Goal: Communication & Community: Answer question/provide support

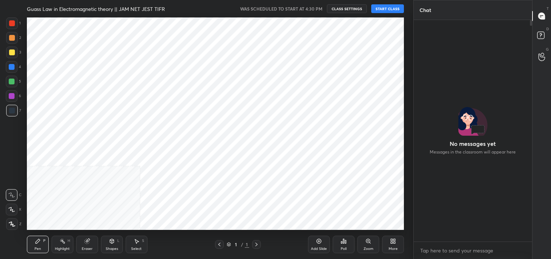
scroll to position [219, 116]
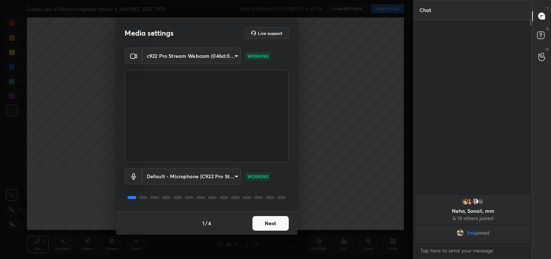
click at [268, 222] on button "Next" at bounding box center [270, 223] width 36 height 15
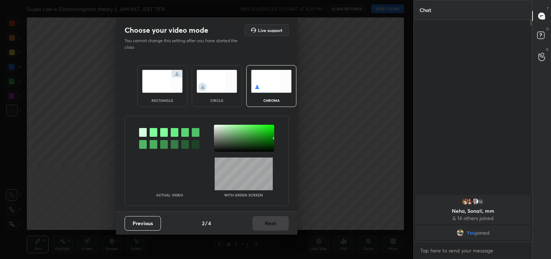
click at [172, 99] on div "rectangle" at bounding box center [162, 100] width 29 height 4
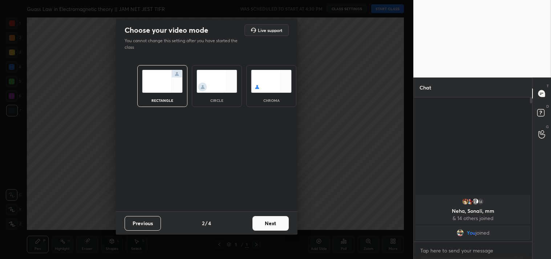
scroll to position [3, 2]
click at [267, 222] on button "Next" at bounding box center [270, 223] width 36 height 15
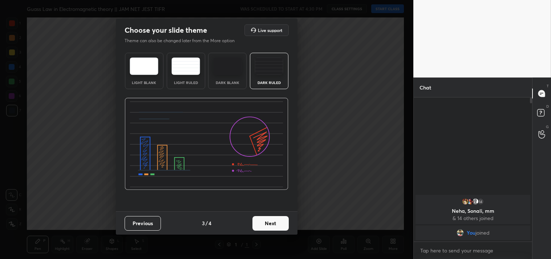
click at [143, 73] on img at bounding box center [144, 65] width 29 height 17
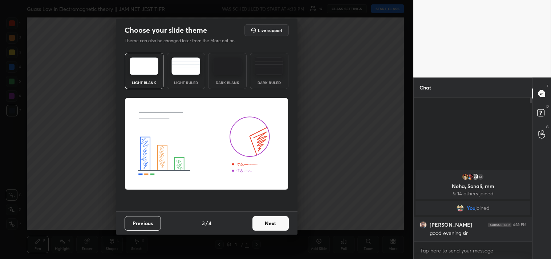
drag, startPoint x: 264, startPoint y: 66, endPoint x: 267, endPoint y: 126, distance: 60.4
click at [264, 65] on img at bounding box center [269, 65] width 29 height 17
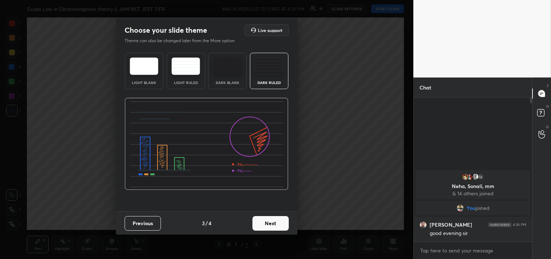
click at [267, 223] on button "Next" at bounding box center [270, 223] width 36 height 15
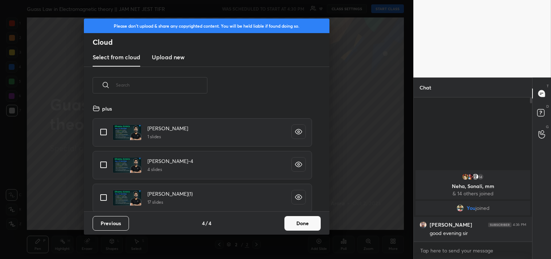
scroll to position [108, 233]
click at [104, 128] on input "grid" at bounding box center [103, 131] width 15 height 15
checkbox input "true"
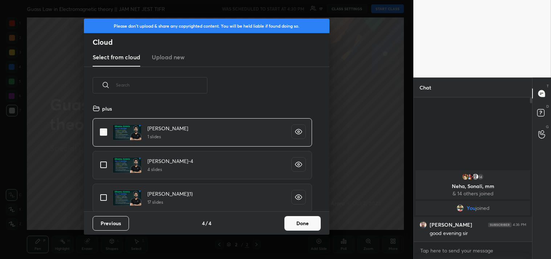
click at [301, 222] on button "Done" at bounding box center [302, 223] width 36 height 15
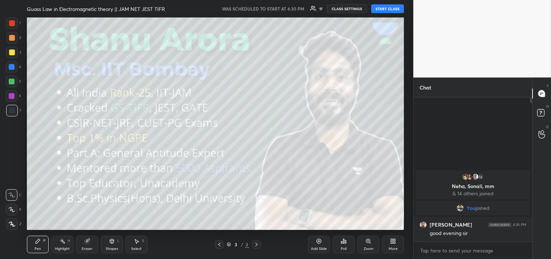
click at [383, 9] on button "START CLASS" at bounding box center [387, 8] width 33 height 9
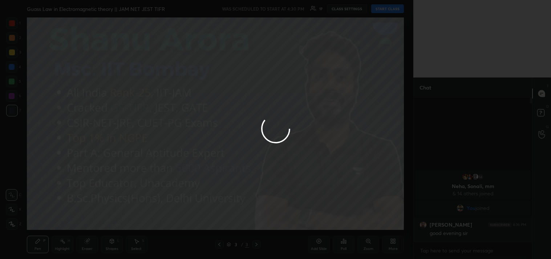
type textarea "x"
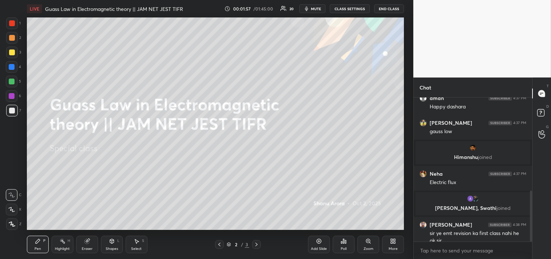
scroll to position [262, 0]
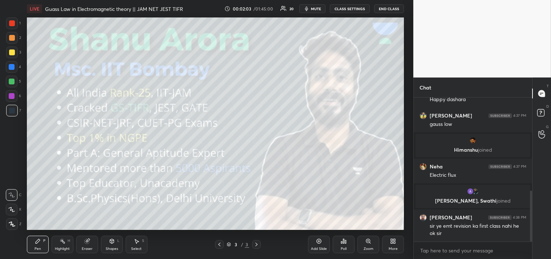
click at [317, 247] on div "Add Slide" at bounding box center [319, 249] width 16 height 4
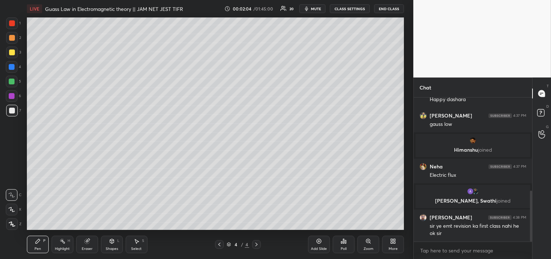
click at [119, 248] on div "Shapes L" at bounding box center [112, 243] width 22 height 17
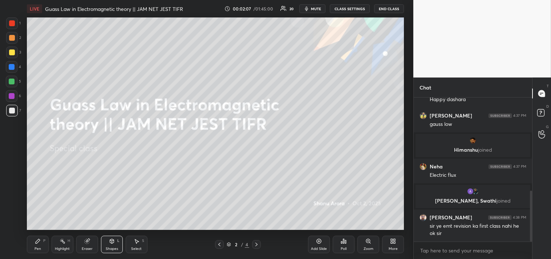
click at [392, 242] on icon at bounding box center [392, 242] width 2 height 2
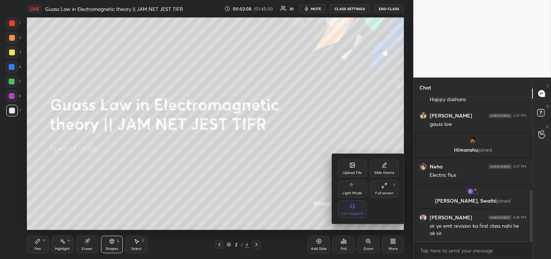
click at [353, 163] on icon at bounding box center [352, 165] width 4 height 4
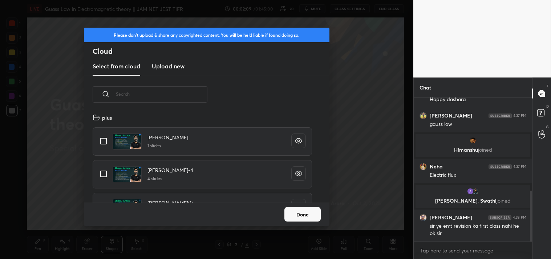
scroll to position [89, 233]
click at [174, 65] on h3 "Upload new" at bounding box center [168, 66] width 33 height 9
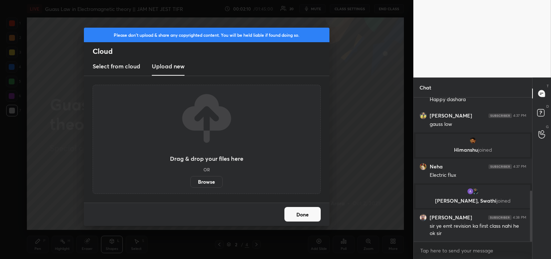
click at [117, 66] on h3 "Select from cloud" at bounding box center [117, 66] width 48 height 9
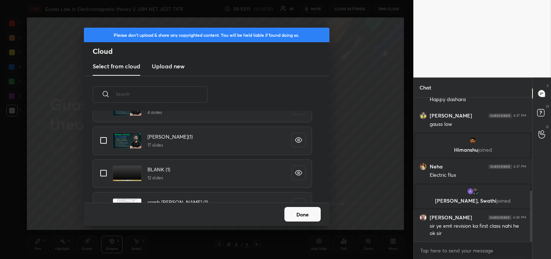
scroll to position [74, 0]
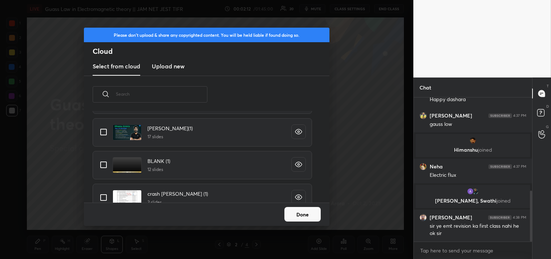
drag, startPoint x: 101, startPoint y: 163, endPoint x: 206, endPoint y: 204, distance: 113.1
click at [108, 161] on input "grid" at bounding box center [103, 164] width 15 height 15
checkbox input "true"
click at [295, 212] on button "Done" at bounding box center [302, 214] width 36 height 15
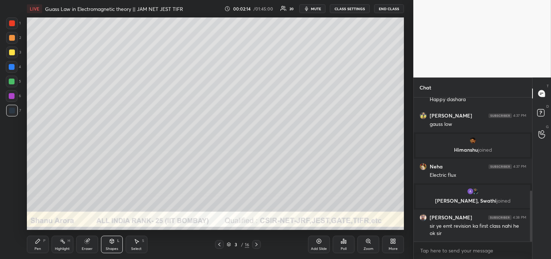
click at [9, 51] on div at bounding box center [12, 52] width 6 height 6
click at [11, 54] on div at bounding box center [12, 52] width 6 height 6
click at [35, 241] on icon at bounding box center [38, 241] width 6 height 6
click at [36, 244] on div "Pen P" at bounding box center [38, 243] width 22 height 17
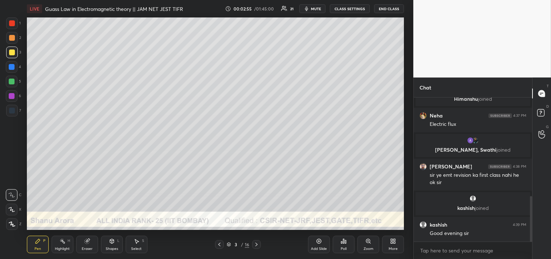
scroll to position [337, 0]
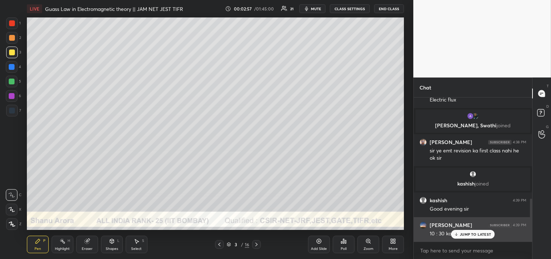
click at [472, 233] on p "JUMP TO LATEST" at bounding box center [475, 234] width 31 height 4
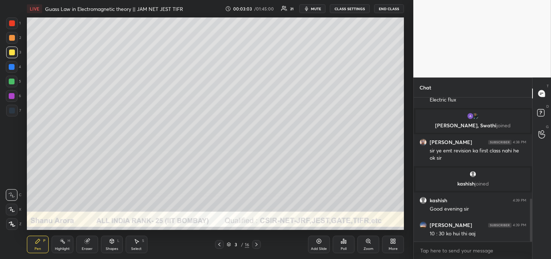
click at [16, 38] on div at bounding box center [12, 38] width 12 height 12
click at [15, 49] on div at bounding box center [12, 52] width 12 height 12
click at [15, 37] on div at bounding box center [12, 38] width 6 height 6
click at [12, 41] on div at bounding box center [12, 38] width 12 height 12
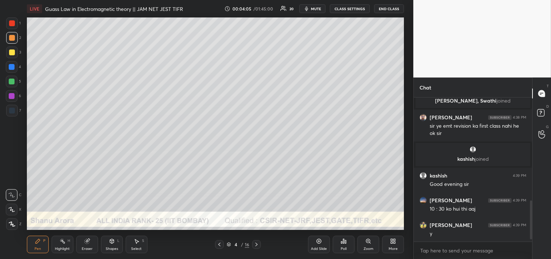
scroll to position [388, 0]
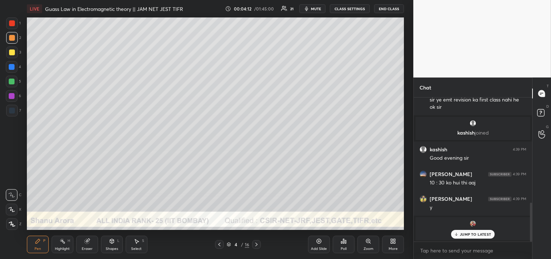
click at [469, 234] on p "JUMP TO LATEST" at bounding box center [475, 234] width 31 height 4
click at [449, 252] on body "1 2 3 4 5 6 7 C X Z C X Z E E Erase all H H LIVE Guass Law in Electromagnetic t…" at bounding box center [275, 129] width 551 height 259
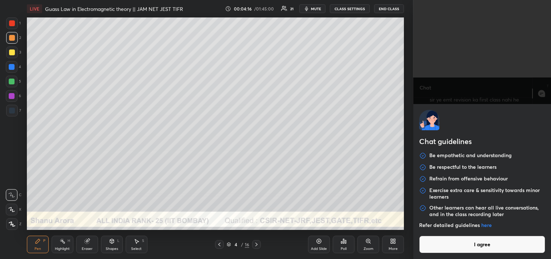
click at [455, 236] on button "I agree" at bounding box center [482, 243] width 126 height 17
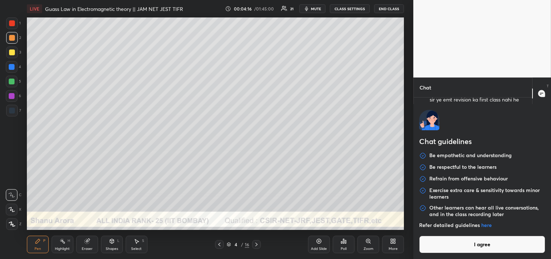
type textarea "x"
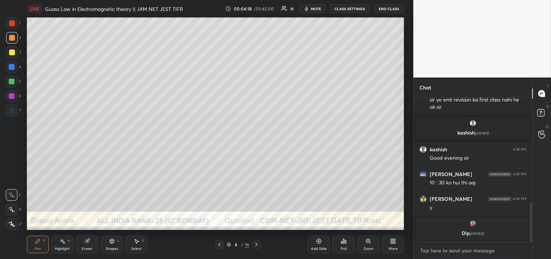
type textarea "L"
type textarea "x"
type textarea "LI"
type textarea "x"
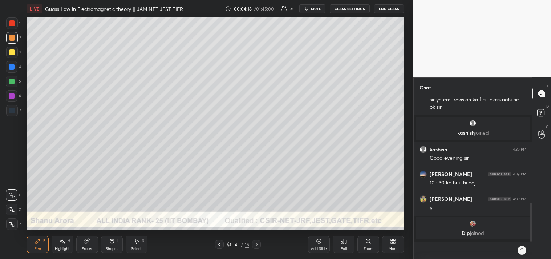
scroll to position [159, 116]
type textarea "LIN"
type textarea "x"
type textarea "LINK"
type textarea "x"
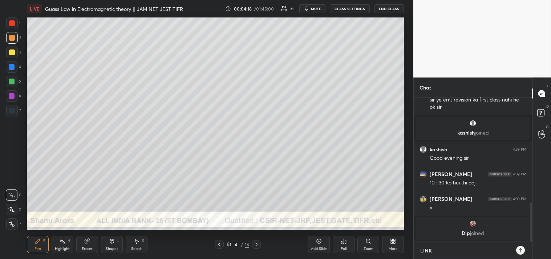
type textarea "LINKT"
type textarea "x"
type textarea "LINKTR"
type textarea "x"
type textarea "LINKTR."
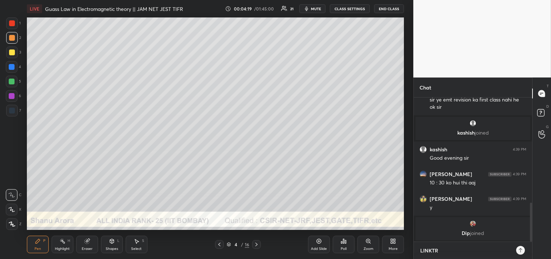
type textarea "x"
type textarea "LINKTR.E"
type textarea "x"
type textarea "LINKTR.EE"
type textarea "x"
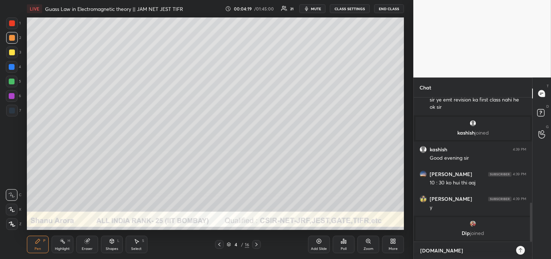
type textarea "LINKTR.EE/"
type textarea "x"
type textarea "LINKTR.EE/S"
type textarea "x"
type textarea "LINKTR.EE/SH"
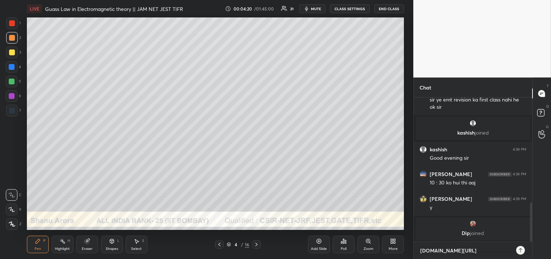
type textarea "x"
type textarea "LINKTR.EE/SHA"
type textarea "x"
type textarea "LINKTR.EE/SHAN"
type textarea "x"
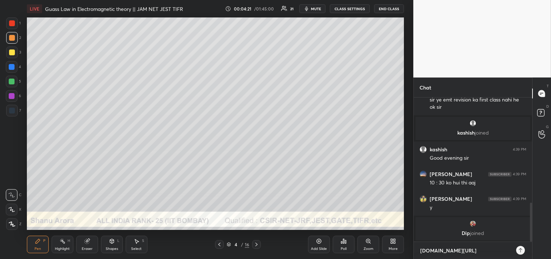
type textarea "LINKTR.EE/SHANU"
type textarea "x"
type textarea "LINKTR.EE/SHANUA"
type textarea "x"
type textarea "LINKTR.EE/SHANUAR"
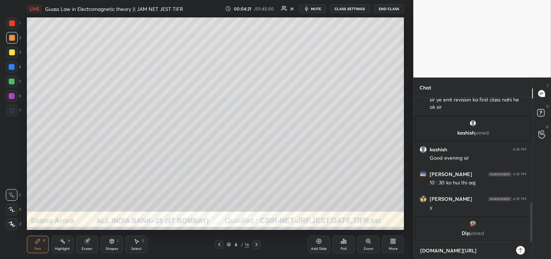
type textarea "x"
type textarea "LINKTR.EE/SHANUARO"
type textarea "x"
type textarea "LINKTR.EE/SHANUAROR"
type textarea "x"
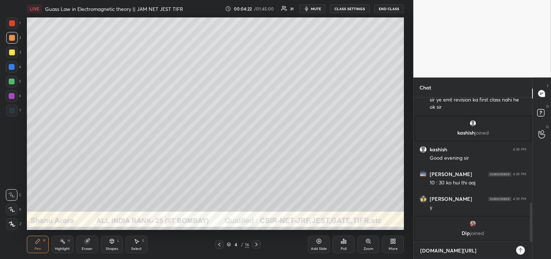
type textarea "LINKTR.EE/SHANUARORA"
type textarea "x"
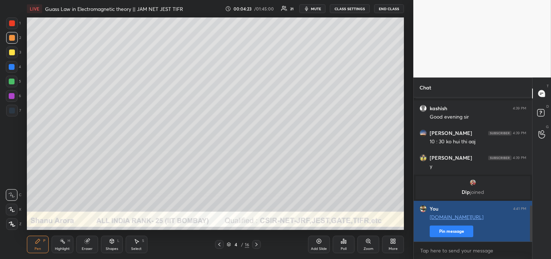
click at [456, 234] on button "Pin message" at bounding box center [452, 231] width 44 height 12
type textarea "x"
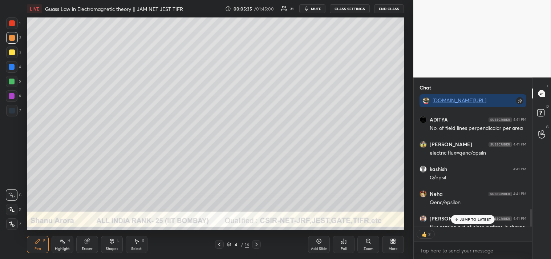
scroll to position [639, 0]
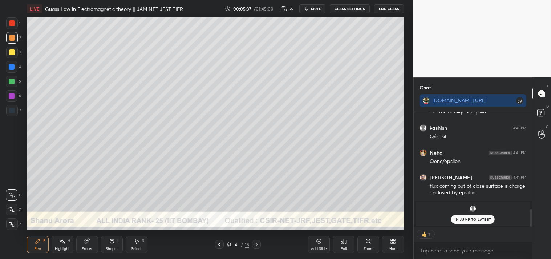
click at [10, 53] on div at bounding box center [12, 52] width 6 height 6
click at [8, 59] on div "3" at bounding box center [13, 53] width 15 height 15
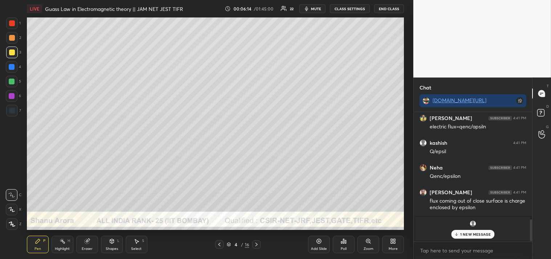
click at [470, 232] on p "1 NEW MESSAGE" at bounding box center [475, 234] width 31 height 4
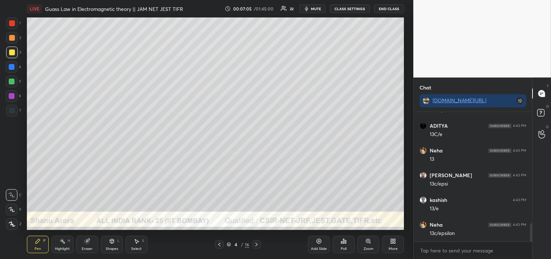
scroll to position [2, 2]
click at [320, 242] on icon at bounding box center [319, 241] width 5 height 5
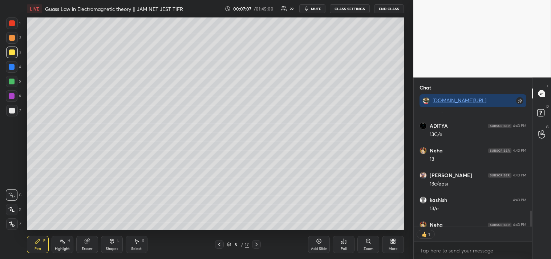
click at [112, 244] on div "Shapes L" at bounding box center [112, 243] width 22 height 17
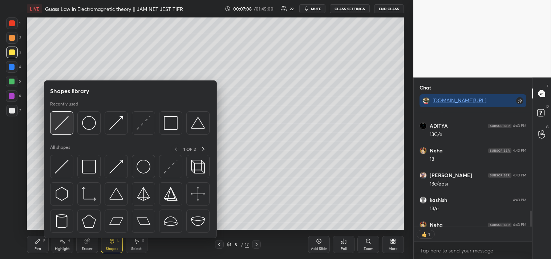
click at [66, 125] on img at bounding box center [62, 123] width 14 height 14
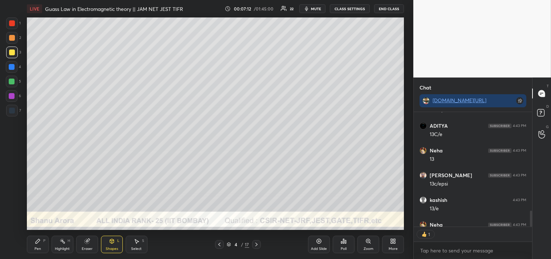
click at [61, 247] on div "Highlight" at bounding box center [62, 249] width 15 height 4
click at [64, 248] on div "Highlight" at bounding box center [62, 249] width 15 height 4
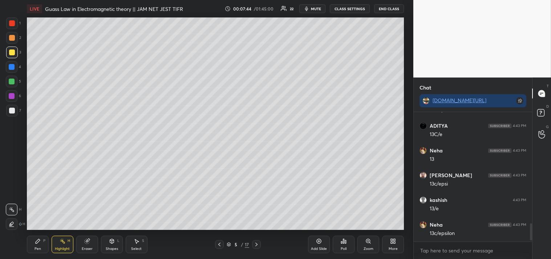
click at [365, 244] on div "Zoom" at bounding box center [368, 243] width 22 height 17
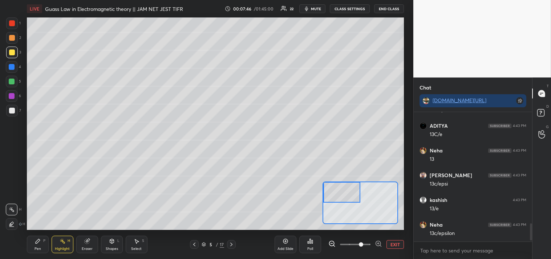
click at [36, 240] on icon at bounding box center [38, 241] width 6 height 6
click at [39, 242] on icon at bounding box center [38, 241] width 6 height 6
click at [121, 236] on div "Shapes L" at bounding box center [112, 243] width 22 height 17
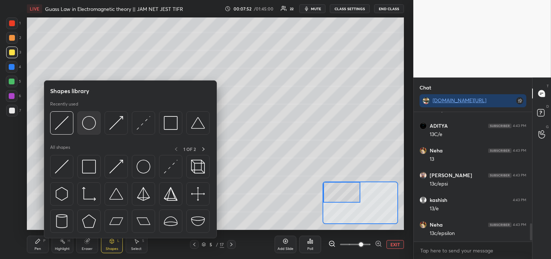
click at [93, 119] on img at bounding box center [89, 123] width 14 height 14
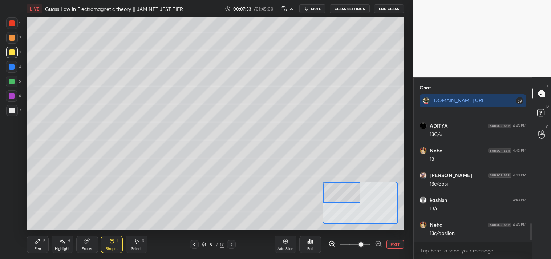
click at [34, 245] on div "Pen P" at bounding box center [38, 243] width 22 height 17
click at [39, 247] on div "Pen" at bounding box center [38, 249] width 7 height 4
click at [109, 247] on div "Shapes" at bounding box center [112, 249] width 12 height 4
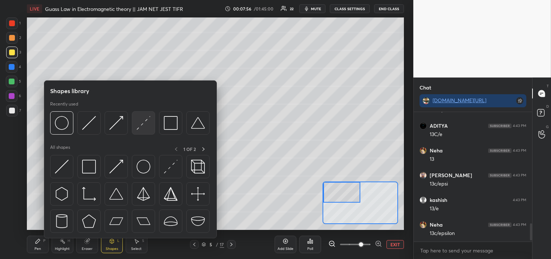
click at [136, 122] on div at bounding box center [143, 122] width 23 height 23
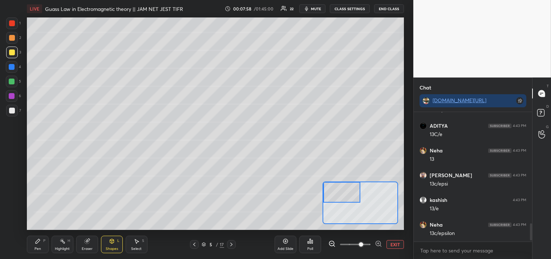
click at [39, 244] on div "Pen P" at bounding box center [38, 243] width 22 height 17
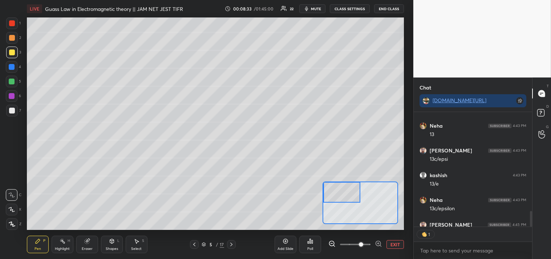
scroll to position [861, 0]
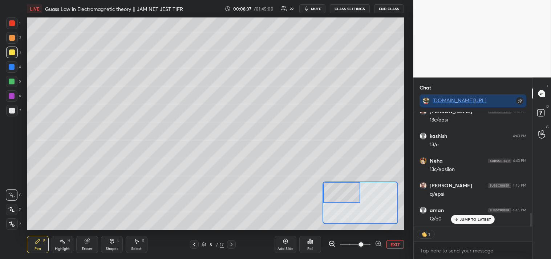
click at [13, 110] on div at bounding box center [12, 111] width 6 height 6
click at [15, 113] on div at bounding box center [12, 111] width 12 height 12
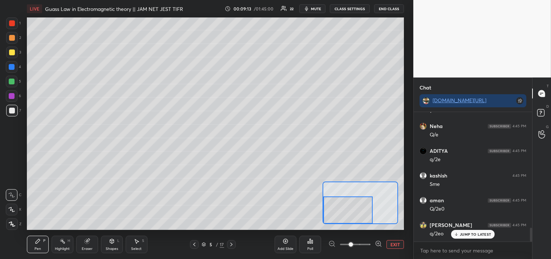
scroll to position [1070, 0]
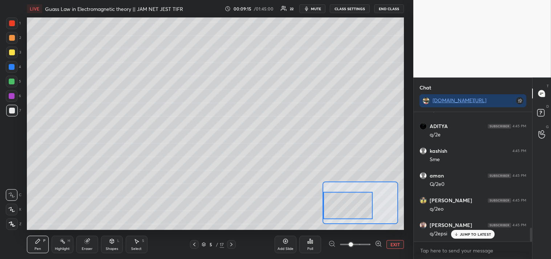
click at [8, 50] on div at bounding box center [12, 52] width 12 height 12
click at [9, 53] on div at bounding box center [12, 52] width 6 height 6
click at [396, 243] on button "EXIT" at bounding box center [394, 244] width 17 height 9
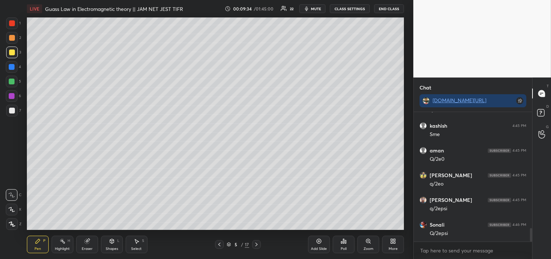
scroll to position [1121, 0]
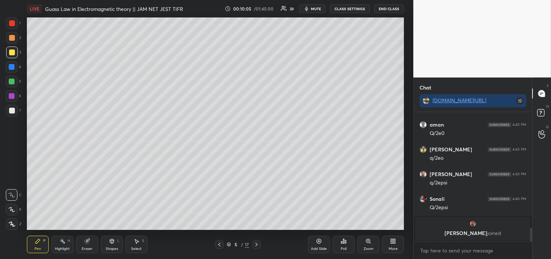
click at [58, 248] on div "Highlight" at bounding box center [62, 249] width 15 height 4
click at [36, 242] on icon at bounding box center [38, 241] width 4 height 4
click at [109, 247] on div "Shapes" at bounding box center [112, 249] width 12 height 4
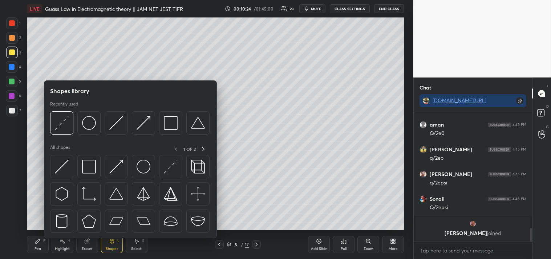
click at [30, 248] on div "Pen P" at bounding box center [38, 243] width 22 height 17
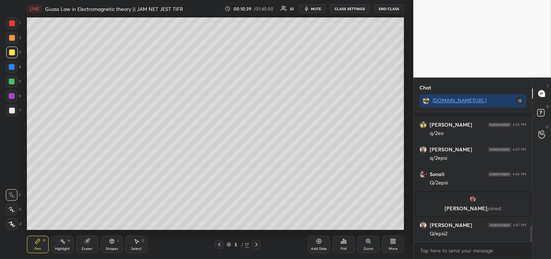
scroll to position [942, 0]
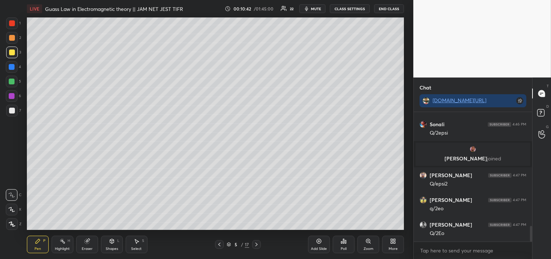
click at [15, 112] on div at bounding box center [12, 111] width 12 height 12
click at [13, 115] on div at bounding box center [12, 111] width 12 height 12
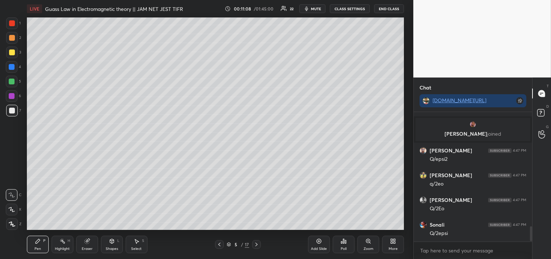
scroll to position [992, 0]
click at [371, 244] on icon at bounding box center [368, 241] width 6 height 6
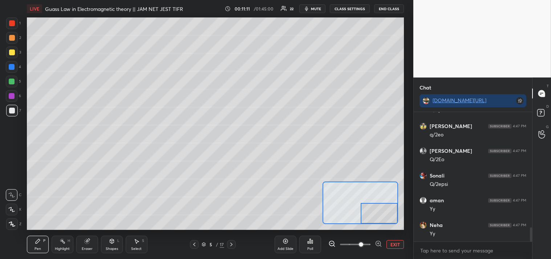
scroll to position [1041, 0]
click at [110, 247] on div "Shapes" at bounding box center [112, 249] width 12 height 4
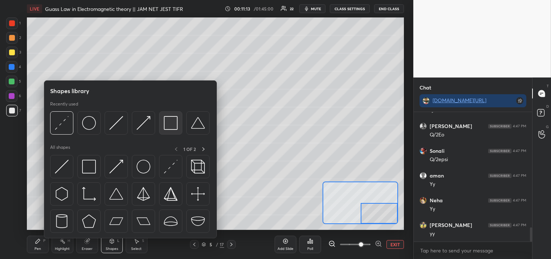
click at [170, 127] on img at bounding box center [171, 123] width 14 height 14
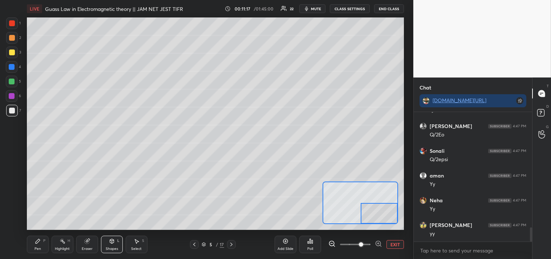
click at [35, 248] on div "Pen" at bounding box center [38, 249] width 7 height 4
click at [36, 248] on div "Pen" at bounding box center [38, 249] width 7 height 4
click at [116, 243] on div "Shapes L" at bounding box center [112, 243] width 22 height 17
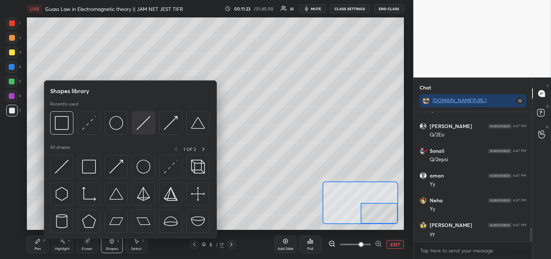
click at [145, 126] on img at bounding box center [144, 123] width 14 height 14
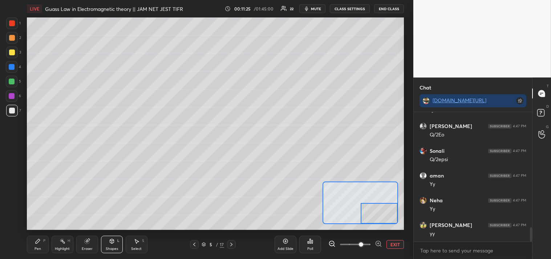
click at [38, 239] on icon at bounding box center [38, 241] width 6 height 6
click at [42, 238] on div "Pen P" at bounding box center [38, 243] width 22 height 17
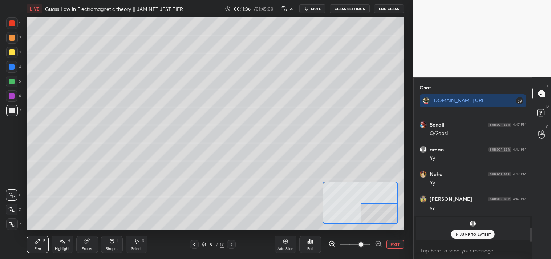
click at [61, 240] on icon at bounding box center [63, 241] width 6 height 6
click at [59, 240] on div "Highlight H" at bounding box center [63, 243] width 22 height 17
click at [39, 244] on div "Pen P" at bounding box center [38, 243] width 22 height 17
click at [41, 246] on div "Pen P" at bounding box center [38, 243] width 22 height 17
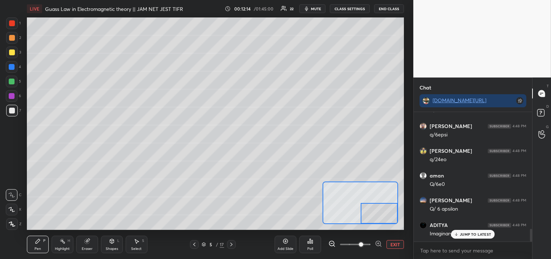
scroll to position [1211, 0]
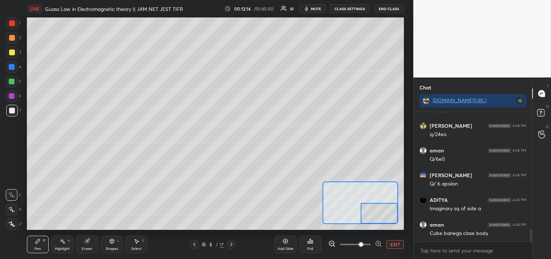
click at [397, 244] on button "EXIT" at bounding box center [394, 244] width 17 height 9
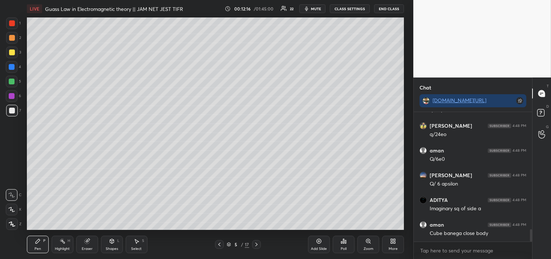
click at [367, 242] on icon at bounding box center [368, 241] width 4 height 4
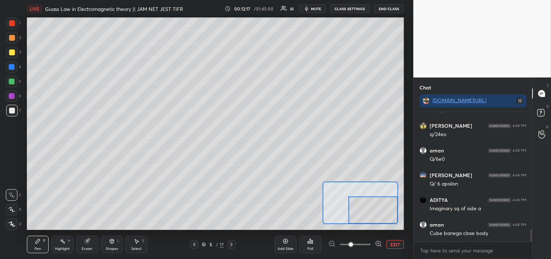
scroll to position [1236, 0]
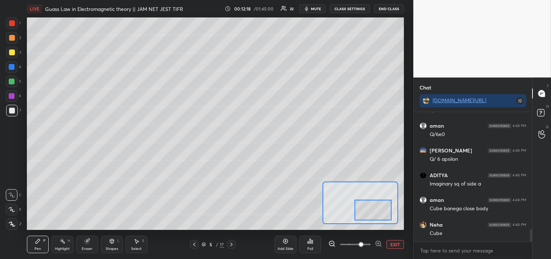
click at [368, 215] on div at bounding box center [373, 209] width 37 height 20
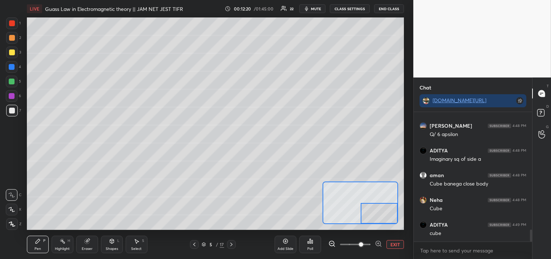
click at [113, 247] on div "Shapes" at bounding box center [112, 249] width 12 height 4
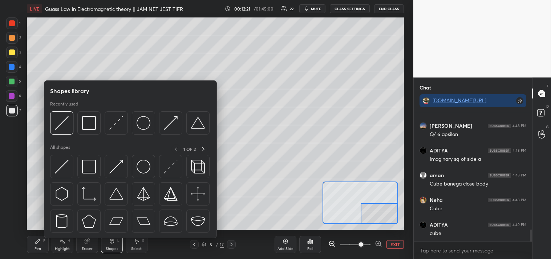
scroll to position [1268, 0]
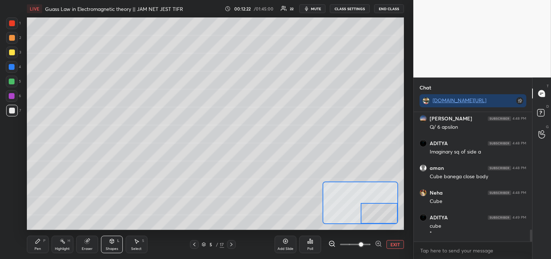
click at [110, 243] on icon at bounding box center [112, 241] width 6 height 6
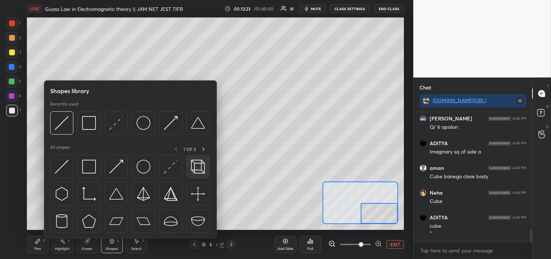
click at [204, 168] on img at bounding box center [198, 166] width 14 height 14
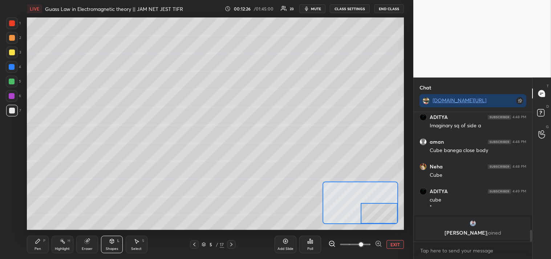
scroll to position [1251, 0]
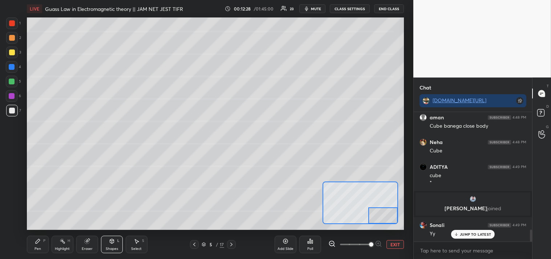
click at [34, 246] on div "Pen P" at bounding box center [38, 243] width 22 height 17
click at [42, 245] on div "Pen P" at bounding box center [38, 243] width 22 height 17
click at [15, 53] on div at bounding box center [12, 52] width 12 height 12
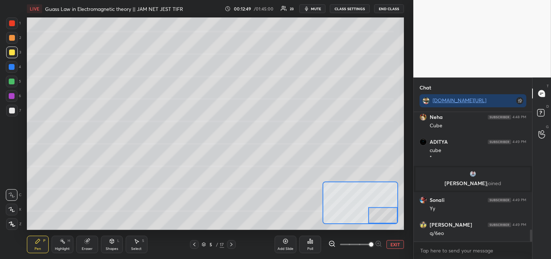
click at [62, 240] on rect at bounding box center [63, 242] width 4 height 4
click at [68, 239] on div "H" at bounding box center [69, 241] width 3 height 4
click at [44, 242] on div "P" at bounding box center [44, 241] width 2 height 4
click at [38, 242] on icon at bounding box center [38, 241] width 6 height 6
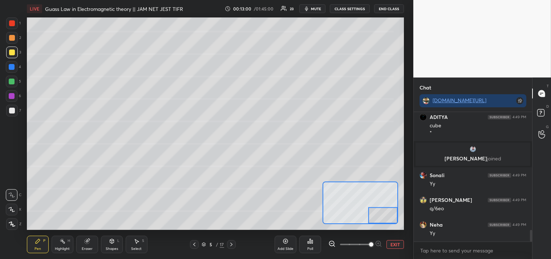
click at [64, 242] on rect at bounding box center [63, 242] width 4 height 4
click at [63, 244] on div "Highlight H" at bounding box center [63, 243] width 22 height 17
click at [36, 243] on icon at bounding box center [38, 241] width 4 height 4
click at [40, 243] on icon at bounding box center [38, 241] width 6 height 6
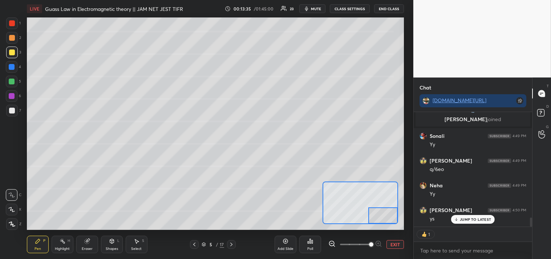
click at [396, 244] on button "EXIT" at bounding box center [394, 244] width 17 height 9
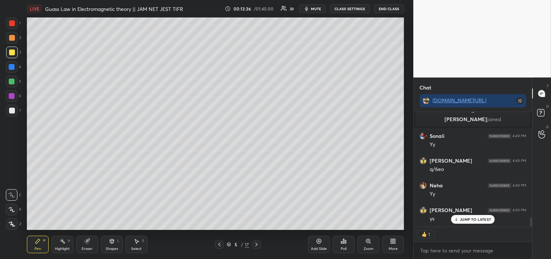
scroll to position [1365, 0]
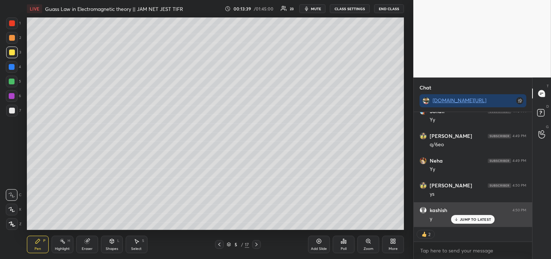
click at [472, 216] on div "JUMP TO LATEST" at bounding box center [473, 219] width 44 height 9
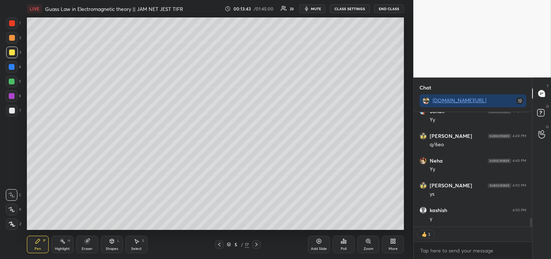
click at [347, 246] on div "Poll" at bounding box center [344, 243] width 22 height 17
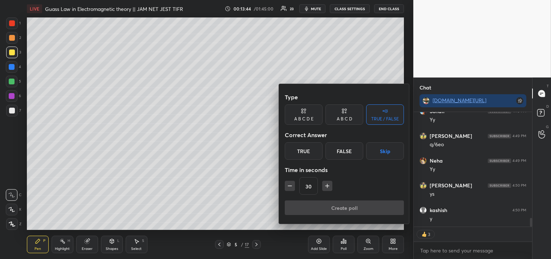
click at [296, 151] on div "True" at bounding box center [304, 150] width 38 height 17
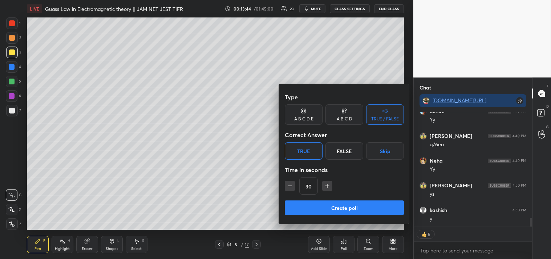
type textarea "x"
click at [290, 187] on icon "button" at bounding box center [289, 185] width 7 height 7
type input "15"
click at [325, 210] on button "Create poll" at bounding box center [344, 207] width 119 height 15
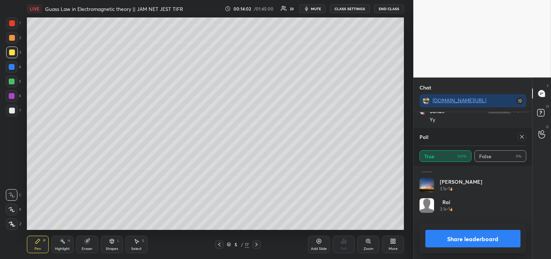
scroll to position [0, 0]
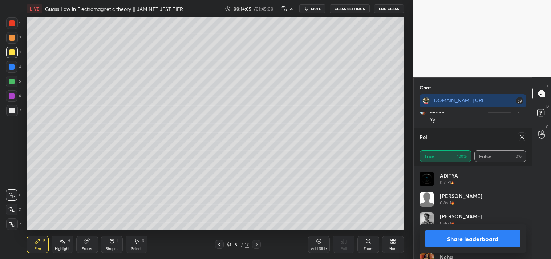
click at [521, 138] on icon at bounding box center [522, 137] width 4 height 4
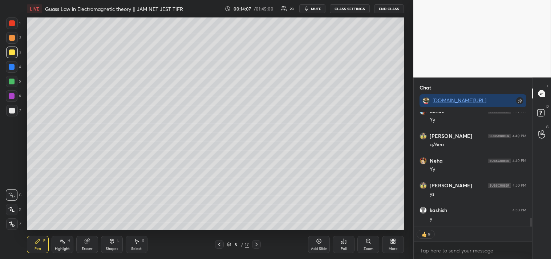
click at [317, 243] on icon at bounding box center [319, 241] width 6 height 6
click at [17, 110] on div at bounding box center [12, 111] width 12 height 12
click at [16, 110] on div at bounding box center [12, 111] width 12 height 12
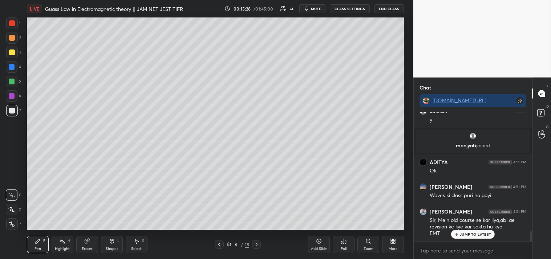
scroll to position [1488, 0]
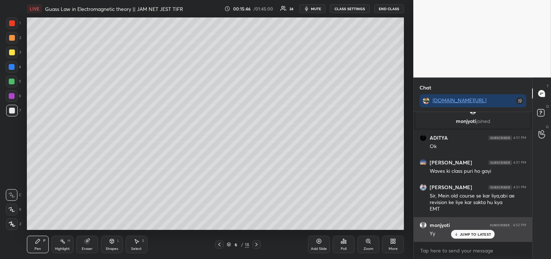
click at [470, 232] on p "JUMP TO LATEST" at bounding box center [475, 234] width 31 height 4
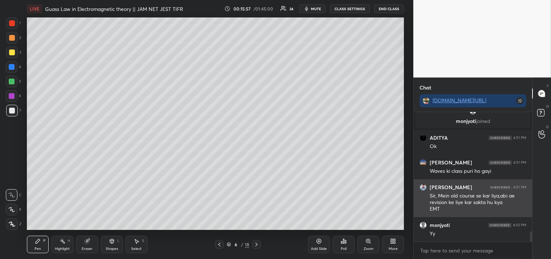
click at [441, 189] on h6 "Mostafizur" at bounding box center [451, 187] width 42 height 7
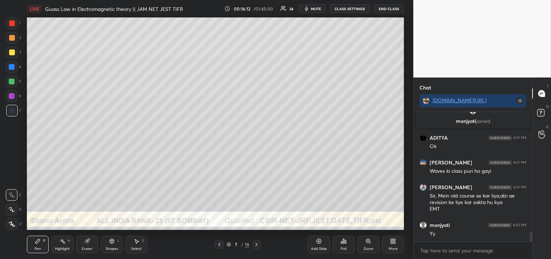
click at [113, 247] on div "Shapes" at bounding box center [112, 249] width 12 height 4
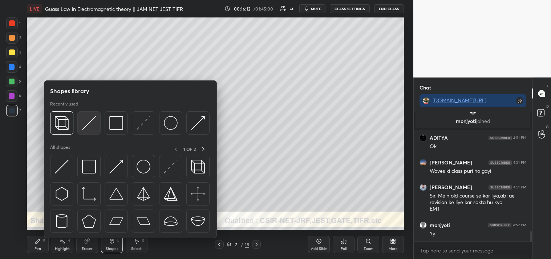
click at [88, 122] on img at bounding box center [89, 123] width 14 height 14
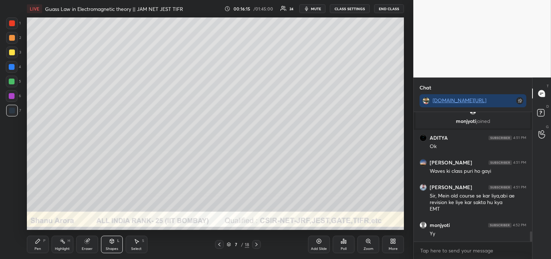
click at [45, 247] on div "Pen P" at bounding box center [38, 243] width 22 height 17
click at [365, 247] on div "Zoom" at bounding box center [369, 249] width 10 height 4
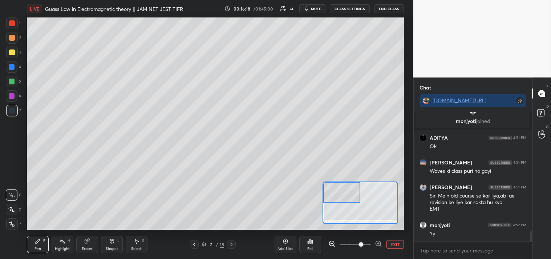
click at [33, 245] on div "Pen P" at bounding box center [38, 243] width 22 height 17
click at [44, 242] on div "P" at bounding box center [44, 241] width 2 height 4
click at [16, 52] on div at bounding box center [12, 52] width 12 height 12
click at [16, 53] on div at bounding box center [12, 52] width 12 height 12
click at [112, 242] on icon at bounding box center [112, 241] width 0 height 3
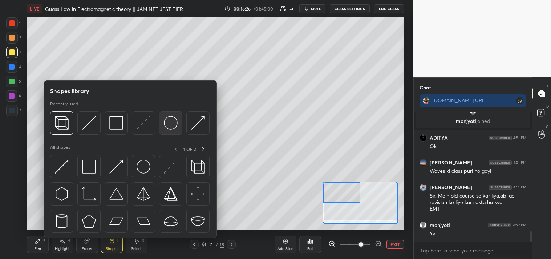
click at [171, 122] on img at bounding box center [171, 123] width 14 height 14
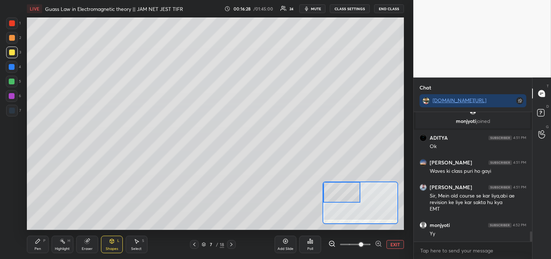
click at [112, 247] on div "Shapes" at bounding box center [112, 249] width 12 height 4
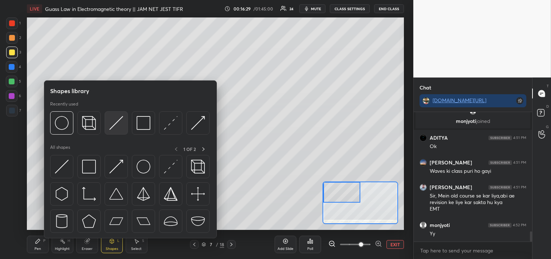
click at [117, 127] on img at bounding box center [116, 123] width 14 height 14
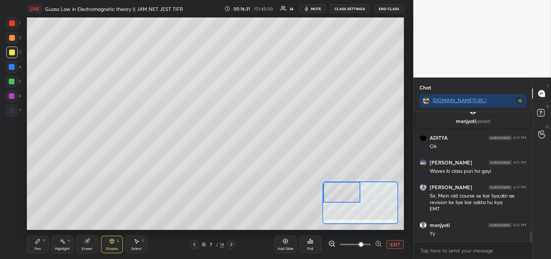
click at [35, 241] on icon at bounding box center [38, 241] width 6 height 6
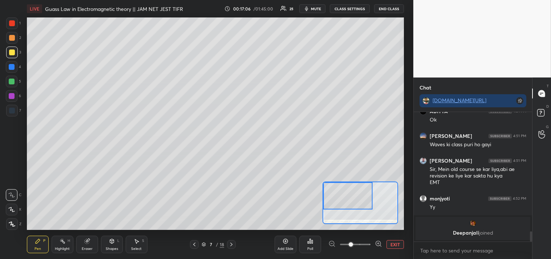
click at [12, 41] on div at bounding box center [12, 38] width 12 height 12
click at [12, 50] on div at bounding box center [12, 52] width 6 height 6
click at [314, 8] on span "mute" at bounding box center [316, 8] width 10 height 5
click at [309, 8] on span "unmute" at bounding box center [316, 8] width 16 height 5
click at [85, 247] on div "Eraser" at bounding box center [87, 249] width 11 height 4
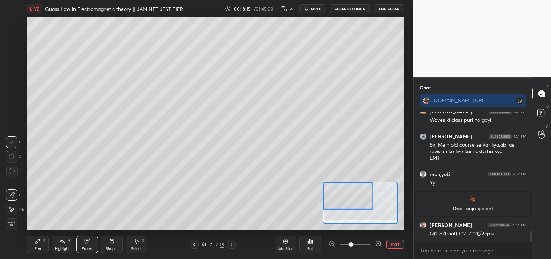
scroll to position [1492, 0]
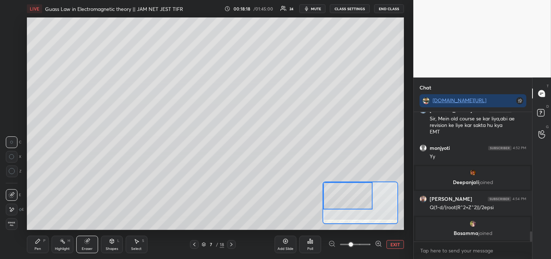
click at [31, 246] on div "Pen P" at bounding box center [38, 243] width 22 height 17
click at [391, 242] on button "EXIT" at bounding box center [394, 244] width 17 height 9
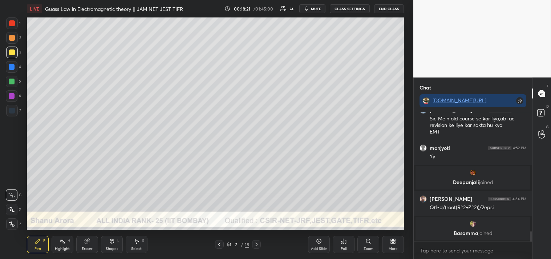
click at [16, 37] on div at bounding box center [12, 38] width 12 height 12
click at [112, 248] on div "Shapes" at bounding box center [112, 249] width 12 height 4
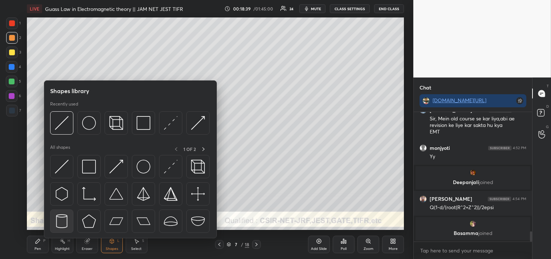
click at [62, 212] on div at bounding box center [61, 220] width 23 height 23
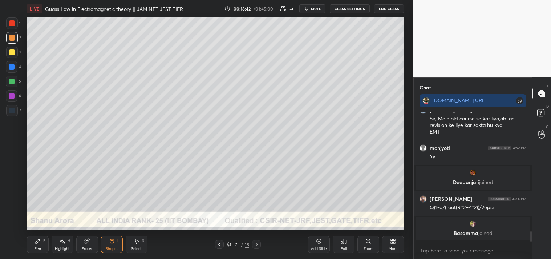
click at [36, 245] on div "Pen P" at bounding box center [38, 243] width 22 height 17
click at [55, 239] on div "Highlight H" at bounding box center [63, 243] width 22 height 17
click at [55, 233] on div "Pen P Highlight H Eraser Shapes L Select S 7 / 18 Add Slide Poll Zoom More" at bounding box center [215, 244] width 377 height 29
click at [94, 242] on div "Eraser" at bounding box center [87, 243] width 22 height 17
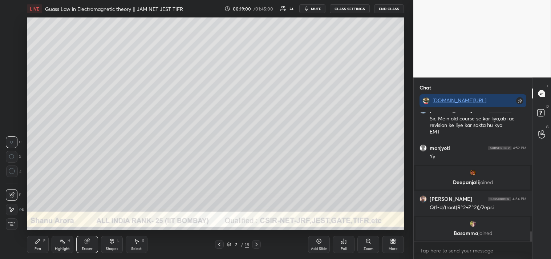
scroll to position [1491, 0]
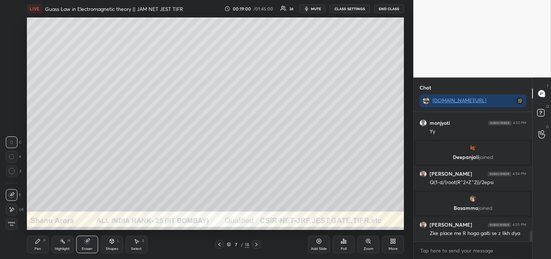
click at [9, 173] on circle at bounding box center [12, 171] width 6 height 6
click at [28, 247] on div "Pen P" at bounding box center [38, 243] width 22 height 17
click at [33, 250] on div "Pen P" at bounding box center [38, 243] width 22 height 17
click at [368, 247] on div "Zoom" at bounding box center [369, 249] width 10 height 4
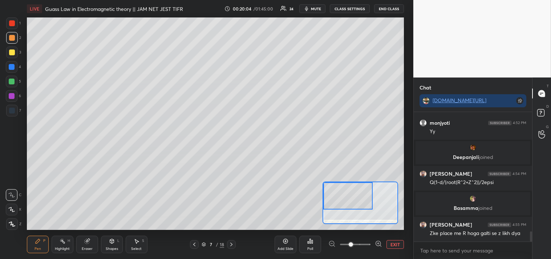
click at [62, 243] on icon at bounding box center [63, 241] width 6 height 6
click at [38, 243] on icon at bounding box center [38, 241] width 6 height 6
click at [45, 244] on div "Pen P" at bounding box center [38, 243] width 22 height 17
click at [349, 203] on div at bounding box center [347, 195] width 49 height 27
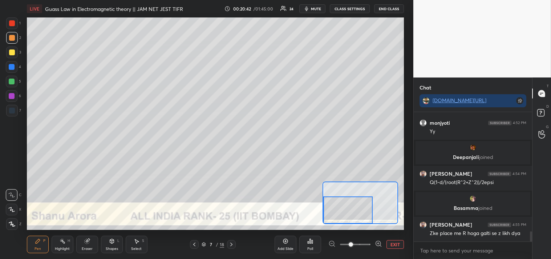
click at [391, 244] on button "EXIT" at bounding box center [394, 244] width 17 height 9
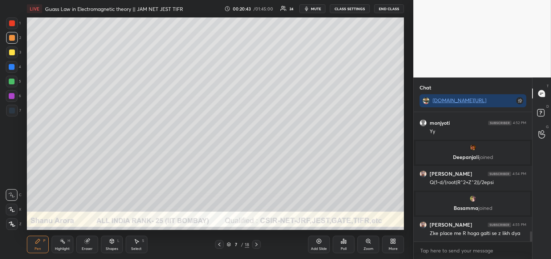
scroll to position [1515, 0]
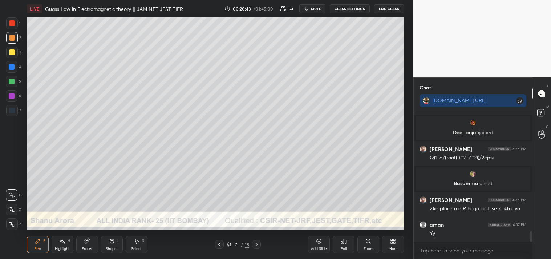
click at [60, 248] on div "Highlight" at bounding box center [62, 249] width 15 height 4
click at [61, 249] on div "Highlight" at bounding box center [62, 249] width 15 height 4
click at [35, 247] on div "Pen" at bounding box center [38, 249] width 7 height 4
click at [40, 243] on icon at bounding box center [38, 241] width 6 height 6
click at [368, 241] on icon at bounding box center [368, 241] width 4 height 4
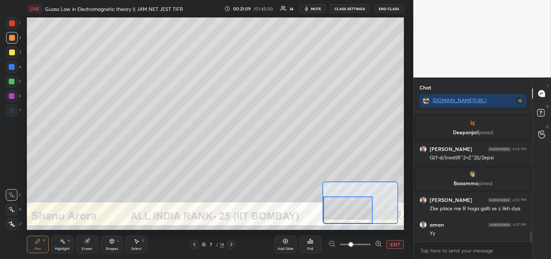
scroll to position [1540, 0]
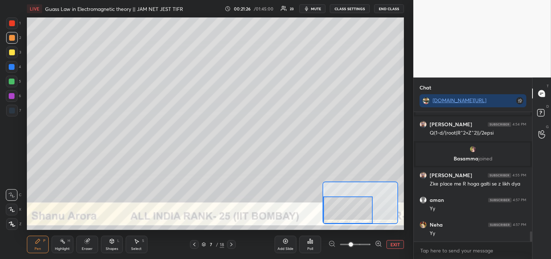
click at [397, 243] on button "EXIT" at bounding box center [394, 244] width 17 height 9
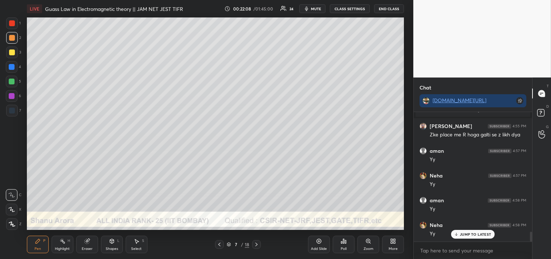
scroll to position [1614, 0]
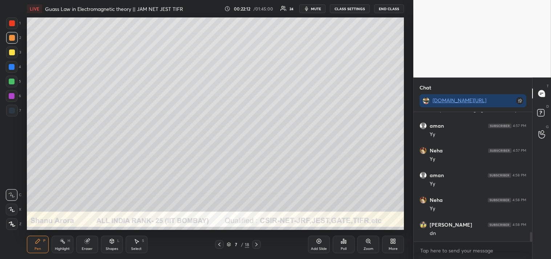
click at [368, 244] on div "Zoom" at bounding box center [368, 243] width 22 height 17
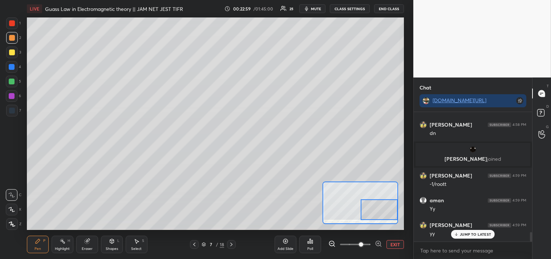
scroll to position [1691, 0]
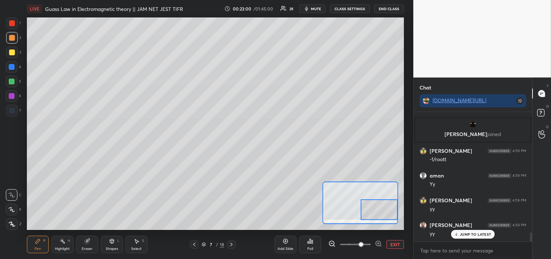
click at [393, 247] on button "EXIT" at bounding box center [394, 244] width 17 height 9
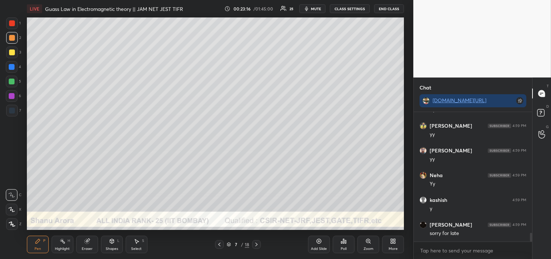
scroll to position [1790, 0]
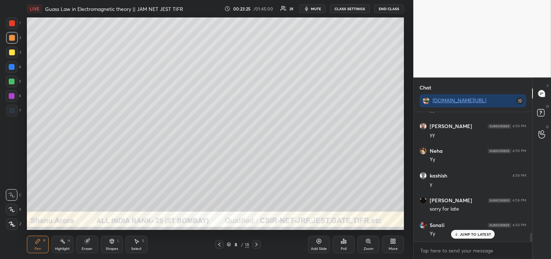
click at [114, 247] on div "Shapes" at bounding box center [112, 249] width 12 height 4
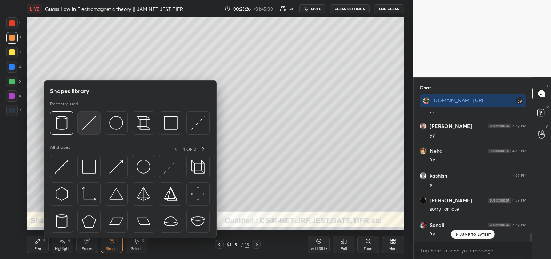
click at [93, 126] on img at bounding box center [89, 123] width 14 height 14
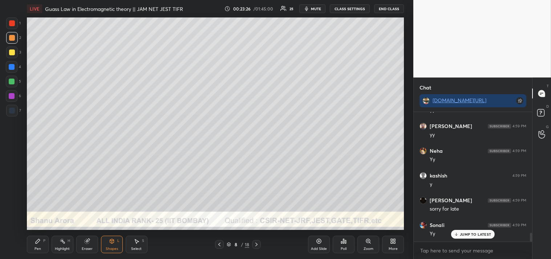
click at [15, 49] on div at bounding box center [12, 52] width 12 height 12
click at [360, 248] on div "Zoom" at bounding box center [368, 243] width 22 height 17
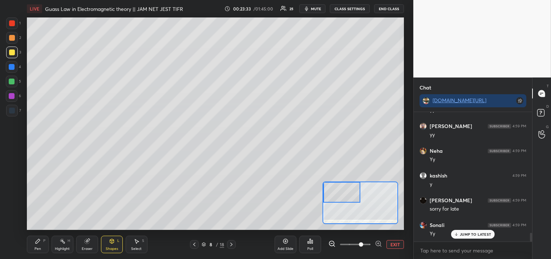
click at [42, 243] on div "Pen P" at bounding box center [38, 243] width 22 height 17
click at [46, 246] on div "Pen P" at bounding box center [38, 243] width 22 height 17
click at [109, 243] on icon at bounding box center [112, 241] width 6 height 6
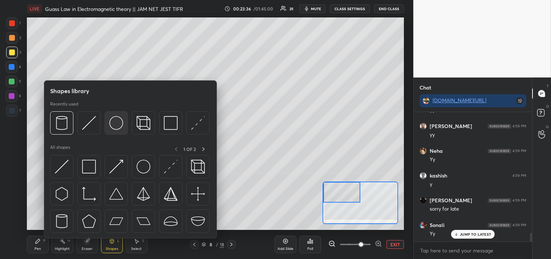
click at [117, 118] on img at bounding box center [116, 123] width 14 height 14
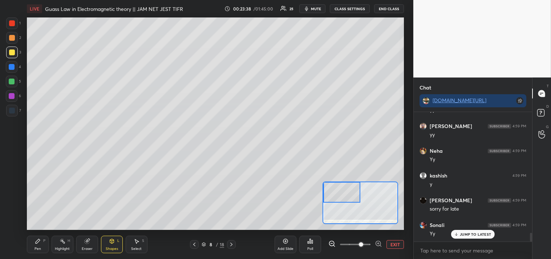
click at [107, 247] on div "Shapes" at bounding box center [112, 249] width 12 height 4
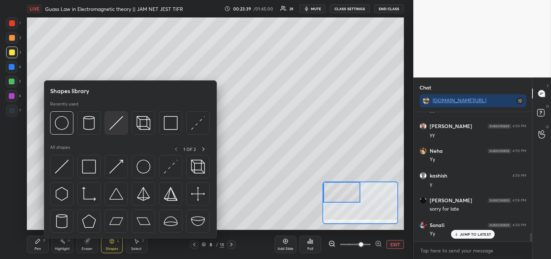
click at [116, 123] on img at bounding box center [116, 123] width 14 height 14
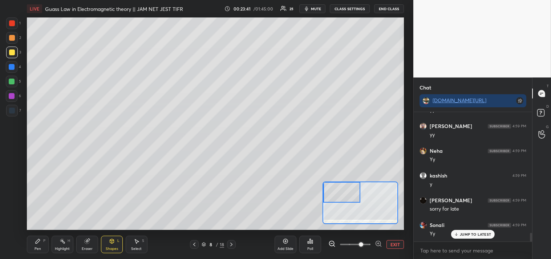
click at [38, 245] on div "Pen P" at bounding box center [38, 243] width 22 height 17
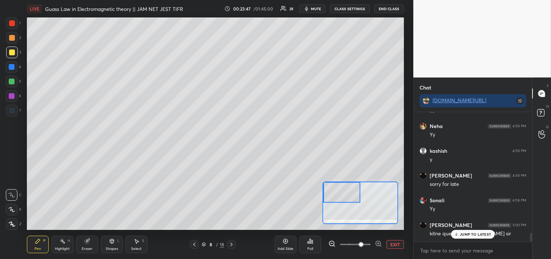
click at [93, 244] on div "Eraser" at bounding box center [87, 243] width 22 height 17
click at [32, 240] on div "Pen P" at bounding box center [38, 243] width 22 height 17
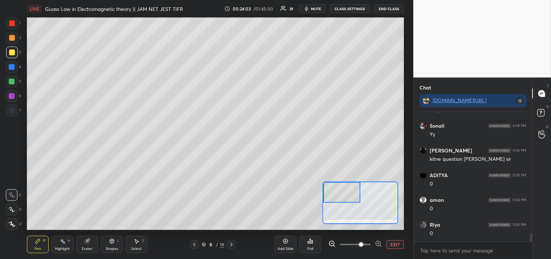
scroll to position [1913, 0]
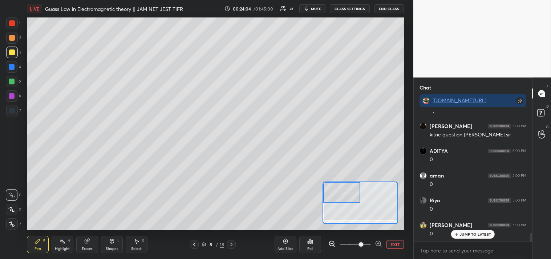
click at [7, 23] on div at bounding box center [12, 23] width 12 height 12
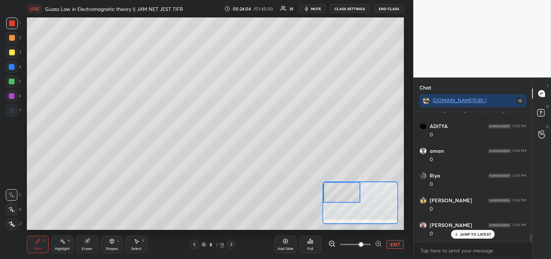
click at [10, 23] on div at bounding box center [12, 23] width 6 height 6
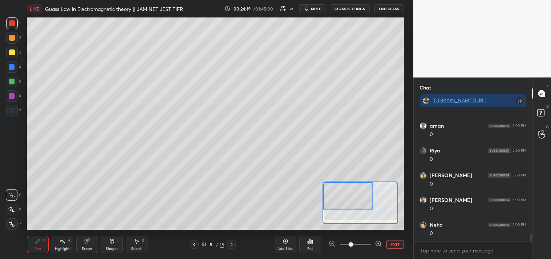
click at [109, 243] on icon at bounding box center [112, 241] width 6 height 6
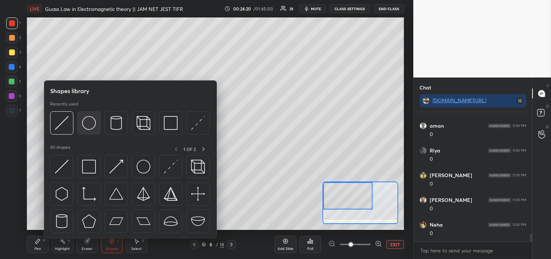
click at [89, 120] on img at bounding box center [89, 123] width 14 height 14
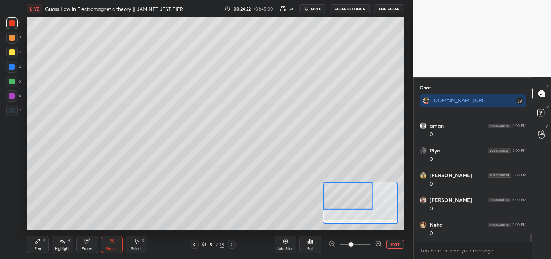
click at [35, 241] on icon at bounding box center [38, 241] width 6 height 6
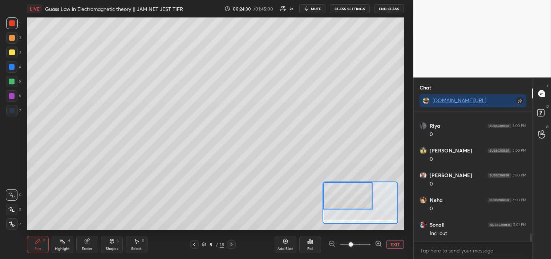
scroll to position [2012, 0]
click at [15, 54] on div at bounding box center [12, 52] width 12 height 12
click at [13, 56] on div at bounding box center [12, 52] width 12 height 12
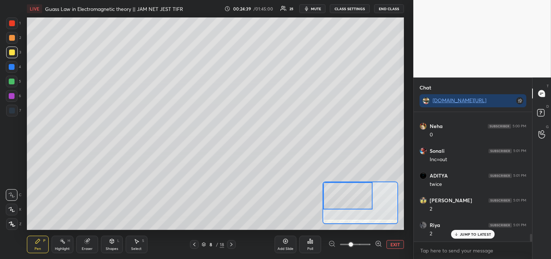
scroll to position [2086, 0]
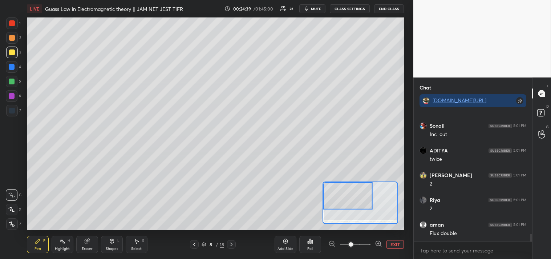
click at [396, 245] on button "EXIT" at bounding box center [394, 244] width 17 height 9
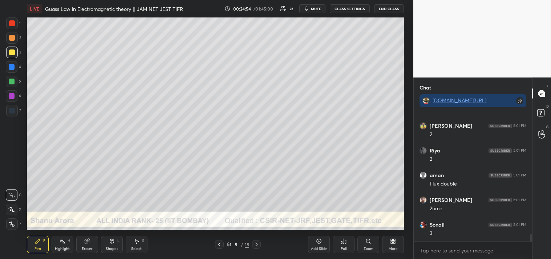
scroll to position [2160, 0]
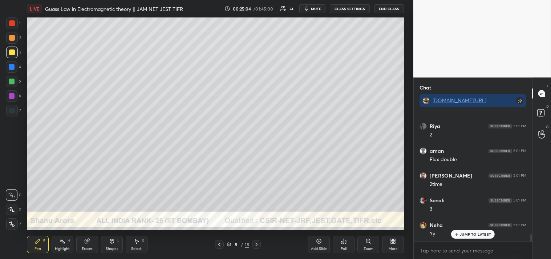
click at [108, 248] on div "Shapes" at bounding box center [112, 249] width 12 height 4
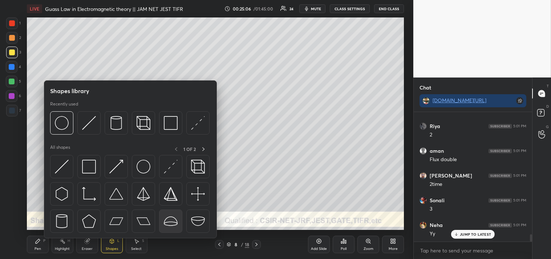
click at [172, 220] on img at bounding box center [171, 221] width 14 height 14
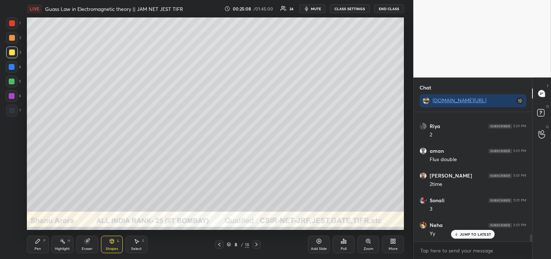
click at [33, 246] on div "Pen P" at bounding box center [38, 243] width 22 height 17
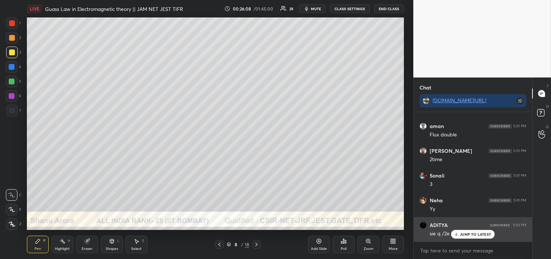
click at [467, 232] on p "JUMP TO LATEST" at bounding box center [475, 234] width 31 height 4
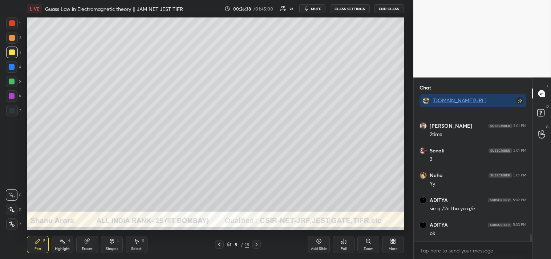
scroll to position [2241, 0]
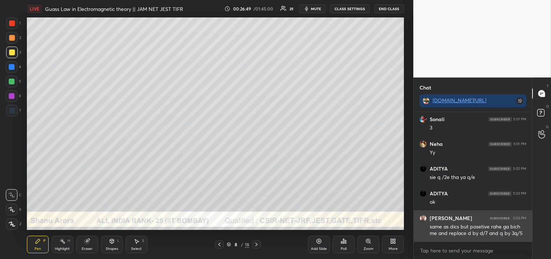
click at [452, 223] on div "same as dics but posetive rahe ga bich me and replace d by d/7 and q by 3q/5" at bounding box center [478, 230] width 97 height 14
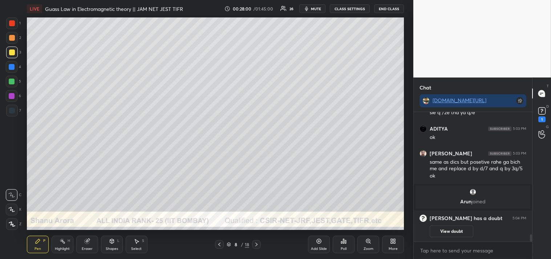
scroll to position [2123, 0]
click at [537, 118] on div "1" at bounding box center [541, 113] width 11 height 17
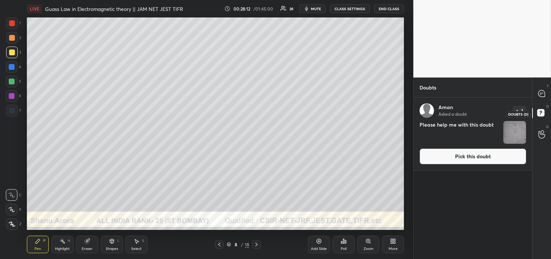
scroll to position [159, 116]
click at [470, 161] on button "Pick this doubt" at bounding box center [473, 156] width 107 height 16
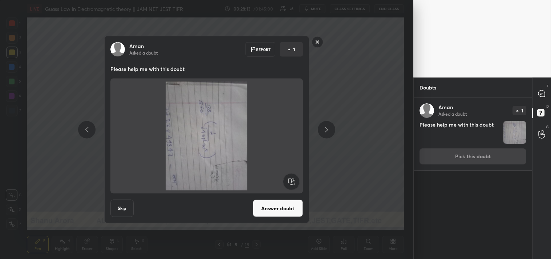
click at [296, 177] on rect at bounding box center [291, 181] width 16 height 16
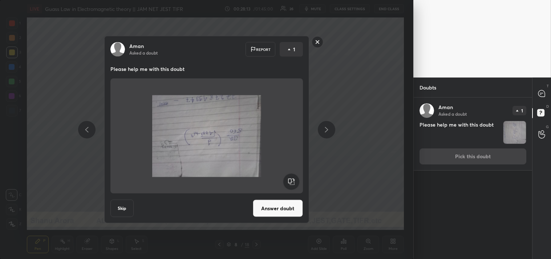
click at [297, 177] on rect at bounding box center [291, 181] width 16 height 16
click at [296, 177] on rect at bounding box center [291, 181] width 16 height 16
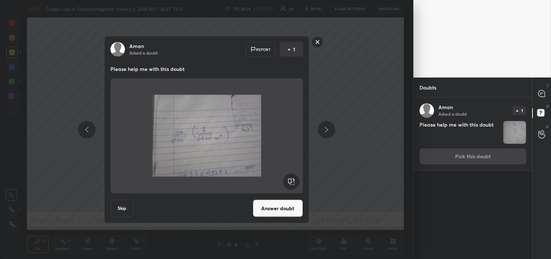
click at [295, 175] on rect at bounding box center [291, 181] width 16 height 16
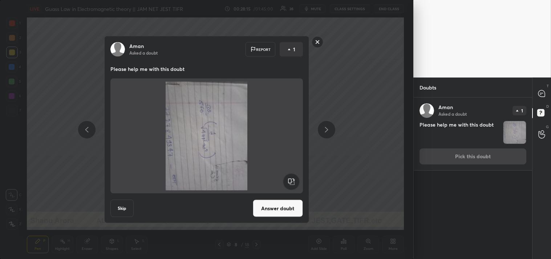
click at [295, 174] on rect at bounding box center [291, 181] width 16 height 16
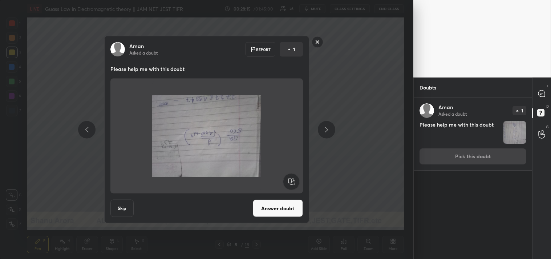
click at [293, 174] on rect at bounding box center [291, 181] width 16 height 16
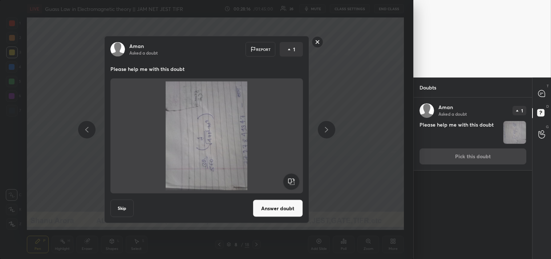
click at [292, 174] on rect at bounding box center [291, 181] width 16 height 16
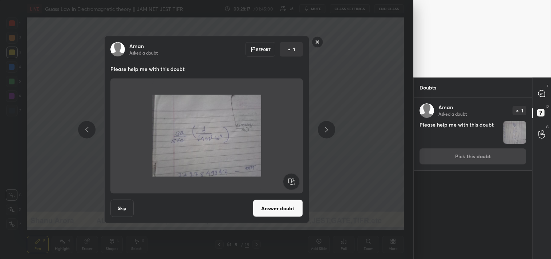
click at [274, 204] on button "Answer doubt" at bounding box center [278, 207] width 50 height 17
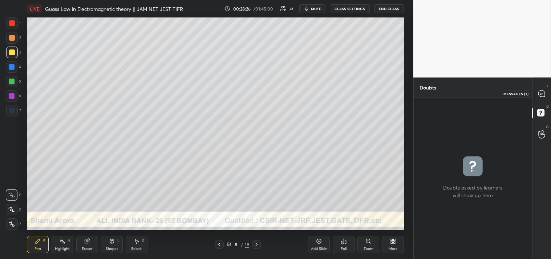
click at [542, 96] on icon at bounding box center [541, 93] width 7 height 7
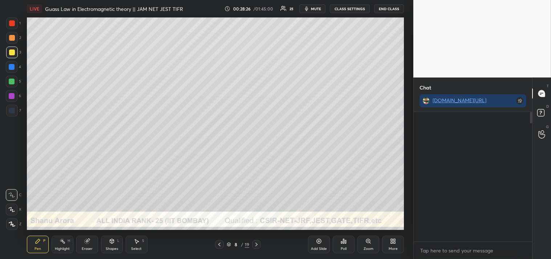
scroll to position [127, 116]
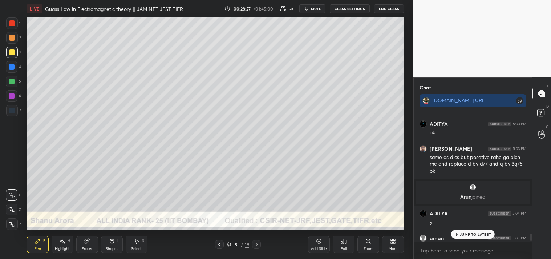
click at [477, 232] on p "JUMP TO LATEST" at bounding box center [475, 234] width 31 height 4
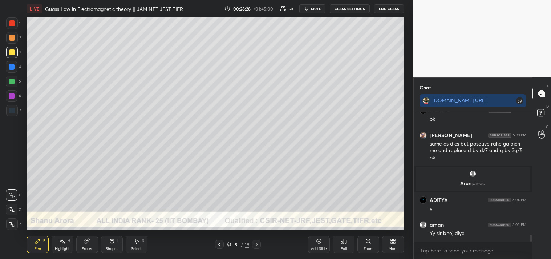
click at [364, 247] on div "Zoom" at bounding box center [369, 249] width 10 height 4
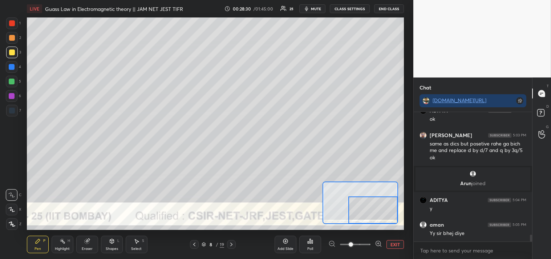
click at [11, 37] on div at bounding box center [12, 38] width 6 height 6
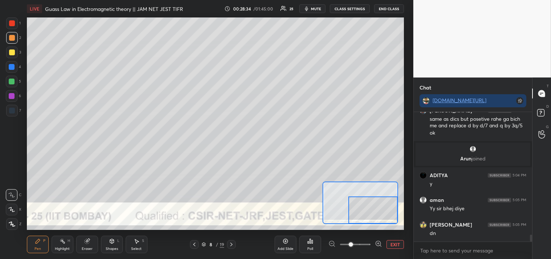
click at [395, 244] on button "EXIT" at bounding box center [394, 244] width 17 height 9
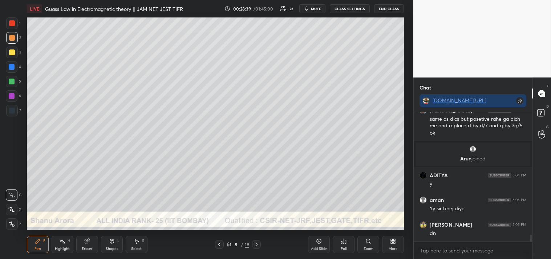
click at [371, 241] on icon at bounding box center [368, 241] width 6 height 6
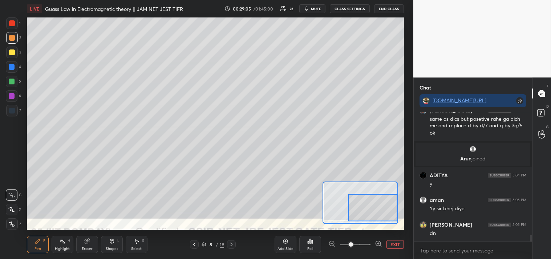
scroll to position [2322, 0]
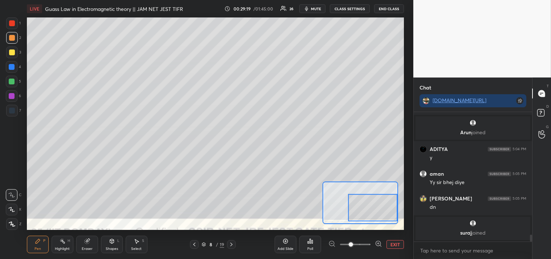
click at [394, 244] on button "EXIT" at bounding box center [394, 244] width 17 height 9
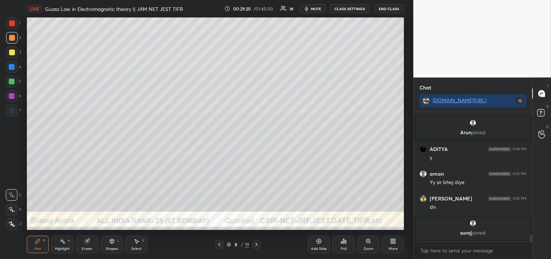
click at [63, 245] on div "Highlight H" at bounding box center [63, 243] width 22 height 17
click at [63, 246] on div "Highlight H" at bounding box center [63, 243] width 22 height 17
click at [369, 241] on icon at bounding box center [368, 241] width 4 height 4
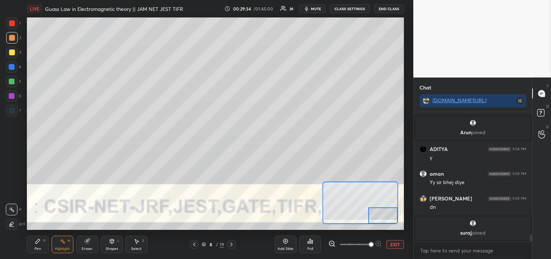
click at [400, 243] on button "EXIT" at bounding box center [394, 244] width 17 height 9
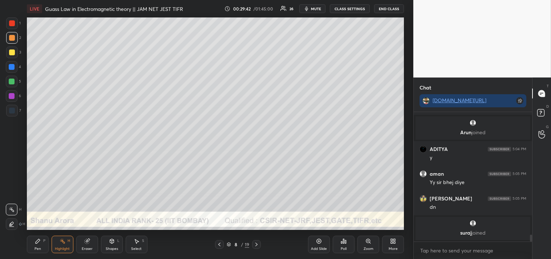
click at [370, 241] on icon at bounding box center [368, 241] width 6 height 6
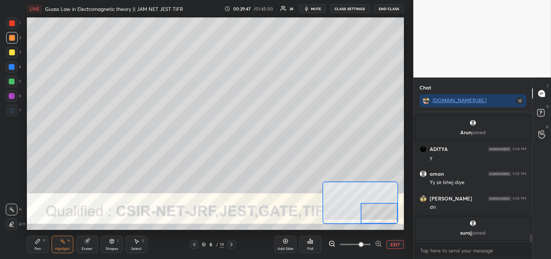
click at [34, 244] on div "Pen P" at bounding box center [38, 243] width 22 height 17
click at [39, 242] on icon at bounding box center [38, 241] width 6 height 6
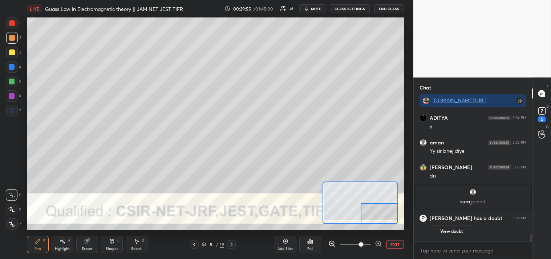
scroll to position [2228, 0]
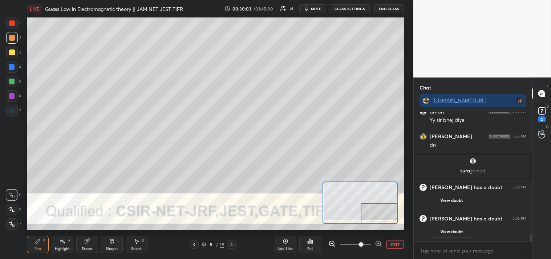
click at [551, 111] on div "D Doubts (D) 2" at bounding box center [541, 114] width 19 height 20
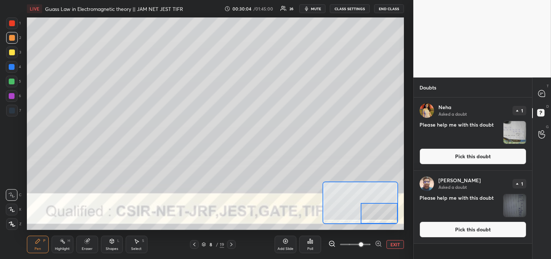
click at [473, 158] on button "Pick this doubt" at bounding box center [473, 156] width 107 height 16
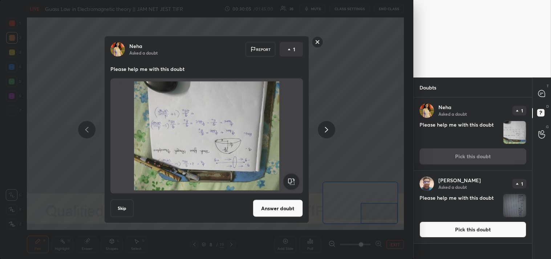
click at [377, 114] on div "Neha Asked a doubt Report 1 Please help me with this doubt Skip Answer doubt" at bounding box center [206, 129] width 413 height 259
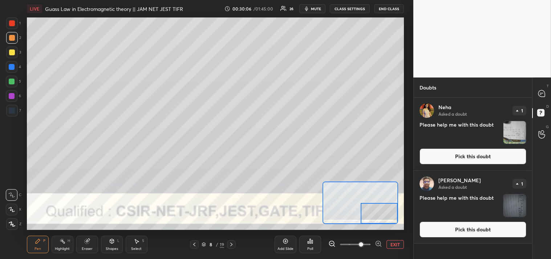
click at [459, 223] on button "Pick this doubt" at bounding box center [473, 229] width 107 height 16
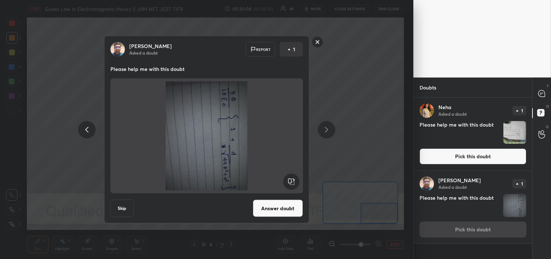
click at [366, 110] on div "Biswajeet Asked a doubt Report 1 Please help me with this doubt Skip Answer dou…" at bounding box center [206, 129] width 413 height 259
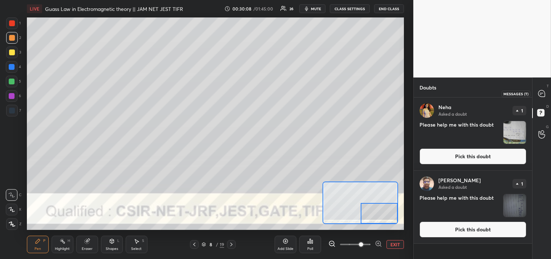
click at [545, 95] on icon at bounding box center [541, 93] width 7 height 7
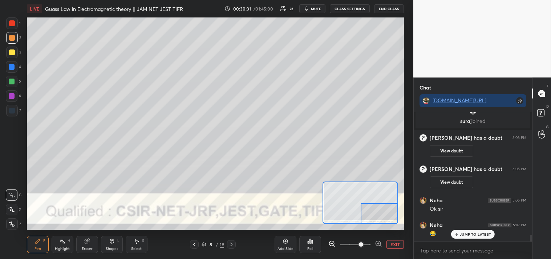
scroll to position [2399, 0]
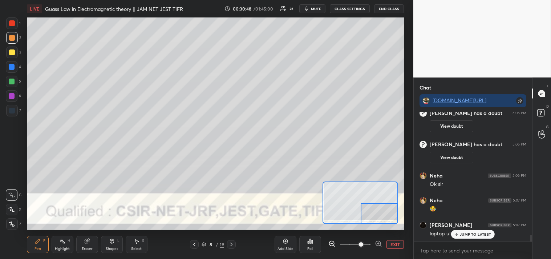
click at [404, 139] on img at bounding box center [26, 17] width 754 height 424
click at [407, 151] on div "Setting up your live class Poll for secs No correct answer Start poll" at bounding box center [215, 123] width 384 height 212
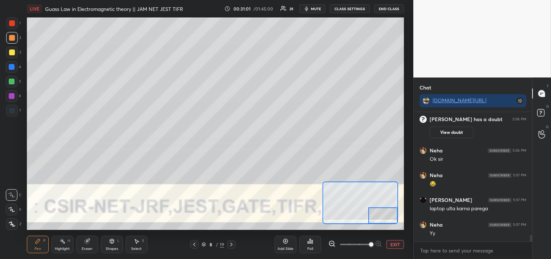
scroll to position [2449, 0]
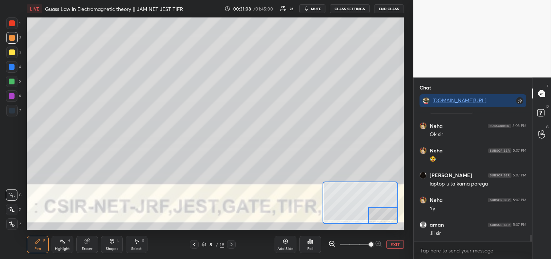
click at [12, 53] on div at bounding box center [12, 52] width 6 height 6
click at [85, 245] on div "Eraser" at bounding box center [87, 243] width 22 height 17
click at [37, 248] on div "Pen" at bounding box center [38, 249] width 7 height 4
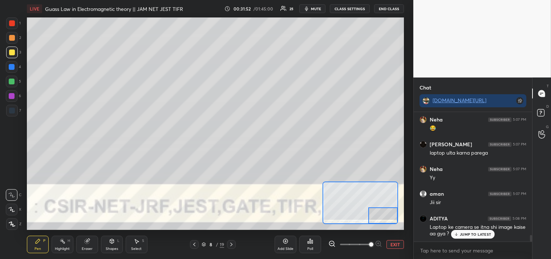
click at [407, 174] on div "Setting up your live class Poll for secs No correct answer Start poll" at bounding box center [215, 123] width 384 height 212
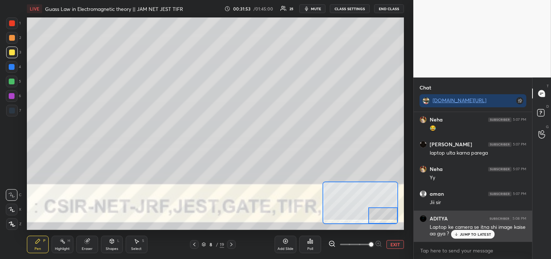
click at [473, 240] on div "ADITYA 5:08 PM Laptop ke camera se itna shi image kaise aa gya ?" at bounding box center [473, 225] width 118 height 31
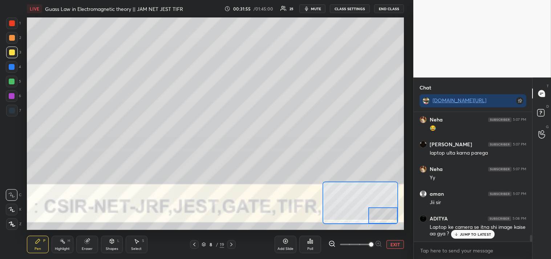
click at [480, 236] on p "JUMP TO LATEST" at bounding box center [475, 234] width 31 height 4
click at [394, 245] on button "EXIT" at bounding box center [394, 244] width 17 height 9
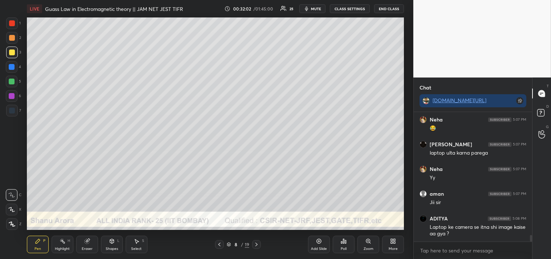
click at [367, 240] on icon at bounding box center [368, 241] width 4 height 4
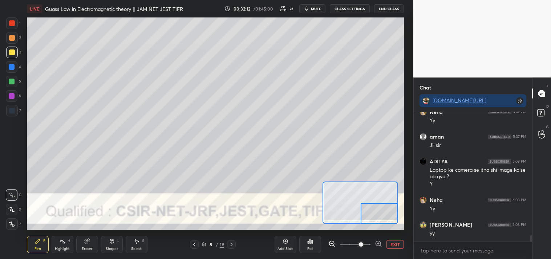
scroll to position [2562, 0]
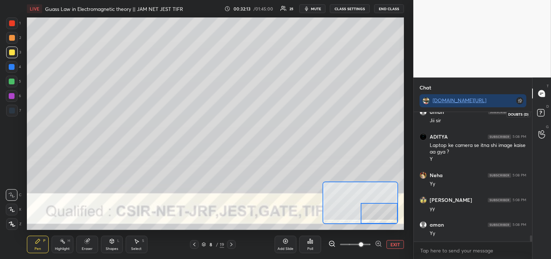
click at [546, 112] on icon at bounding box center [541, 113] width 13 height 13
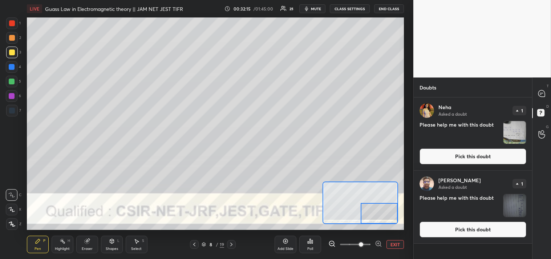
click at [456, 232] on button "Pick this doubt" at bounding box center [473, 229] width 107 height 16
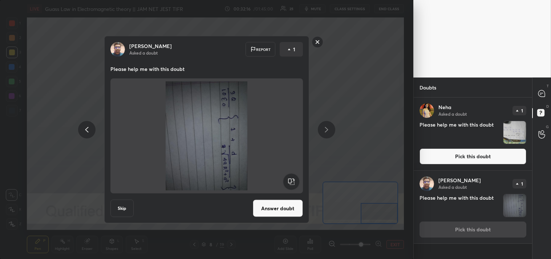
click at [346, 122] on div "Biswajeet Asked a doubt Report 1 Please help me with this doubt Skip Answer dou…" at bounding box center [206, 129] width 413 height 259
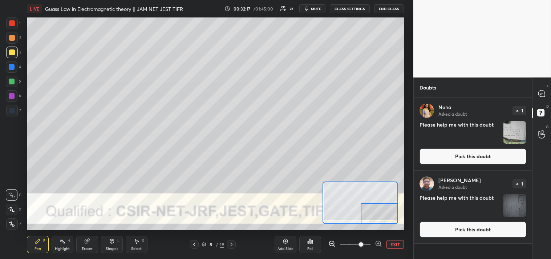
click at [465, 156] on button "Pick this doubt" at bounding box center [473, 156] width 107 height 16
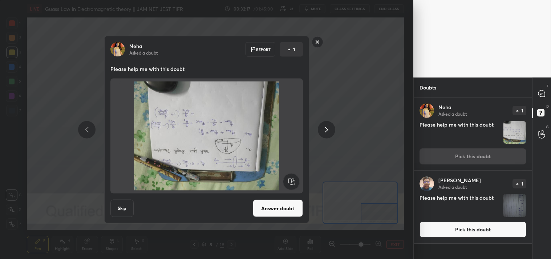
click at [363, 118] on div "Neha Asked a doubt Report 1 Please help me with this doubt Skip Answer doubt" at bounding box center [206, 129] width 413 height 259
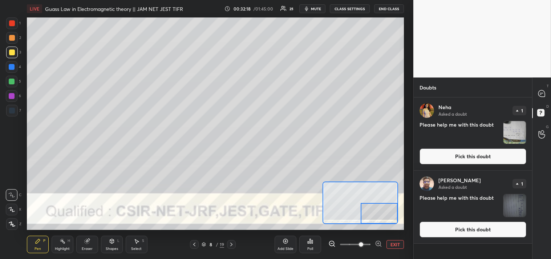
click at [542, 96] on icon at bounding box center [541, 93] width 7 height 7
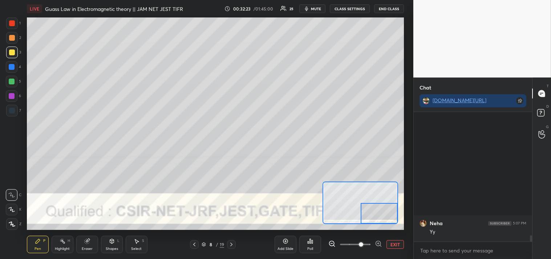
scroll to position [2562, 0]
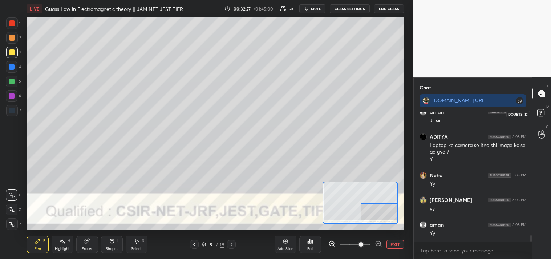
click at [542, 113] on rect at bounding box center [540, 112] width 7 height 7
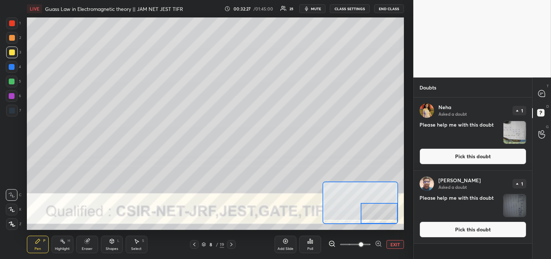
scroll to position [159, 116]
click at [540, 96] on icon at bounding box center [541, 93] width 7 height 7
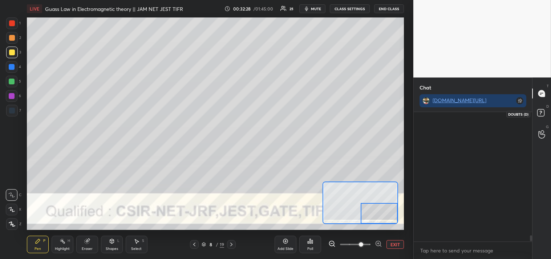
scroll to position [127, 116]
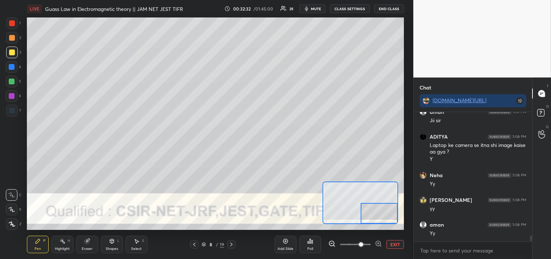
click at [390, 245] on button "EXIT" at bounding box center [394, 244] width 17 height 9
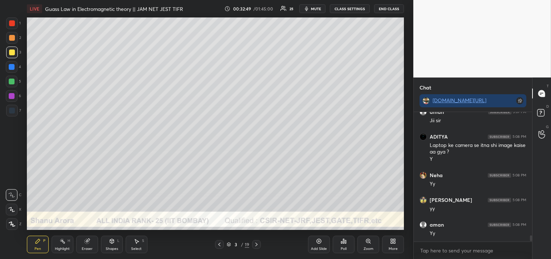
scroll to position [2586, 0]
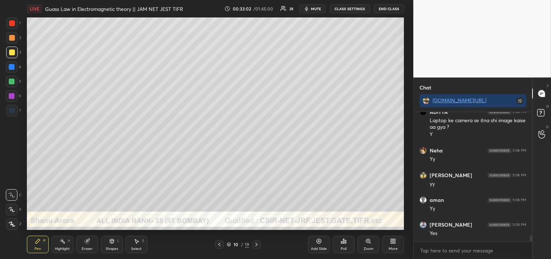
click at [113, 245] on div "Shapes L" at bounding box center [112, 243] width 22 height 17
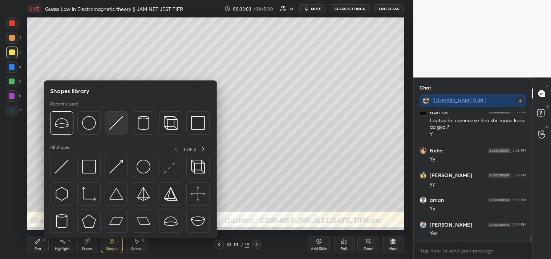
click at [120, 125] on img at bounding box center [116, 123] width 14 height 14
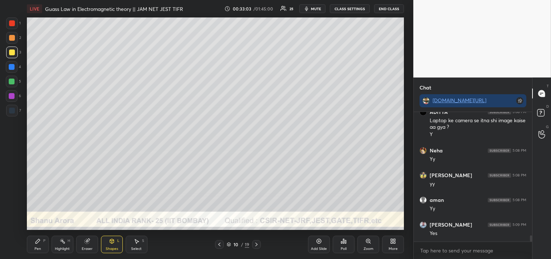
click at [13, 41] on div at bounding box center [12, 38] width 12 height 12
click at [365, 244] on div "Zoom" at bounding box center [368, 243] width 22 height 17
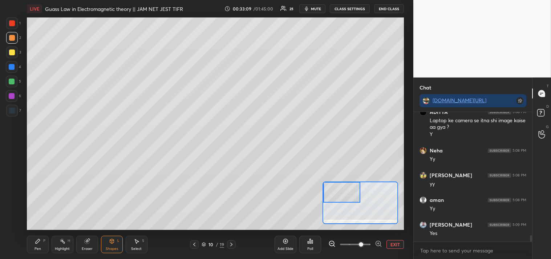
click at [33, 243] on div "Pen P" at bounding box center [38, 243] width 22 height 17
click at [33, 245] on div "Pen P" at bounding box center [38, 243] width 22 height 17
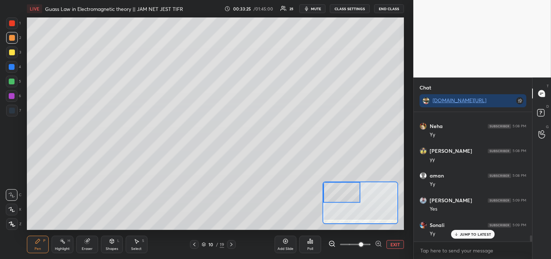
scroll to position [2635, 0]
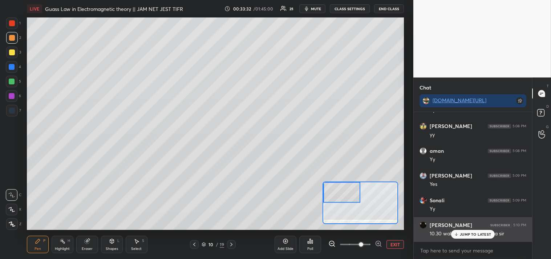
click at [462, 232] on p "JUMP TO LATEST" at bounding box center [475, 234] width 31 height 4
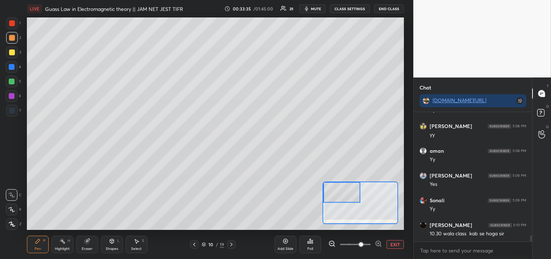
click at [317, 8] on span "mute" at bounding box center [316, 8] width 10 height 5
click at [316, 12] on button "unmute" at bounding box center [312, 8] width 26 height 9
click at [116, 243] on div "Shapes L" at bounding box center [112, 243] width 22 height 17
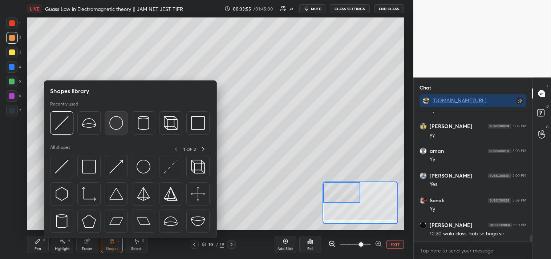
click at [110, 117] on img at bounding box center [116, 123] width 14 height 14
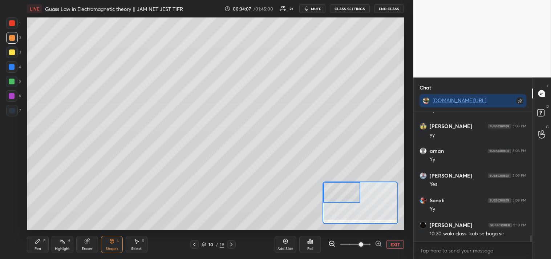
click at [33, 246] on div "Pen P" at bounding box center [38, 243] width 22 height 17
click at [38, 247] on div "Pen" at bounding box center [38, 249] width 7 height 4
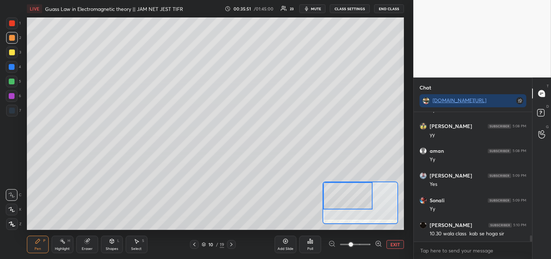
click at [111, 244] on div "Shapes L" at bounding box center [112, 243] width 22 height 17
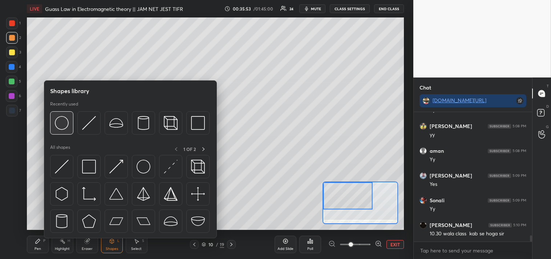
click at [59, 127] on img at bounding box center [62, 123] width 14 height 14
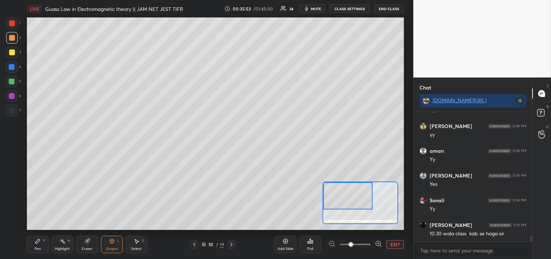
click at [39, 244] on div "Pen P" at bounding box center [38, 243] width 22 height 17
click at [113, 241] on icon at bounding box center [112, 241] width 4 height 4
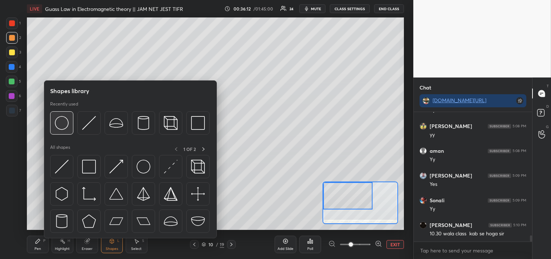
click at [60, 125] on img at bounding box center [62, 123] width 14 height 14
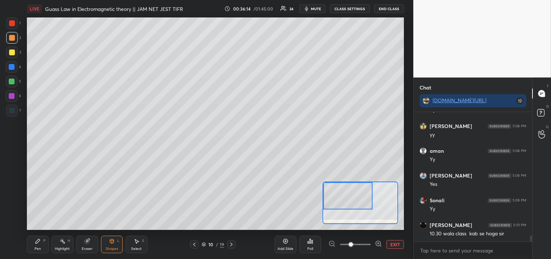
click at [35, 248] on div "Pen" at bounding box center [38, 249] width 7 height 4
click at [36, 241] on icon at bounding box center [38, 241] width 4 height 4
click at [13, 70] on div at bounding box center [12, 67] width 12 height 12
click at [15, 70] on div at bounding box center [12, 67] width 12 height 12
click at [12, 226] on icon at bounding box center [12, 223] width 7 height 5
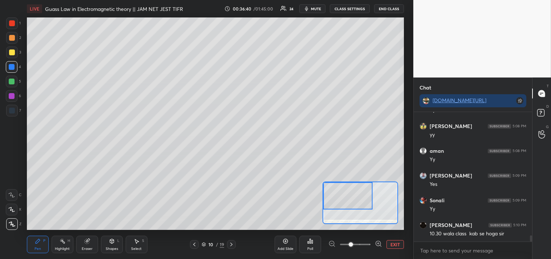
click at [11, 50] on div at bounding box center [12, 52] width 6 height 6
click at [15, 59] on div "3" at bounding box center [13, 53] width 15 height 15
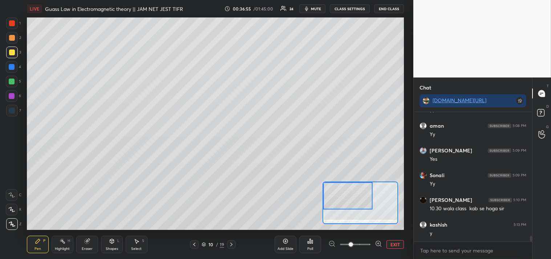
click at [9, 194] on icon at bounding box center [11, 194] width 7 height 5
click at [17, 197] on div at bounding box center [12, 195] width 12 height 12
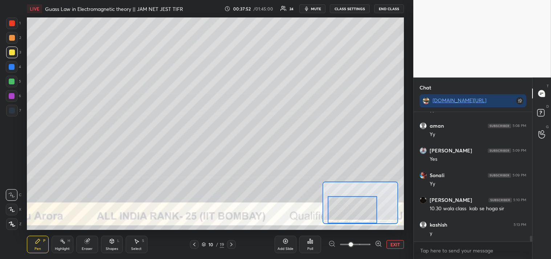
click at [87, 240] on icon at bounding box center [86, 241] width 5 height 5
click at [90, 242] on icon at bounding box center [87, 241] width 6 height 6
click at [35, 242] on icon at bounding box center [38, 241] width 6 height 6
click at [398, 245] on button "EXIT" at bounding box center [394, 244] width 17 height 9
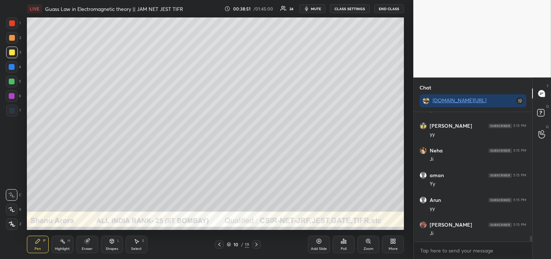
scroll to position [127, 116]
click at [84, 241] on div "Eraser" at bounding box center [87, 243] width 22 height 17
click at [33, 247] on div "Pen P" at bounding box center [38, 243] width 22 height 17
click at [35, 248] on div "Pen" at bounding box center [38, 249] width 7 height 4
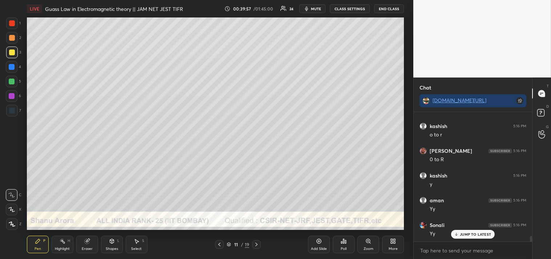
scroll to position [3013, 0]
click at [112, 245] on div "Shapes L" at bounding box center [112, 243] width 22 height 17
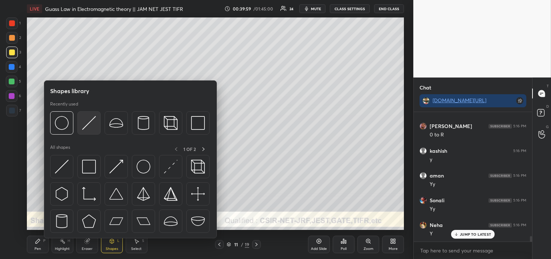
click at [82, 119] on img at bounding box center [89, 123] width 14 height 14
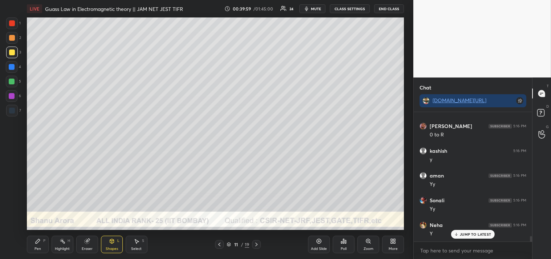
click at [11, 37] on div at bounding box center [12, 38] width 6 height 6
click at [366, 244] on icon at bounding box center [368, 241] width 6 height 6
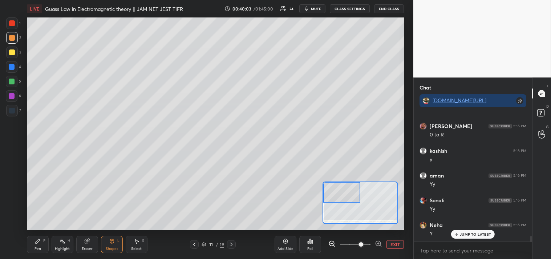
click at [36, 245] on div "Pen P" at bounding box center [38, 243] width 22 height 17
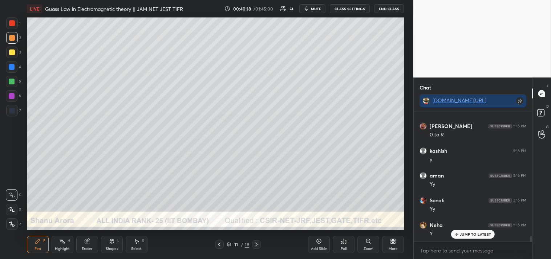
click at [365, 241] on icon at bounding box center [368, 241] width 6 height 6
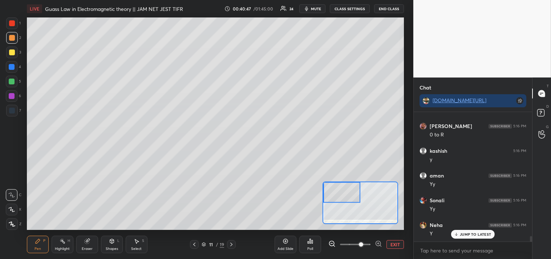
click at [13, 48] on div at bounding box center [12, 52] width 12 height 12
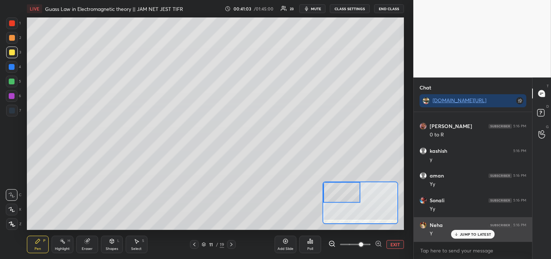
click at [470, 233] on p "JUMP TO LATEST" at bounding box center [475, 234] width 31 height 4
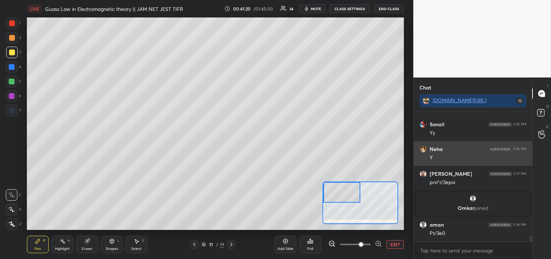
scroll to position [2733, 0]
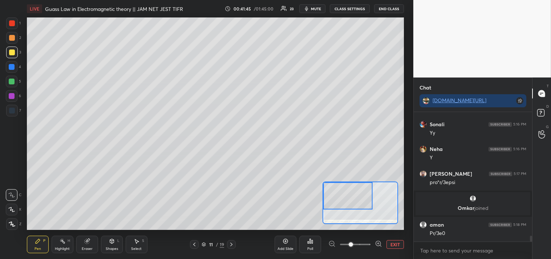
click at [10, 37] on div at bounding box center [12, 38] width 6 height 6
click at [12, 42] on div at bounding box center [12, 38] width 12 height 12
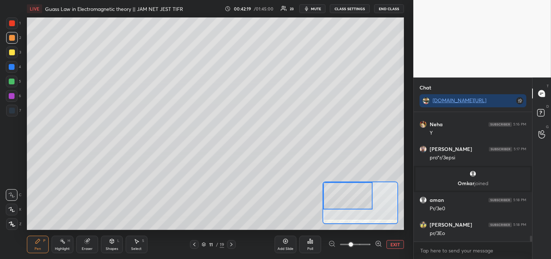
click at [398, 242] on button "EXIT" at bounding box center [394, 244] width 17 height 9
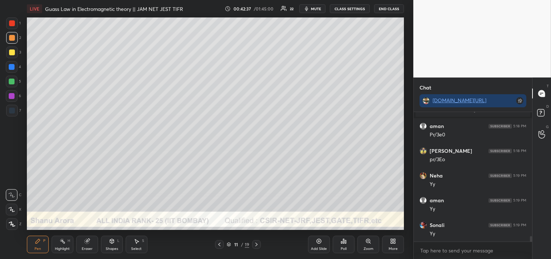
scroll to position [2856, 0]
click at [365, 239] on icon at bounding box center [368, 241] width 6 height 6
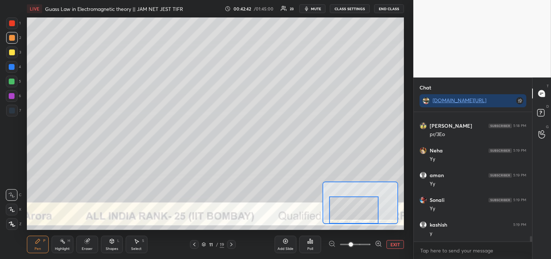
click at [357, 214] on div at bounding box center [353, 209] width 49 height 27
click at [13, 53] on div at bounding box center [12, 52] width 6 height 6
click at [55, 251] on div "Highlight H" at bounding box center [63, 243] width 22 height 17
click at [58, 248] on div "Highlight" at bounding box center [62, 249] width 15 height 4
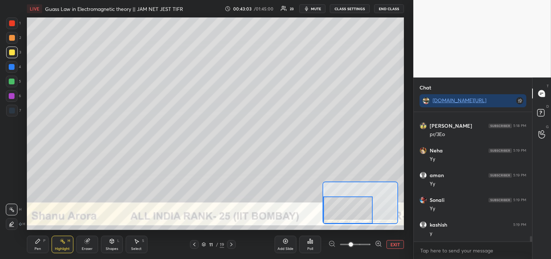
scroll to position [2881, 0]
click at [35, 245] on div "Pen P" at bounding box center [38, 243] width 22 height 17
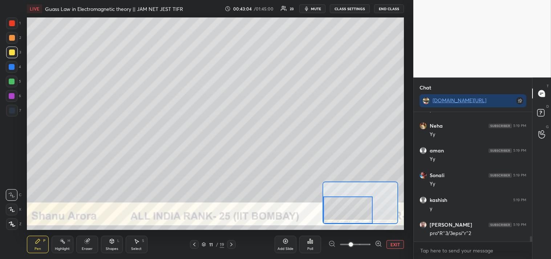
click at [36, 244] on div "Pen P" at bounding box center [38, 243] width 22 height 17
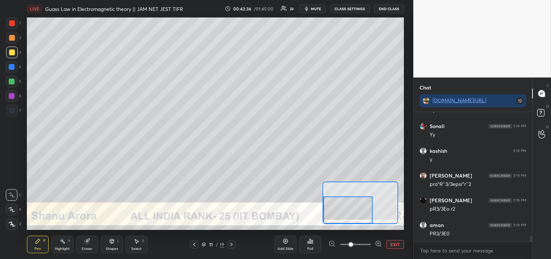
scroll to position [2955, 0]
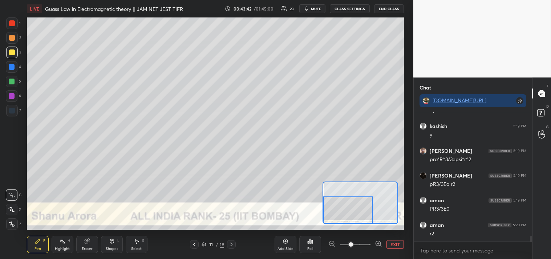
click at [397, 243] on button "EXIT" at bounding box center [394, 244] width 17 height 9
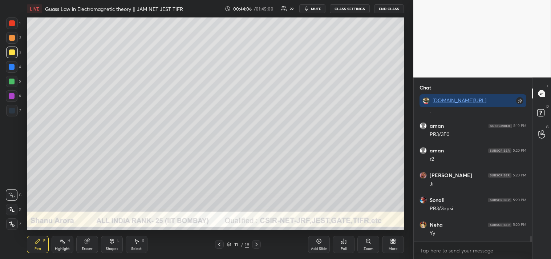
scroll to position [3029, 0]
click at [66, 243] on div "Highlight H" at bounding box center [63, 243] width 22 height 17
click at [62, 244] on div "Highlight H" at bounding box center [63, 243] width 22 height 17
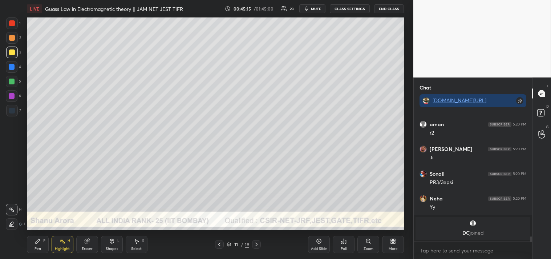
click at [316, 11] on span "mute" at bounding box center [316, 8] width 10 height 5
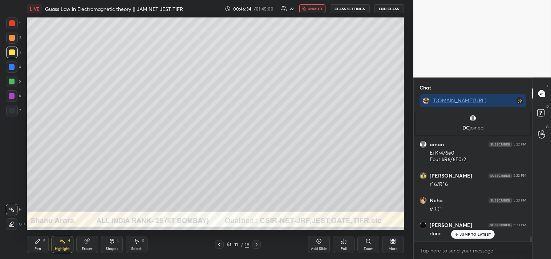
scroll to position [3093, 0]
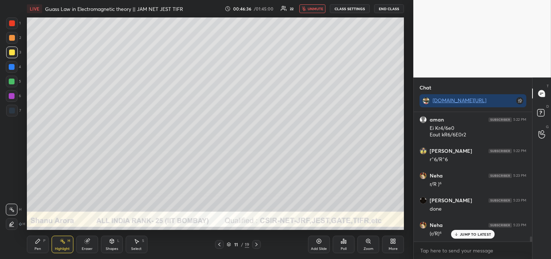
click at [313, 11] on button "unmute" at bounding box center [312, 8] width 26 height 9
click at [92, 247] on div "Eraser" at bounding box center [87, 249] width 11 height 4
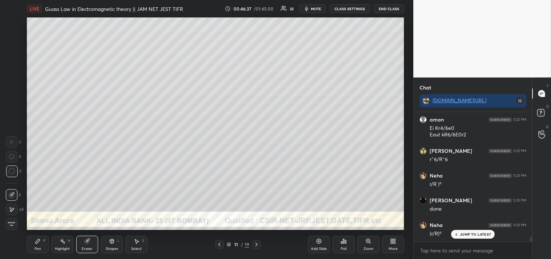
click at [92, 246] on div "Eraser" at bounding box center [87, 243] width 22 height 17
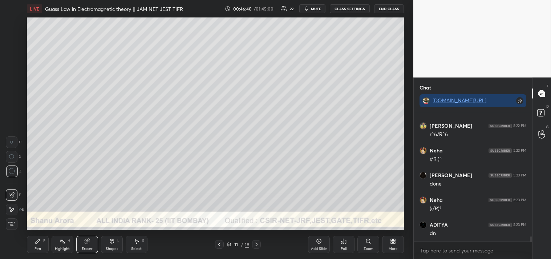
click at [38, 246] on div "Pen P" at bounding box center [38, 243] width 22 height 17
click at [37, 245] on div "Pen P" at bounding box center [38, 243] width 22 height 17
click at [10, 42] on div at bounding box center [12, 38] width 12 height 12
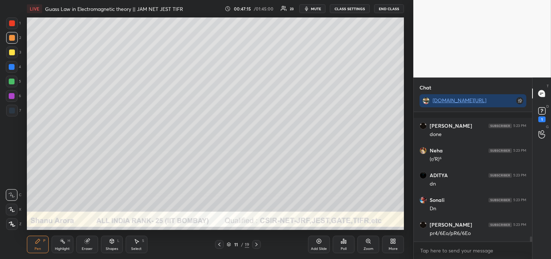
scroll to position [3198, 0]
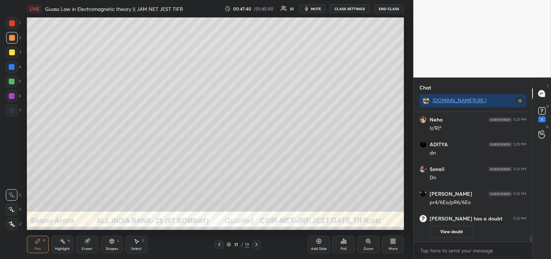
click at [370, 246] on div "Zoom" at bounding box center [368, 243] width 22 height 17
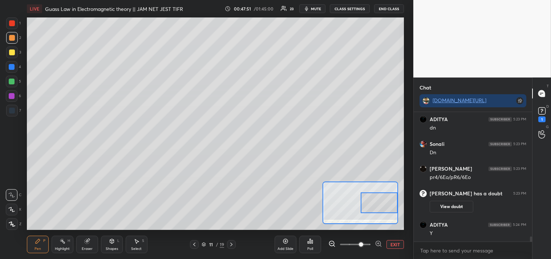
scroll to position [3175, 0]
click at [10, 53] on div at bounding box center [12, 52] width 6 height 6
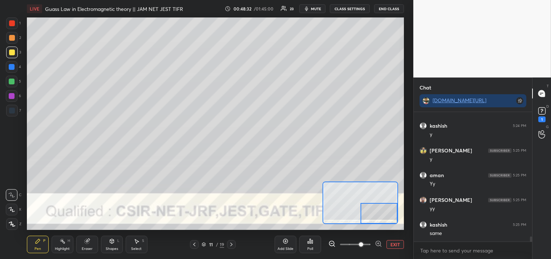
scroll to position [2, 2]
click at [62, 240] on rect at bounding box center [63, 242] width 4 height 4
click at [63, 238] on icon at bounding box center [63, 241] width 6 height 6
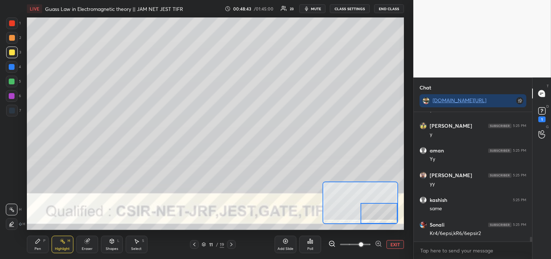
click at [33, 244] on div "Pen P" at bounding box center [38, 243] width 22 height 17
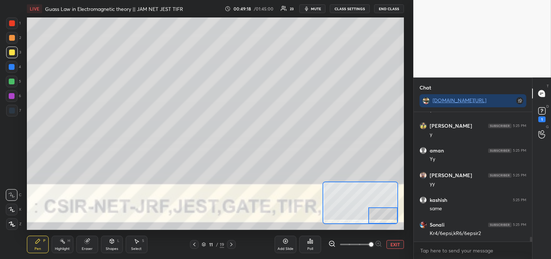
click at [385, 225] on div "Add Slide Poll EXIT" at bounding box center [339, 244] width 129 height 41
click at [395, 246] on button "EXIT" at bounding box center [394, 244] width 17 height 9
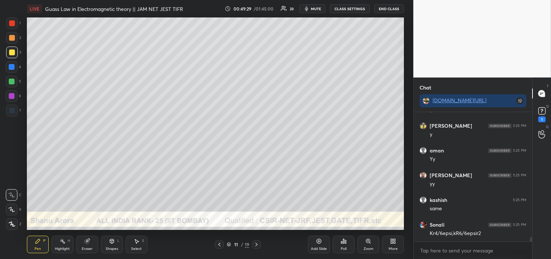
click at [365, 239] on icon at bounding box center [368, 241] width 6 height 6
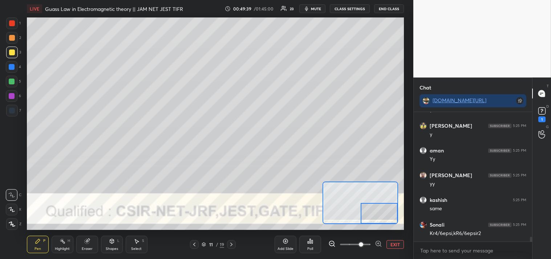
scroll to position [3322, 0]
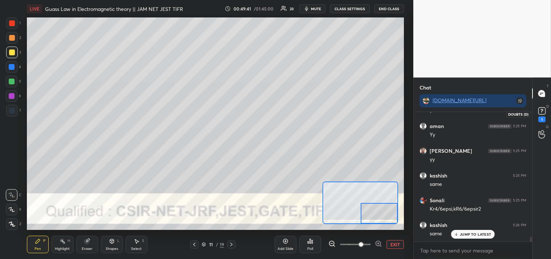
click at [546, 112] on icon at bounding box center [541, 110] width 11 height 11
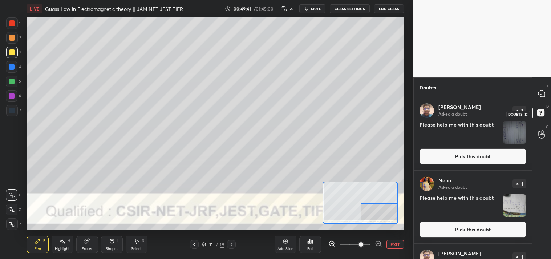
scroll to position [159, 116]
click at [452, 158] on button "Pick this doubt" at bounding box center [473, 156] width 107 height 16
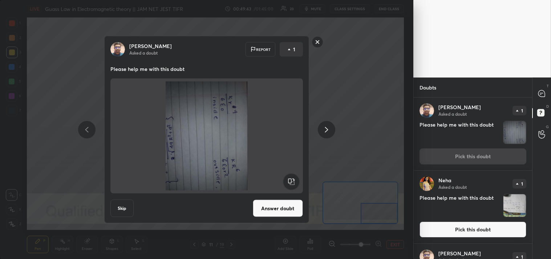
click at [364, 138] on div "Biswajeet Asked a doubt Report 1 Please help me with this doubt Skip Answer dou…" at bounding box center [206, 129] width 413 height 259
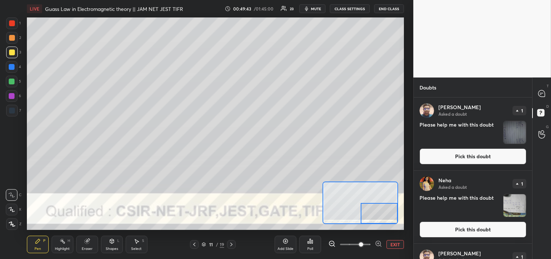
click at [453, 227] on button "Pick this doubt" at bounding box center [473, 229] width 107 height 16
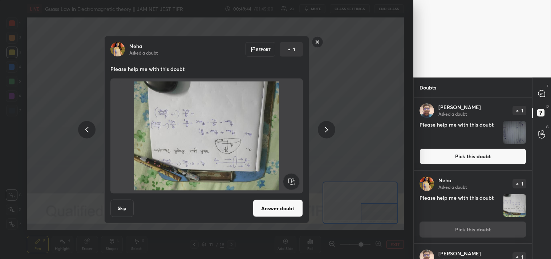
click at [370, 147] on div "Neha Asked a doubt Report 1 Please help me with this doubt Skip Answer doubt" at bounding box center [206, 129] width 413 height 259
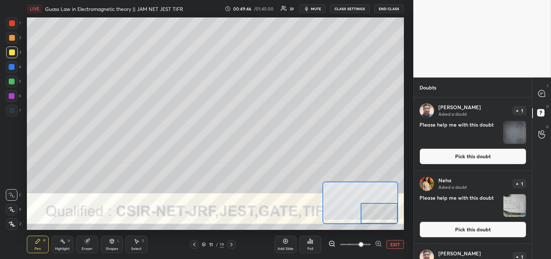
scroll to position [57, 0]
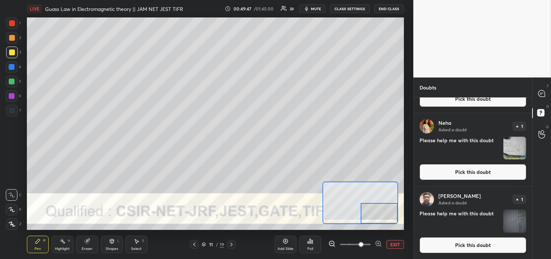
click at [454, 243] on button "Pick this doubt" at bounding box center [473, 245] width 107 height 16
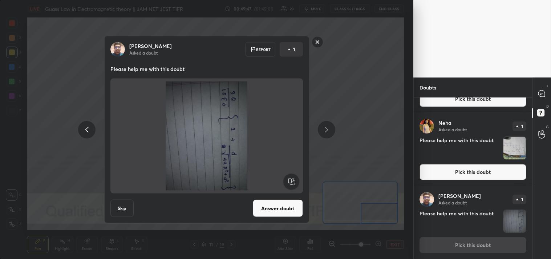
click at [360, 129] on div "Biswajeet Asked a doubt Report 1 Please help me with this doubt Skip Answer dou…" at bounding box center [206, 129] width 413 height 259
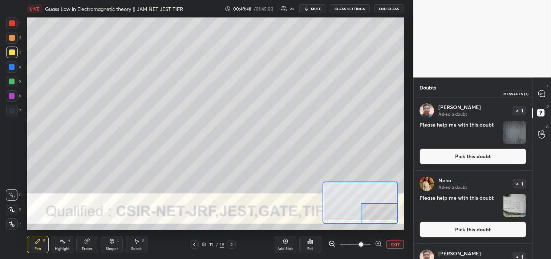
click at [542, 93] on icon at bounding box center [541, 93] width 3 height 0
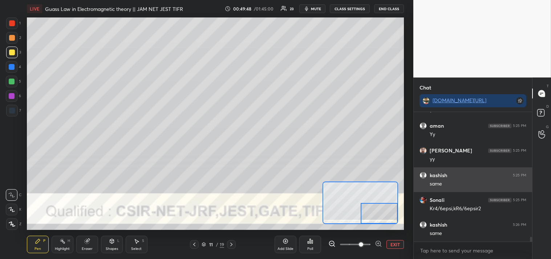
scroll to position [127, 116]
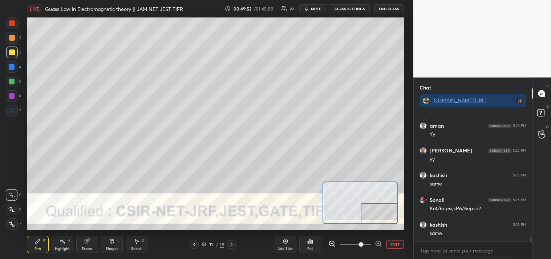
click at [392, 246] on button "EXIT" at bounding box center [394, 244] width 17 height 9
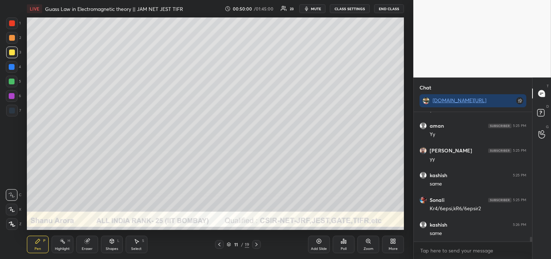
scroll to position [3477, 0]
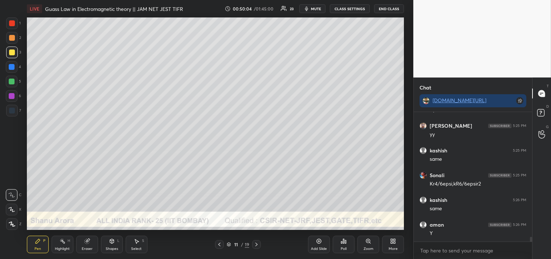
click at [322, 246] on div "Add Slide" at bounding box center [319, 243] width 22 height 17
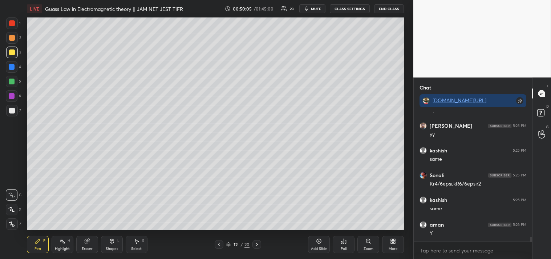
scroll to position [3502, 0]
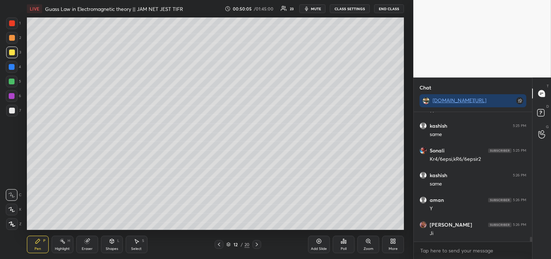
click at [13, 109] on div at bounding box center [12, 111] width 6 height 6
click at [7, 113] on div at bounding box center [12, 111] width 12 height 12
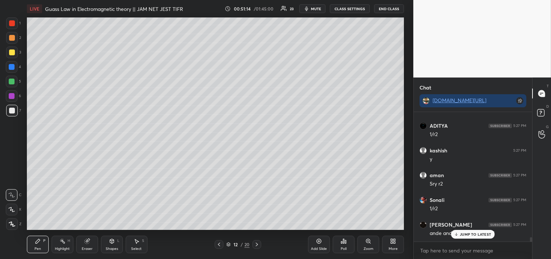
scroll to position [3773, 0]
click at [466, 233] on p "JUMP TO LATEST" at bounding box center [475, 234] width 31 height 4
click at [88, 244] on icon at bounding box center [87, 241] width 6 height 6
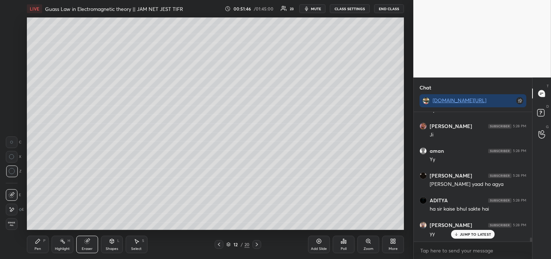
scroll to position [4045, 0]
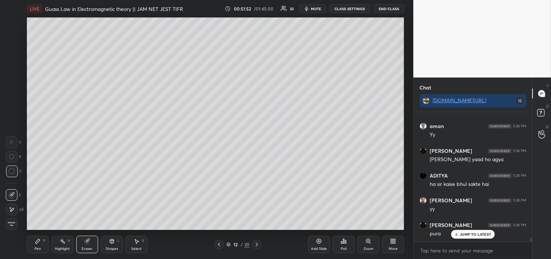
click at [60, 248] on div "Highlight" at bounding box center [62, 249] width 15 height 4
click at [65, 247] on div "Highlight" at bounding box center [62, 249] width 15 height 4
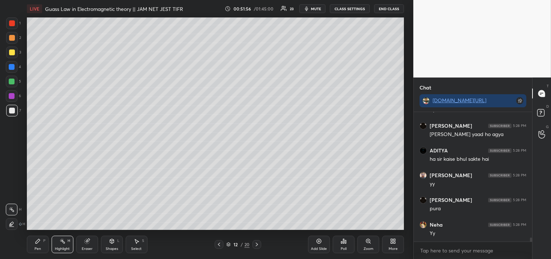
scroll to position [4094, 0]
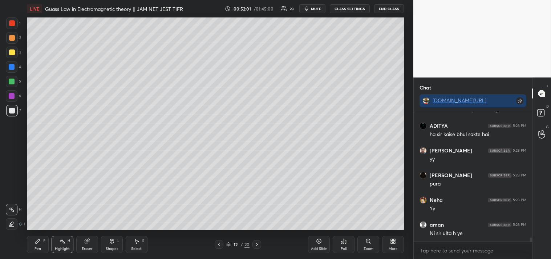
click at [88, 244] on icon at bounding box center [87, 241] width 6 height 6
click at [37, 240] on icon at bounding box center [38, 241] width 4 height 4
click at [37, 243] on icon at bounding box center [38, 241] width 4 height 4
click at [87, 246] on div "Eraser" at bounding box center [87, 243] width 22 height 17
click at [37, 240] on icon at bounding box center [38, 241] width 4 height 4
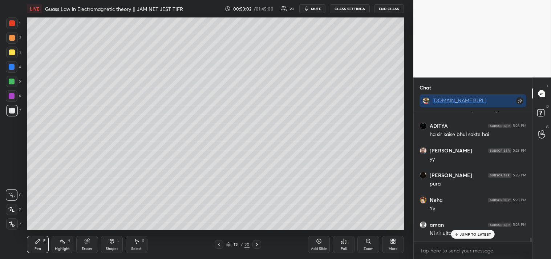
scroll to position [4125, 0]
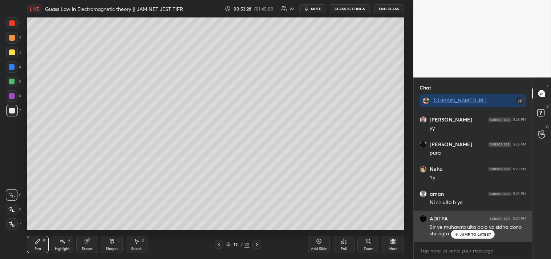
click at [471, 239] on div "ADITYA 5:29 PM Sir ye muhawra ulta bolo ya sidha dono shi lagta hai" at bounding box center [473, 225] width 118 height 31
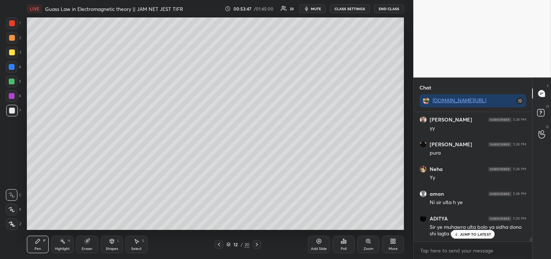
scroll to position [4150, 0]
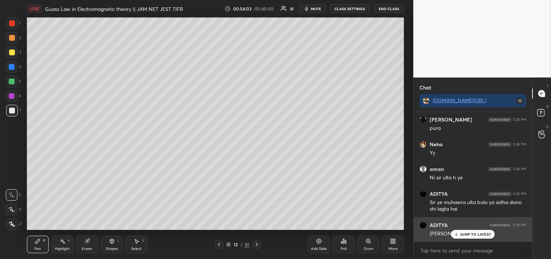
click at [476, 234] on p "JUMP TO LATEST" at bounding box center [475, 234] width 31 height 4
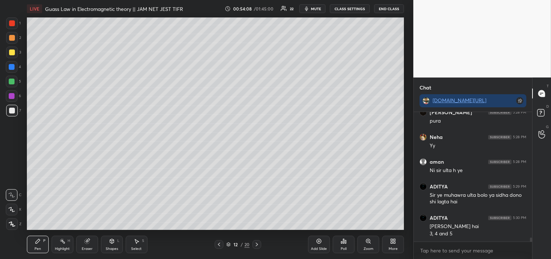
scroll to position [4182, 0]
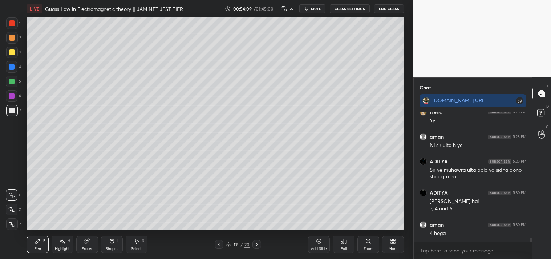
click at [62, 247] on div "Highlight" at bounding box center [62, 249] width 15 height 4
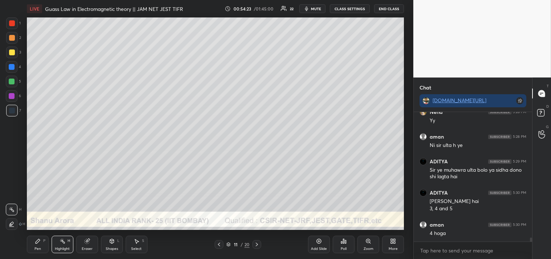
scroll to position [4207, 0]
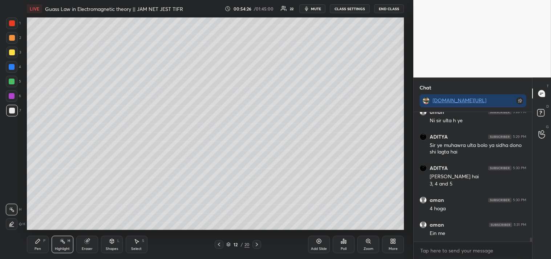
click at [87, 243] on icon at bounding box center [86, 241] width 5 height 5
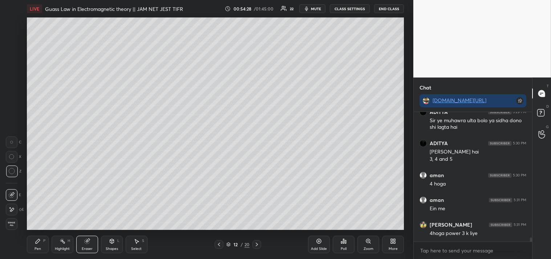
click at [27, 243] on div "Pen P" at bounding box center [38, 243] width 22 height 17
click at [85, 242] on icon at bounding box center [86, 241] width 5 height 5
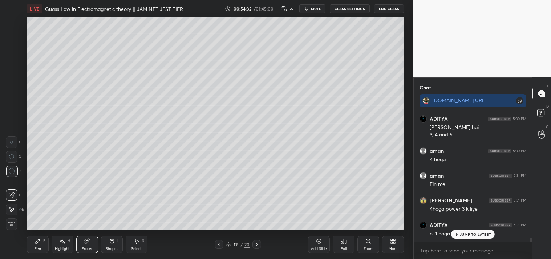
click at [37, 242] on icon at bounding box center [38, 241] width 4 height 4
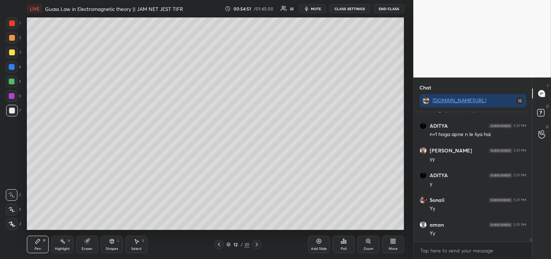
scroll to position [4379, 0]
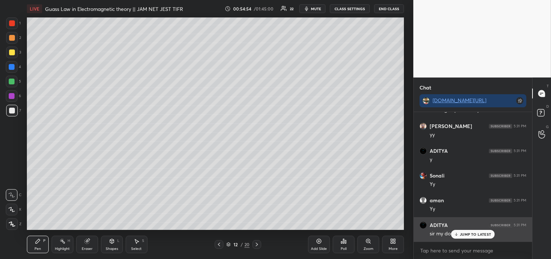
click at [463, 232] on p "JUMP TO LATEST" at bounding box center [475, 234] width 31 height 4
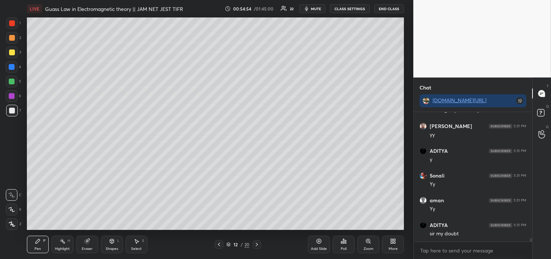
click at [542, 109] on icon at bounding box center [541, 113] width 13 height 13
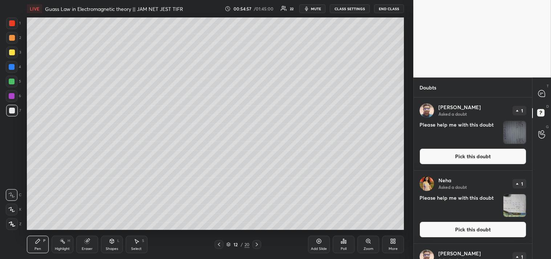
scroll to position [57, 0]
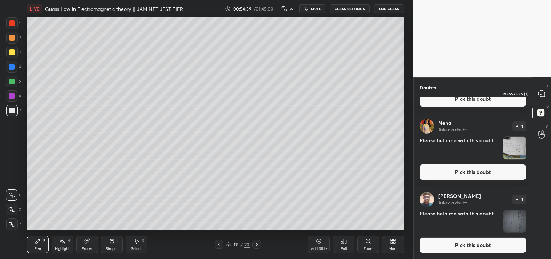
click at [544, 93] on icon at bounding box center [541, 93] width 7 height 7
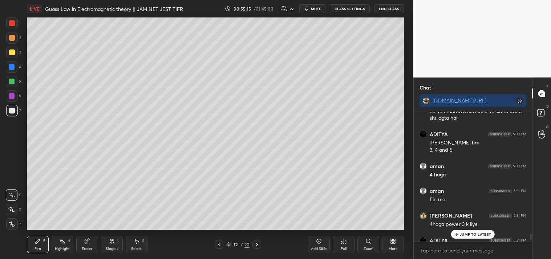
scroll to position [4579, 0]
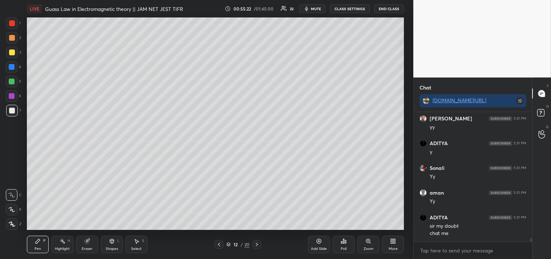
click at [320, 248] on div "Add Slide" at bounding box center [319, 249] width 16 height 4
click at [12, 51] on div at bounding box center [12, 52] width 6 height 6
click at [15, 52] on div at bounding box center [12, 52] width 6 height 6
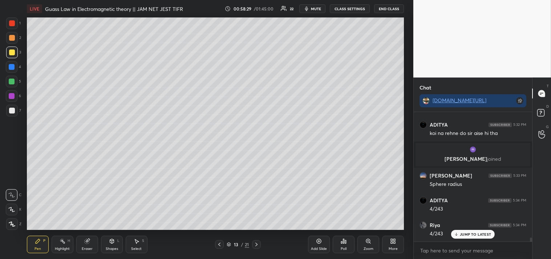
scroll to position [4086, 0]
click at [76, 242] on div "Eraser" at bounding box center [87, 243] width 22 height 17
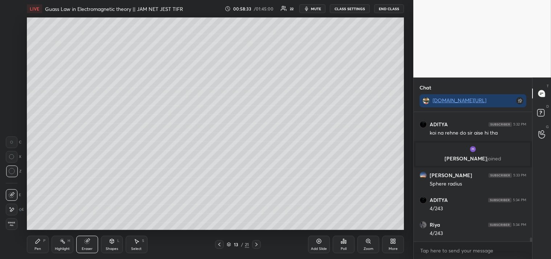
click at [78, 246] on div "Eraser" at bounding box center [87, 243] width 22 height 17
click at [39, 238] on icon at bounding box center [38, 241] width 6 height 6
click at [35, 243] on icon at bounding box center [38, 241] width 6 height 6
click at [6, 37] on div at bounding box center [12, 38] width 12 height 12
click at [12, 45] on div "2" at bounding box center [13, 39] width 15 height 15
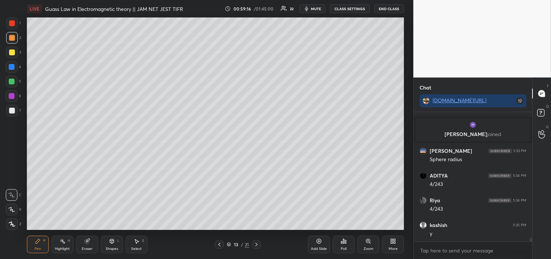
scroll to position [4135, 0]
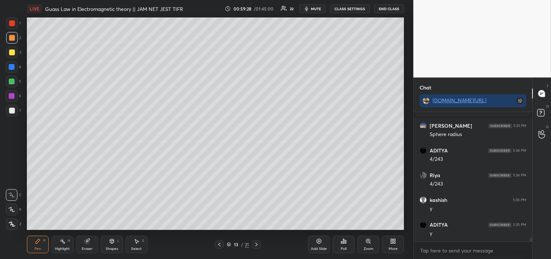
click at [365, 242] on div "Zoom" at bounding box center [368, 243] width 22 height 17
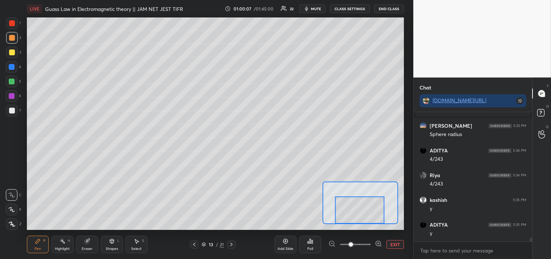
click at [92, 241] on div "Eraser" at bounding box center [87, 243] width 22 height 17
click at [34, 240] on div "Pen P" at bounding box center [38, 243] width 22 height 17
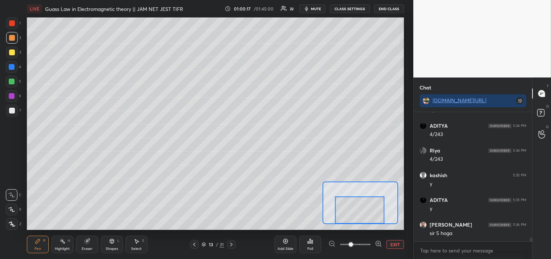
scroll to position [4184, 0]
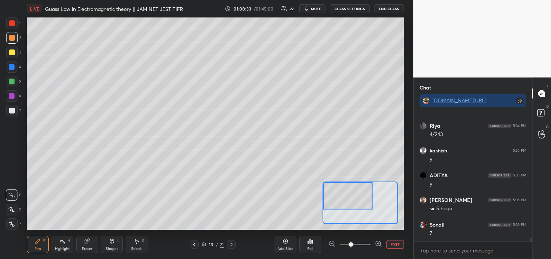
click at [394, 244] on button "EXIT" at bounding box center [394, 244] width 17 height 9
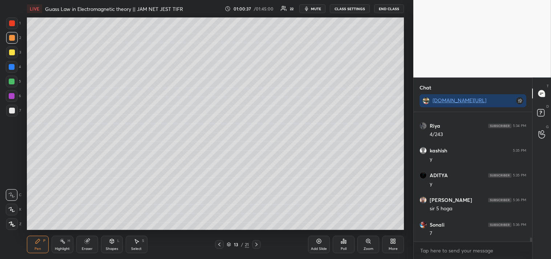
click at [372, 242] on div "Zoom" at bounding box center [368, 243] width 22 height 17
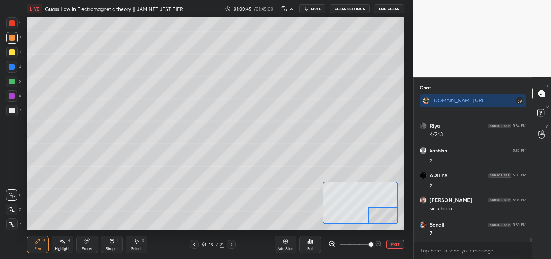
click at [392, 241] on button "EXIT" at bounding box center [394, 244] width 17 height 9
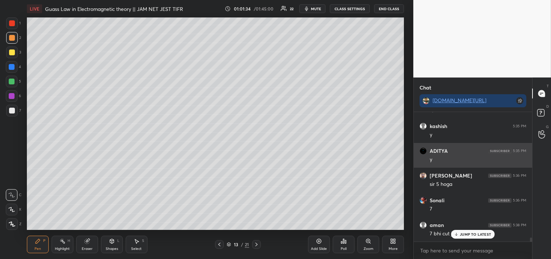
scroll to position [4209, 0]
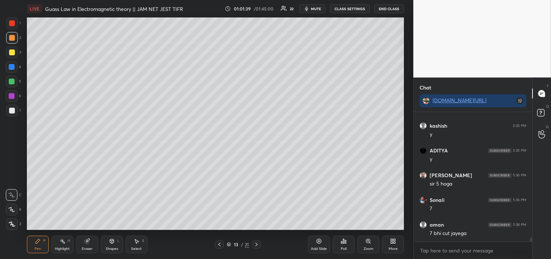
click at [86, 247] on div "Eraser" at bounding box center [87, 249] width 11 height 4
click at [39, 242] on icon at bounding box center [38, 241] width 6 height 6
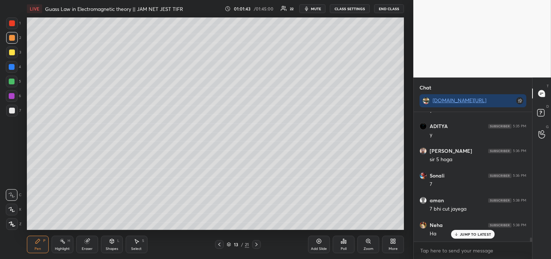
scroll to position [4259, 0]
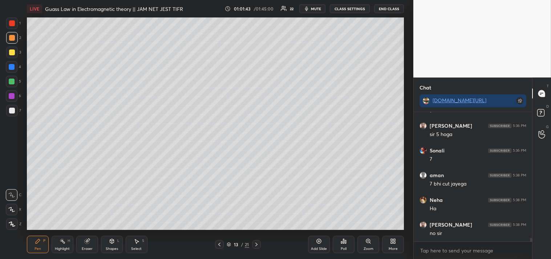
click at [89, 247] on div "Eraser" at bounding box center [87, 249] width 11 height 4
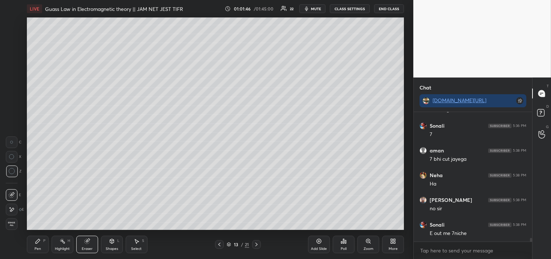
click at [37, 244] on div "Pen P" at bounding box center [38, 243] width 22 height 17
click at [83, 244] on div "Eraser" at bounding box center [87, 243] width 22 height 17
click at [37, 244] on div "Pen P" at bounding box center [38, 243] width 22 height 17
click at [357, 224] on div "Add Slide Poll Zoom More" at bounding box center [356, 244] width 96 height 41
click at [360, 224] on div "Add Slide Poll Zoom More" at bounding box center [356, 244] width 96 height 41
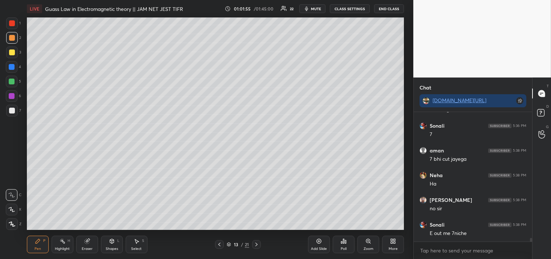
click at [90, 247] on div "Eraser" at bounding box center [87, 249] width 11 height 4
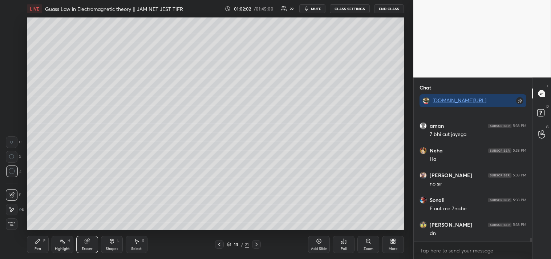
click at [33, 241] on div "Pen P" at bounding box center [38, 243] width 22 height 17
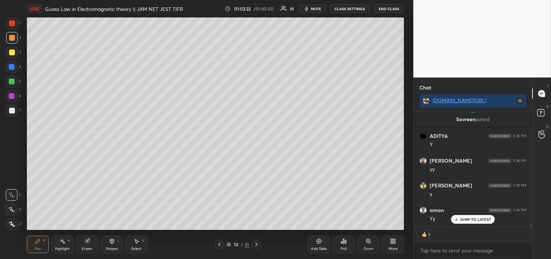
scroll to position [4622, 0]
click at [437, 251] on textarea at bounding box center [473, 250] width 107 height 12
type textarea "x"
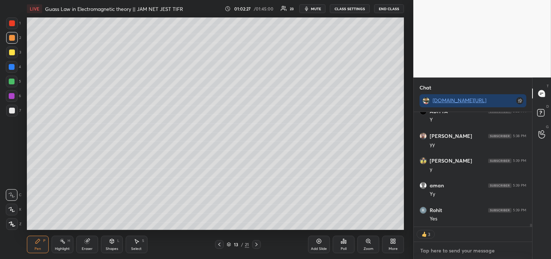
type textarea "E"
type textarea "x"
type textarea "EY"
type textarea "x"
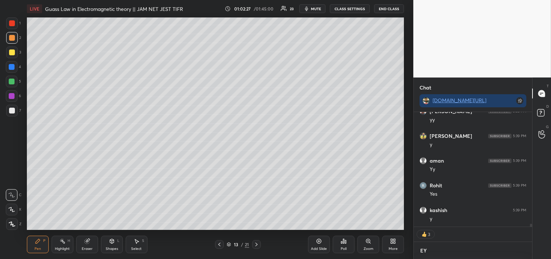
scroll to position [2, 2]
type textarea "EYE"
type textarea "x"
type textarea "EYES"
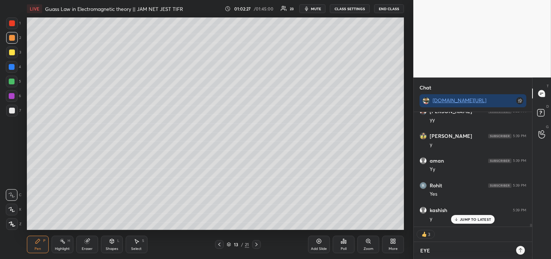
type textarea "x"
type textarea "EYES"
type textarea "x"
type textarea "EYES B"
type textarea "x"
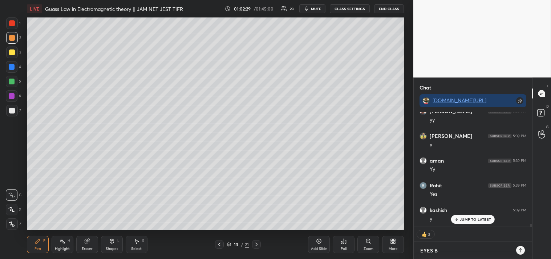
type textarea "EYES BR"
type textarea "x"
type textarea "EYES BRK"
type textarea "x"
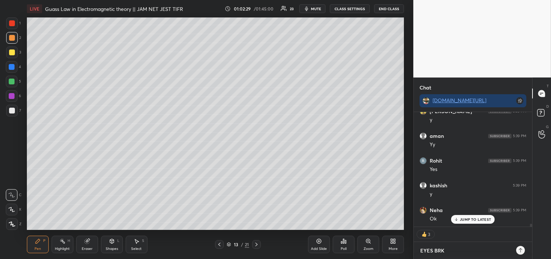
type textarea "EYES BRK"
type textarea "x"
type textarea "EYES BRK 5"
type textarea "x"
type textarea "EYES BRK 5M"
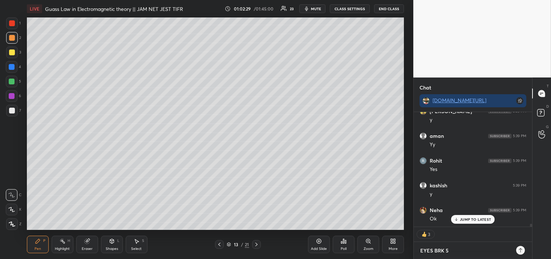
type textarea "x"
type textarea "EYES BRK 5MI"
type textarea "x"
type textarea "EYES BRK 5MIN"
type textarea "x"
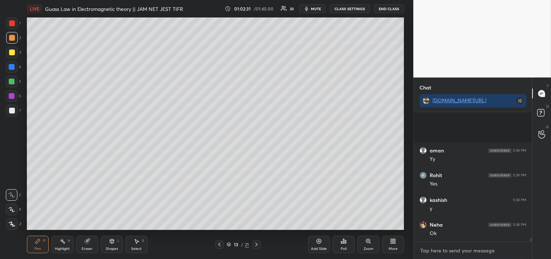
scroll to position [4723, 0]
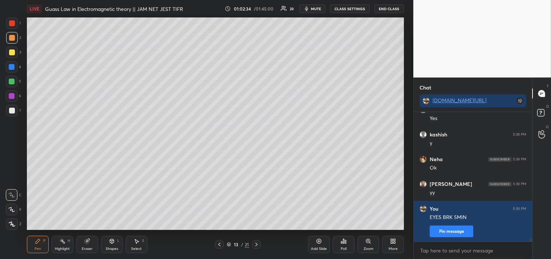
click at [311, 8] on button "mute" at bounding box center [312, 8] width 26 height 9
type textarea "x"
click at [344, 8] on button "CLASS SETTINGS" at bounding box center [350, 8] width 40 height 9
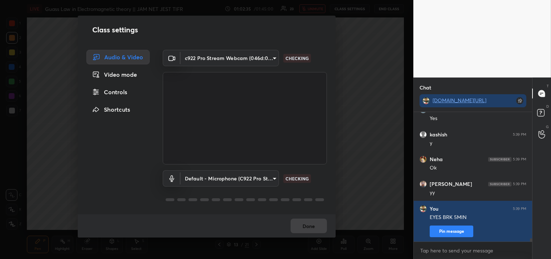
click at [234, 55] on body "1 2 3 4 5 6 7 C X Z C X Z E E Erase all H H LIVE Guass Law in Electromagnetic t…" at bounding box center [275, 129] width 551 height 259
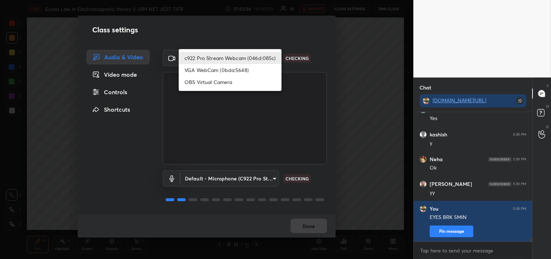
click at [207, 79] on li "OBS Virtual Camera" at bounding box center [230, 82] width 103 height 12
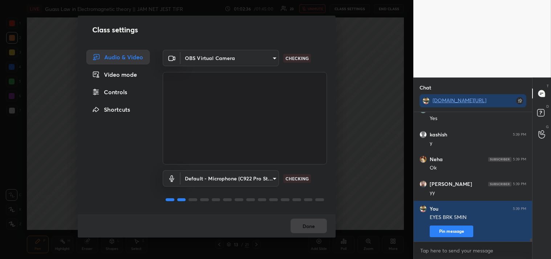
type input "64645b19d528b3ac785889237b1a364f3b7ccd5da23f372116afb1703458f4fd"
click at [305, 224] on button "Done" at bounding box center [309, 225] width 36 height 15
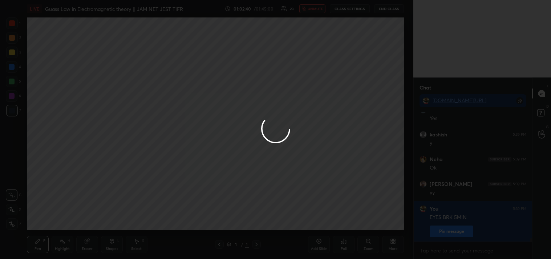
click at [289, 191] on div at bounding box center [275, 129] width 551 height 259
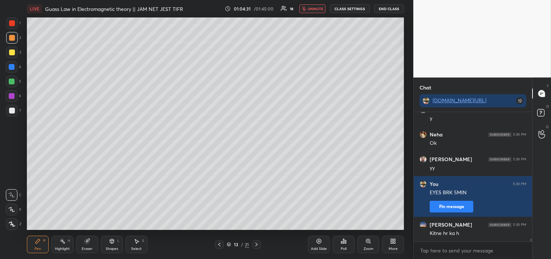
scroll to position [4772, 0]
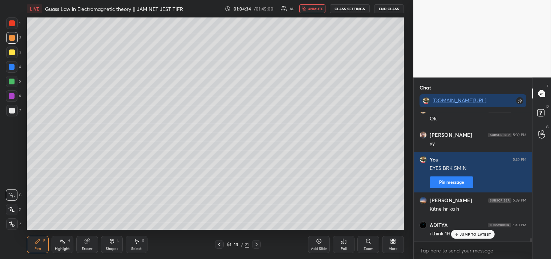
click at [476, 231] on div "JUMP TO LATEST" at bounding box center [473, 234] width 44 height 9
click at [477, 254] on textarea at bounding box center [473, 250] width 107 height 12
type textarea "x"
type textarea "Y"
type textarea "x"
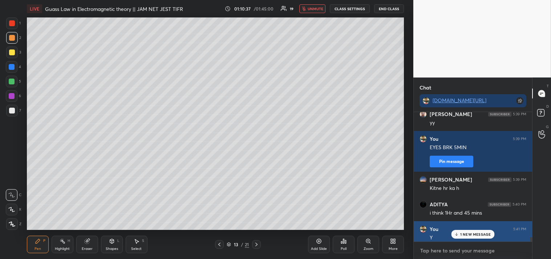
scroll to position [4839, 0]
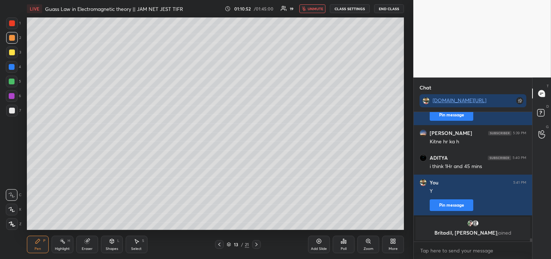
type textarea "x"
click at [318, 11] on button "unmute" at bounding box center [312, 8] width 26 height 9
click at [347, 12] on button "CLASS SETTINGS" at bounding box center [350, 8] width 40 height 9
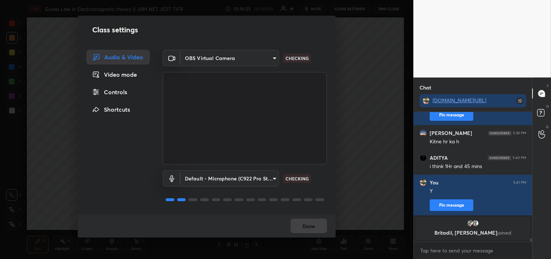
click at [201, 63] on body "1 2 3 4 5 6 7 C X Z C X Z E E Erase all H H LIVE Guass Law in Electromagnetic t…" at bounding box center [275, 129] width 551 height 259
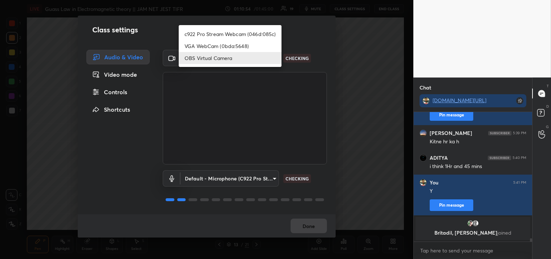
click at [204, 28] on ul "c922 Pro Stream Webcam (046d:085c) VGA WebCam (0bda:5648) OBS Virtual Camera" at bounding box center [230, 46] width 103 height 42
click at [214, 38] on li "c922 Pro Stream Webcam (046d:085c)" at bounding box center [230, 34] width 103 height 12
type input "77efdbe0d0591a5658d362a6e640cec0e2706c98c83ef82d39568dbf4875ff01"
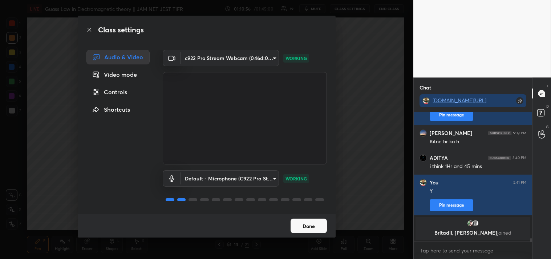
click at [307, 224] on button "Done" at bounding box center [309, 225] width 36 height 15
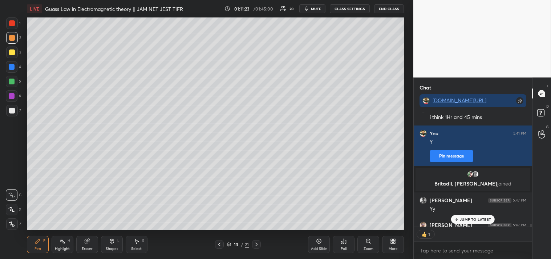
scroll to position [113, 116]
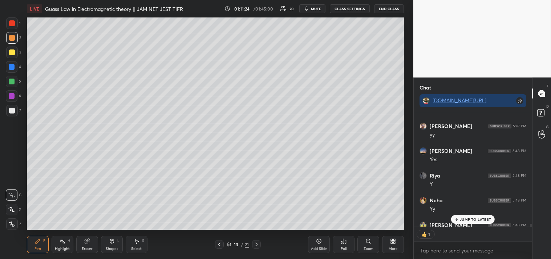
click at [386, 250] on div "More" at bounding box center [393, 243] width 22 height 17
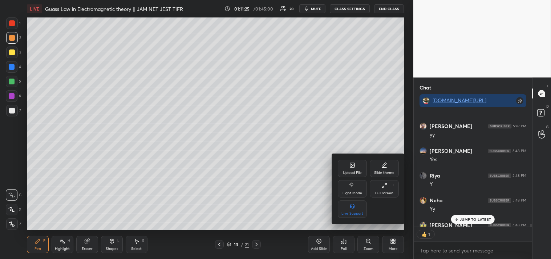
drag, startPoint x: 355, startPoint y: 170, endPoint x: 355, endPoint y: 165, distance: 4.8
click at [355, 165] on div "Upload File" at bounding box center [352, 167] width 29 height 17
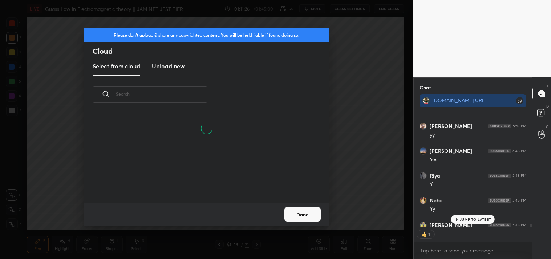
click at [168, 59] on new "Upload new" at bounding box center [168, 66] width 33 height 18
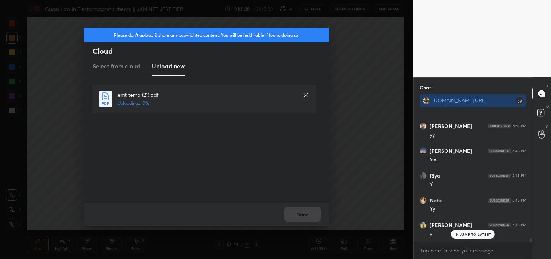
scroll to position [4865, 0]
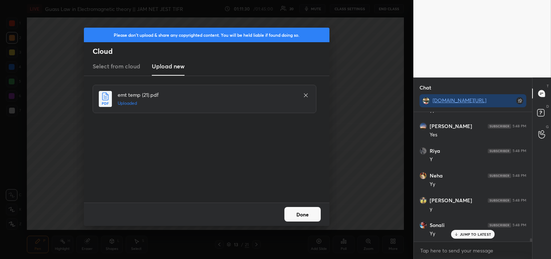
click at [297, 209] on button "Done" at bounding box center [302, 214] width 36 height 15
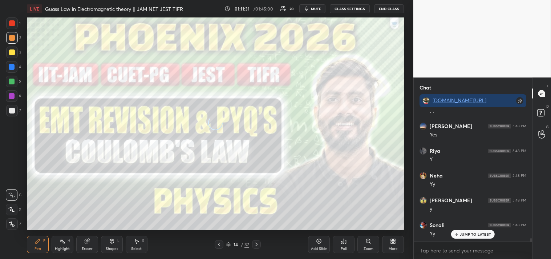
click at [471, 234] on p "JUMP TO LATEST" at bounding box center [475, 234] width 31 height 4
click at [10, 25] on div at bounding box center [12, 23] width 6 height 6
click at [8, 28] on div at bounding box center [12, 23] width 12 height 12
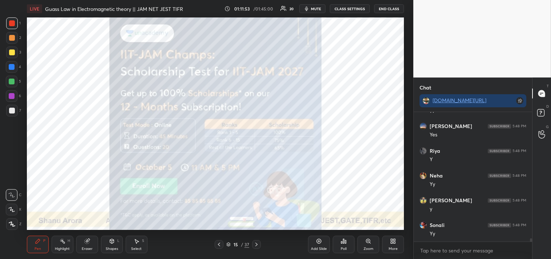
click at [14, 222] on icon at bounding box center [12, 223] width 7 height 5
click at [20, 220] on div "Z" at bounding box center [13, 224] width 15 height 12
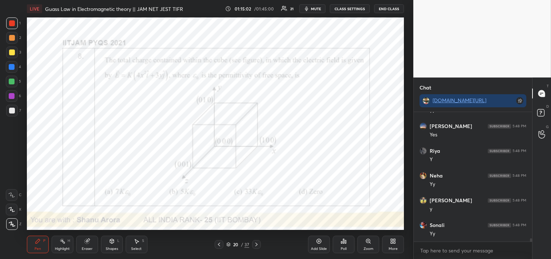
click at [321, 240] on icon at bounding box center [319, 241] width 5 height 5
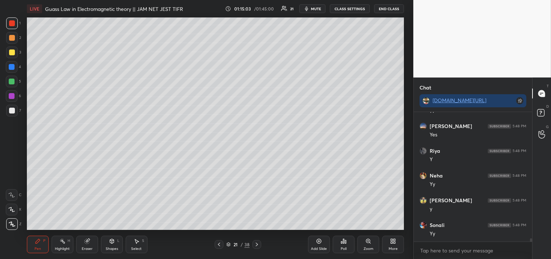
click at [9, 111] on div at bounding box center [12, 111] width 6 height 6
click at [9, 114] on div at bounding box center [12, 111] width 12 height 12
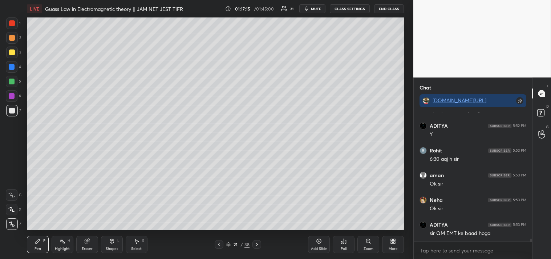
scroll to position [5582, 0]
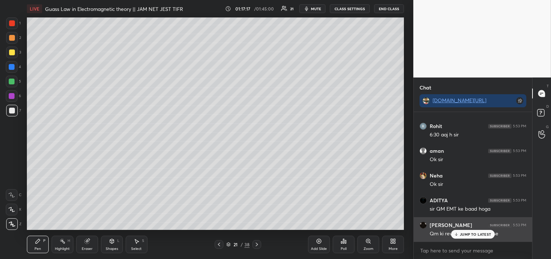
click at [470, 234] on p "JUMP TO LATEST" at bounding box center [475, 234] width 31 height 4
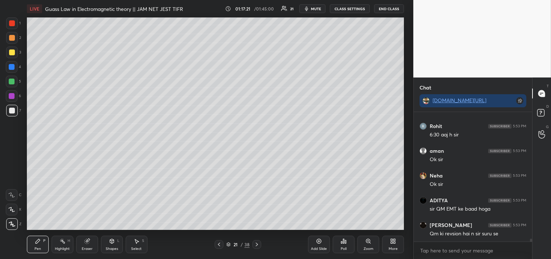
click at [325, 244] on div "Add Slide" at bounding box center [319, 243] width 22 height 17
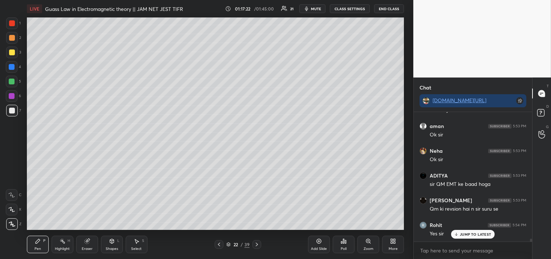
click at [11, 105] on div at bounding box center [12, 111] width 12 height 12
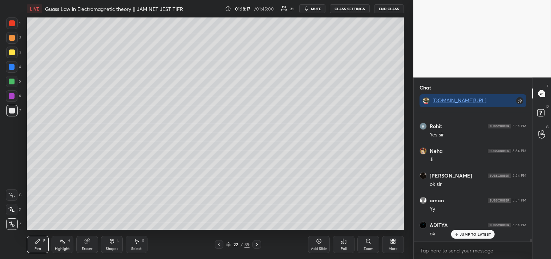
scroll to position [5730, 0]
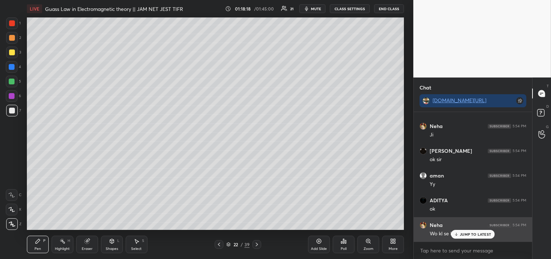
click at [466, 231] on div "JUMP TO LATEST" at bounding box center [473, 234] width 44 height 9
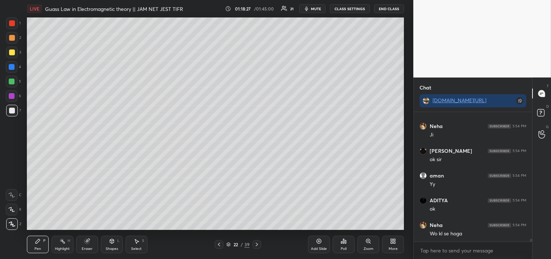
click at [52, 247] on div "Highlight H" at bounding box center [63, 243] width 22 height 17
click at [54, 245] on div "Highlight H" at bounding box center [63, 243] width 22 height 17
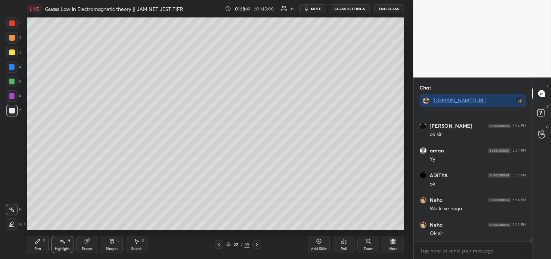
click at [39, 246] on div "Pen P" at bounding box center [38, 243] width 22 height 17
click at [315, 244] on div "Add Slide" at bounding box center [319, 243] width 22 height 17
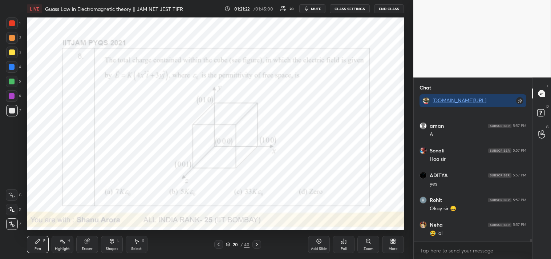
scroll to position [6206, 0]
click at [16, 23] on div at bounding box center [12, 23] width 12 height 12
click at [13, 27] on div at bounding box center [12, 23] width 12 height 12
click at [5, 189] on div "1 2 3 4 5 6 7 C X Z C X Z E E Erase all H H" at bounding box center [11, 123] width 23 height 212
click at [6, 194] on div at bounding box center [12, 195] width 12 height 12
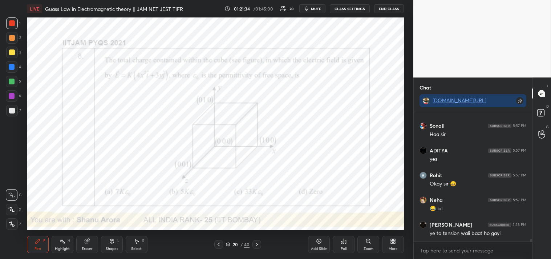
scroll to position [6256, 0]
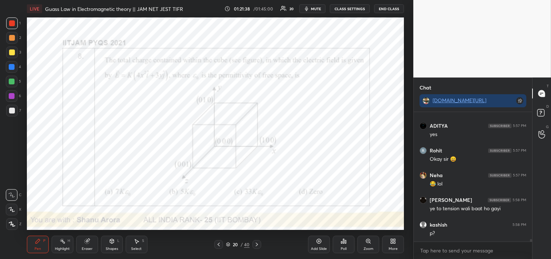
click at [369, 243] on icon at bounding box center [368, 241] width 6 height 6
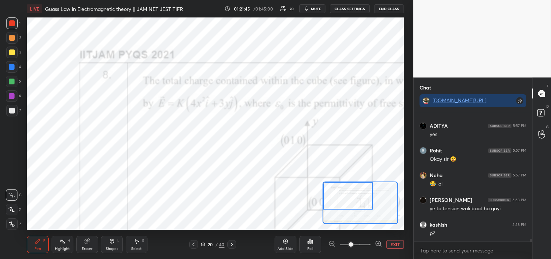
scroll to position [6263, 0]
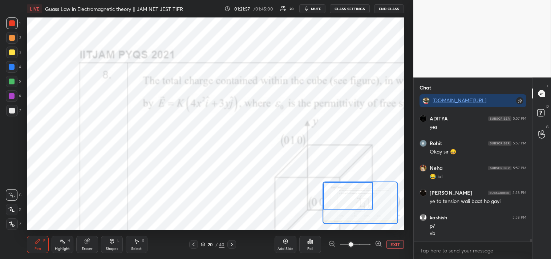
click at [87, 244] on div "Eraser" at bounding box center [87, 243] width 22 height 17
click at [44, 240] on div "P" at bounding box center [44, 241] width 2 height 4
click at [41, 241] on div "Pen P" at bounding box center [38, 243] width 22 height 17
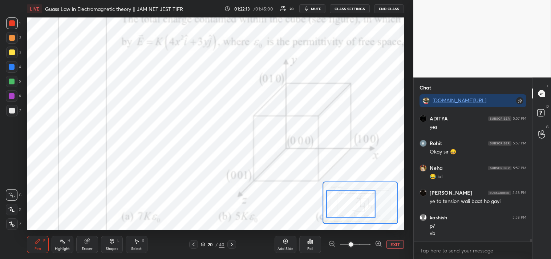
scroll to position [6288, 0]
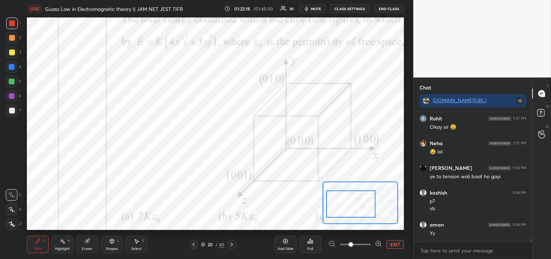
click at [390, 241] on button "EXIT" at bounding box center [394, 244] width 17 height 9
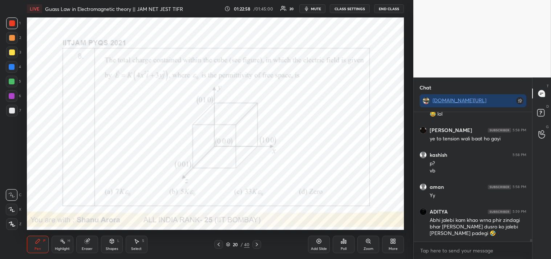
scroll to position [6351, 0]
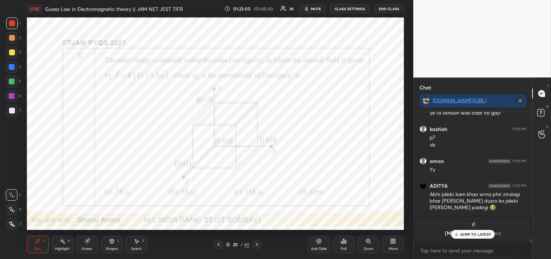
click at [471, 234] on p "JUMP TO LATEST" at bounding box center [475, 234] width 31 height 4
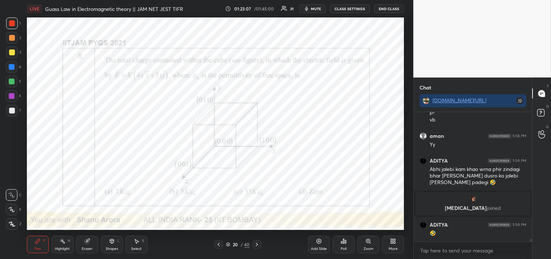
scroll to position [5815, 0]
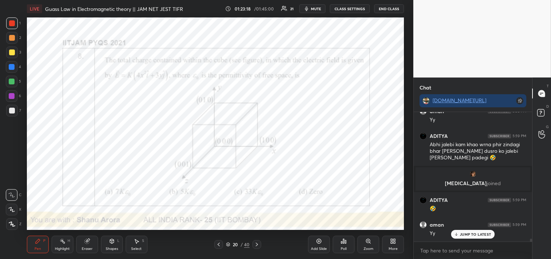
click at [365, 243] on div "Zoom" at bounding box center [368, 243] width 22 height 17
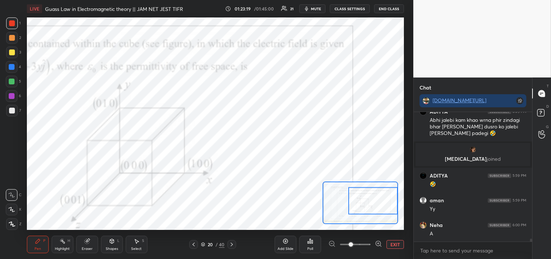
scroll to position [5864, 0]
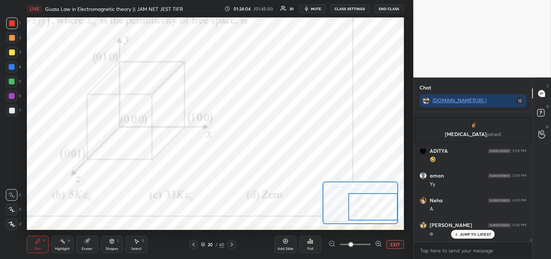
click at [88, 242] on icon at bounding box center [86, 241] width 5 height 5
click at [31, 245] on div "Pen P" at bounding box center [38, 243] width 22 height 17
click at [90, 245] on div "Eraser" at bounding box center [87, 243] width 22 height 17
click at [37, 244] on div "Pen P" at bounding box center [38, 243] width 22 height 17
click at [396, 244] on button "EXIT" at bounding box center [394, 244] width 17 height 9
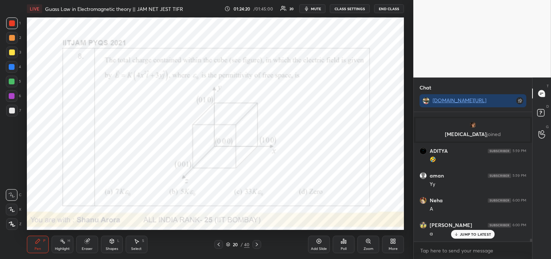
scroll to position [5903, 0]
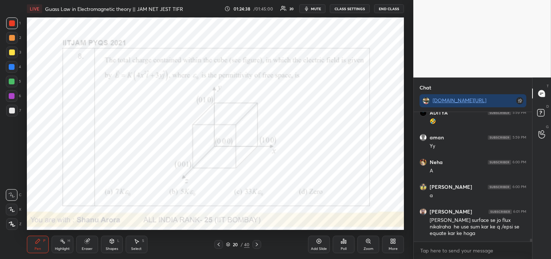
click at [312, 246] on div "Add Slide" at bounding box center [319, 243] width 22 height 17
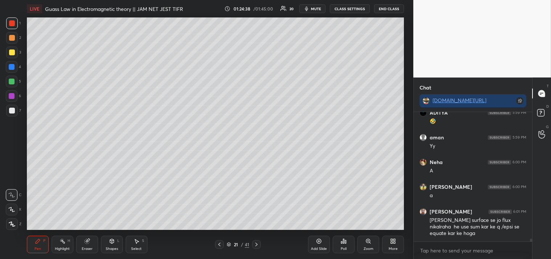
click at [8, 114] on div at bounding box center [12, 111] width 12 height 12
click at [11, 113] on div at bounding box center [12, 111] width 12 height 12
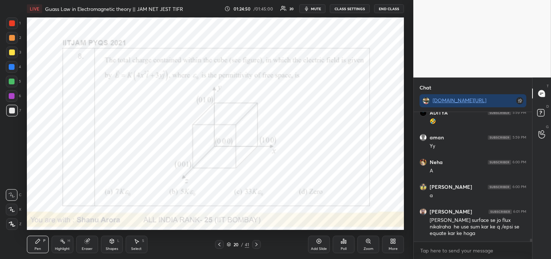
click at [64, 241] on icon at bounding box center [63, 241] width 6 height 6
click at [11, 29] on div "1" at bounding box center [13, 24] width 15 height 15
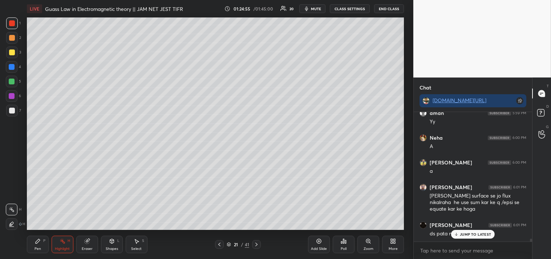
click at [32, 240] on div "Pen P" at bounding box center [38, 243] width 22 height 17
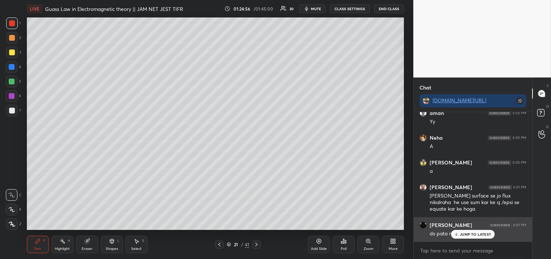
click at [460, 233] on p "JUMP TO LATEST" at bounding box center [475, 234] width 31 height 4
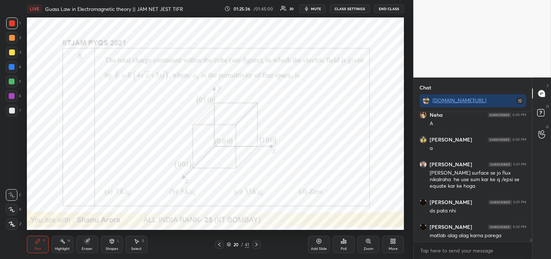
scroll to position [5977, 0]
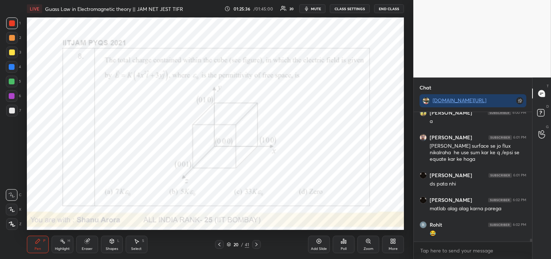
click at [469, 233] on div "Neha 6:00 PM A riya 6:00 PM a Biswajeet 6:01 PM sir sare surface se jo flux nik…" at bounding box center [473, 176] width 118 height 129
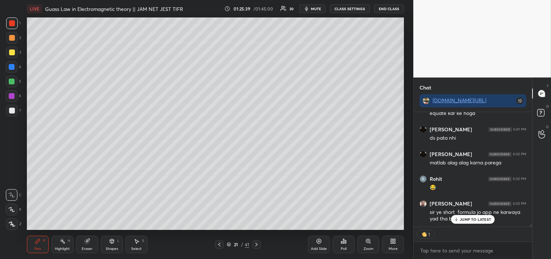
scroll to position [6047, 0]
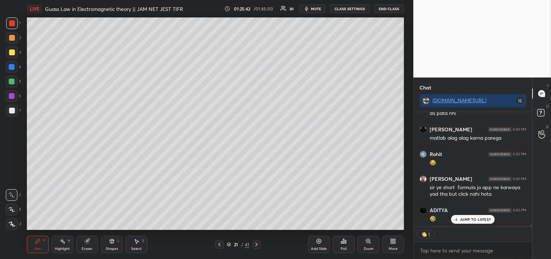
click at [9, 53] on div at bounding box center [12, 52] width 6 height 6
click at [86, 245] on div "Eraser" at bounding box center [87, 243] width 22 height 17
click at [80, 249] on div "Eraser" at bounding box center [87, 243] width 22 height 17
click at [36, 241] on icon at bounding box center [38, 241] width 4 height 4
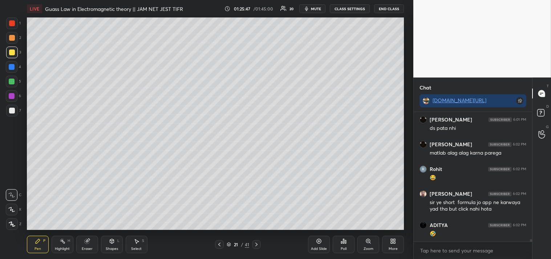
scroll to position [6057, 0]
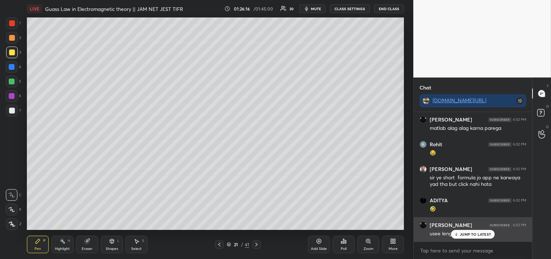
click at [469, 233] on p "JUMP TO LATEST" at bounding box center [475, 234] width 31 height 4
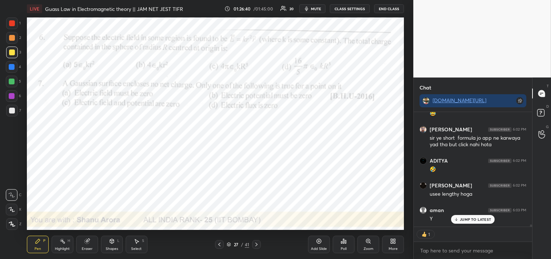
scroll to position [6082, 0]
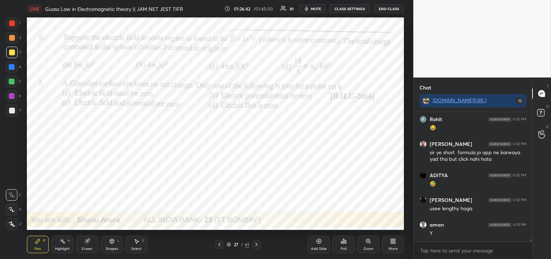
click at [9, 23] on div at bounding box center [12, 23] width 6 height 6
click at [455, 248] on textarea at bounding box center [473, 250] width 107 height 12
click at [320, 6] on span "mute" at bounding box center [316, 8] width 10 height 5
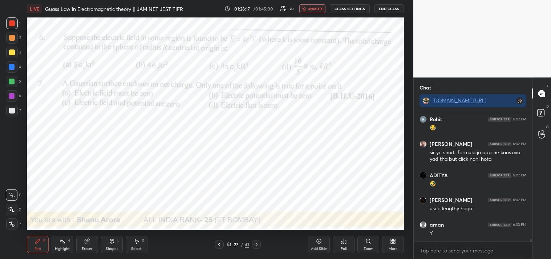
scroll to position [6107, 0]
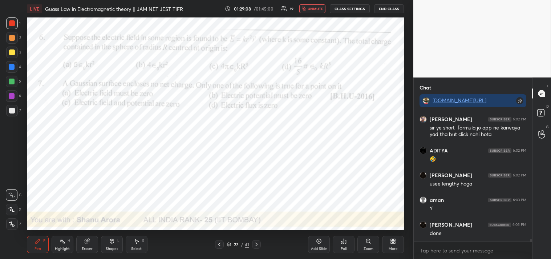
click at [311, 12] on button "unmute" at bounding box center [312, 8] width 26 height 9
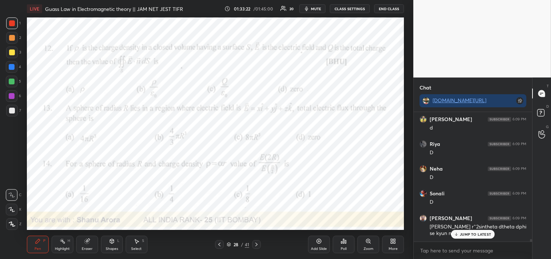
scroll to position [6646, 0]
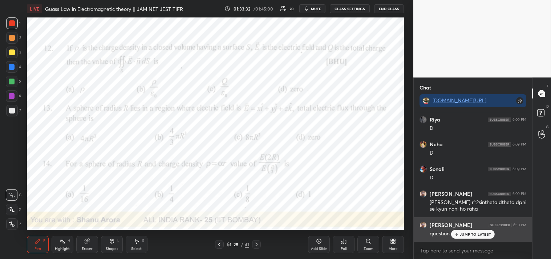
click at [478, 234] on p "JUMP TO LATEST" at bounding box center [475, 234] width 31 height 4
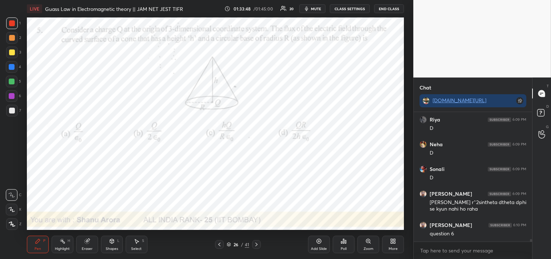
click at [315, 245] on div "Add Slide" at bounding box center [319, 243] width 22 height 17
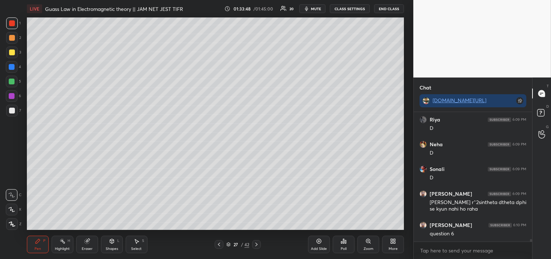
click at [13, 109] on div at bounding box center [12, 111] width 6 height 6
click at [12, 110] on div at bounding box center [12, 111] width 6 height 6
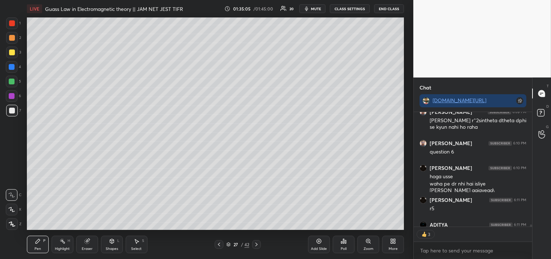
scroll to position [6774, 0]
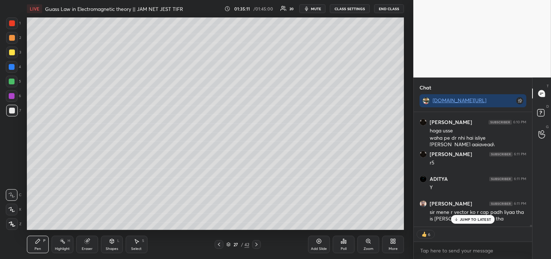
click at [472, 217] on p "JUMP TO LATEST" at bounding box center [475, 219] width 31 height 4
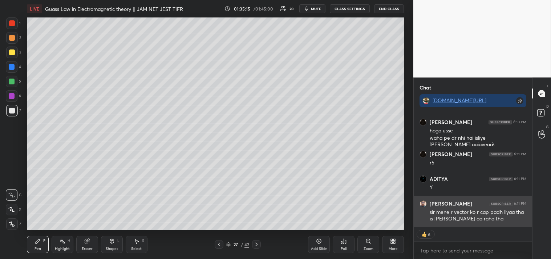
type textarea "x"
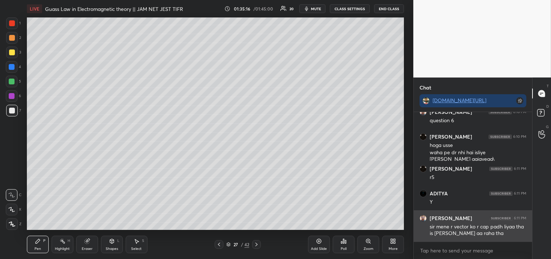
scroll to position [127, 116]
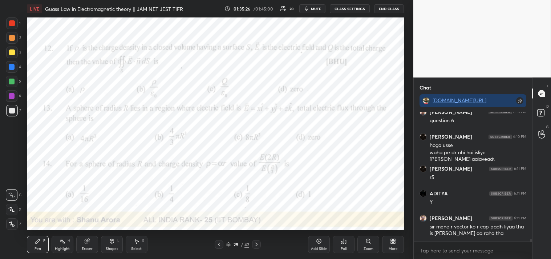
click at [317, 7] on span "mute" at bounding box center [316, 8] width 10 height 5
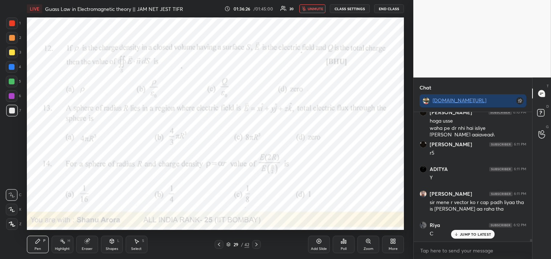
click at [309, 11] on span "unmute" at bounding box center [316, 8] width 16 height 5
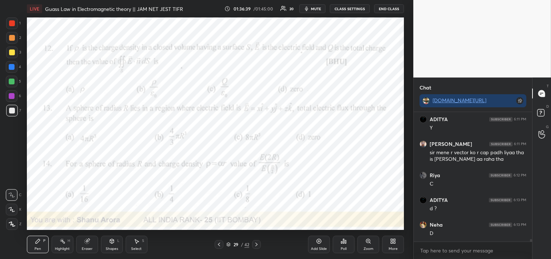
scroll to position [6858, 0]
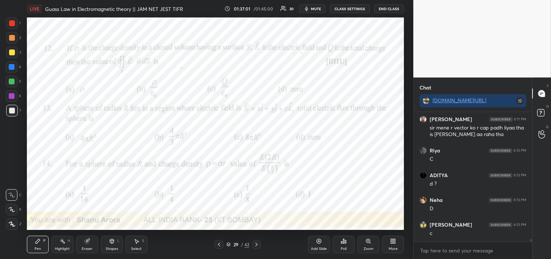
click at [13, 28] on div at bounding box center [12, 23] width 12 height 12
click at [321, 240] on icon at bounding box center [319, 241] width 6 height 6
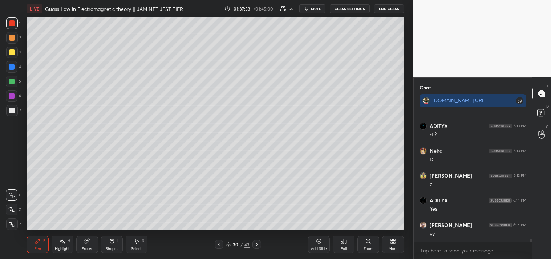
scroll to position [6932, 0]
click at [15, 111] on div at bounding box center [12, 111] width 12 height 12
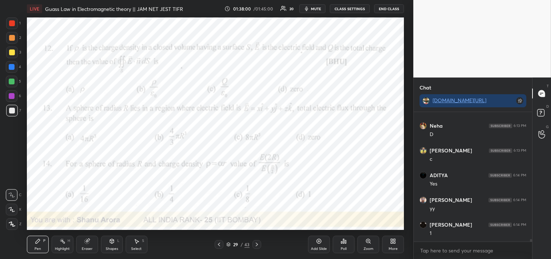
click at [12, 24] on div at bounding box center [12, 23] width 6 height 6
click at [15, 28] on div at bounding box center [12, 23] width 12 height 12
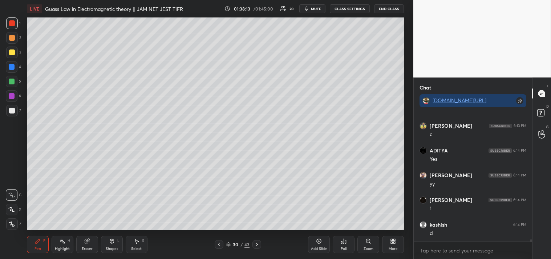
click at [95, 241] on div "Eraser" at bounding box center [87, 243] width 22 height 17
click at [35, 236] on div "Pen P" at bounding box center [38, 243] width 22 height 17
click at [36, 242] on icon at bounding box center [38, 241] width 4 height 4
click at [7, 113] on div at bounding box center [12, 111] width 12 height 12
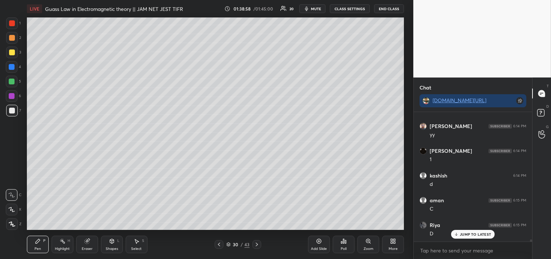
scroll to position [7030, 0]
click at [18, 23] on div "1" at bounding box center [13, 23] width 15 height 12
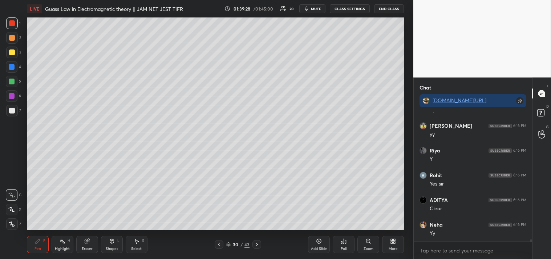
scroll to position [7204, 0]
click at [346, 245] on div "Poll" at bounding box center [344, 243] width 22 height 17
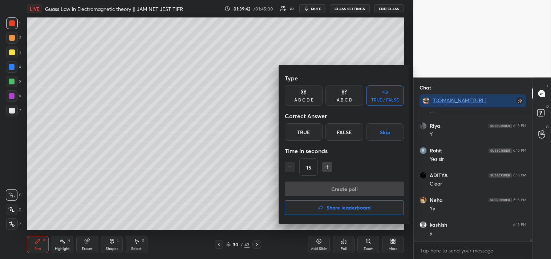
click at [307, 133] on div "True" at bounding box center [304, 131] width 38 height 17
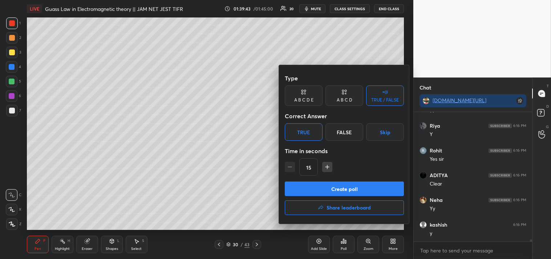
scroll to position [7228, 0]
click at [327, 167] on icon "button" at bounding box center [327, 167] width 0 height 4
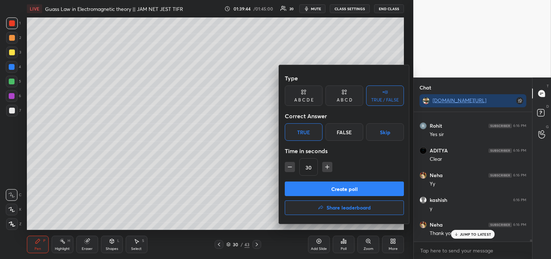
scroll to position [7253, 0]
click at [294, 168] on button "button" at bounding box center [290, 167] width 10 height 10
click at [329, 167] on icon "button" at bounding box center [327, 166] width 7 height 7
type input "30"
click at [326, 186] on button "Create poll" at bounding box center [344, 188] width 119 height 15
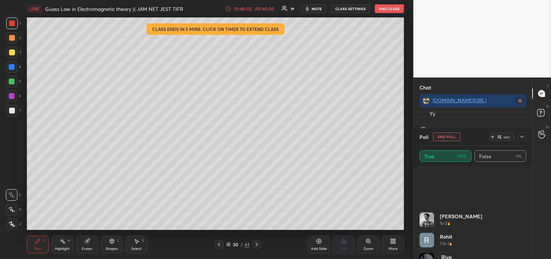
scroll to position [259, 0]
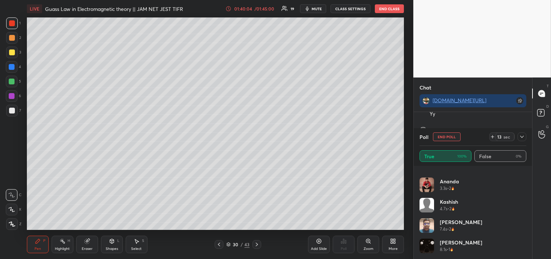
click at [444, 136] on button "End Poll" at bounding box center [447, 136] width 28 height 9
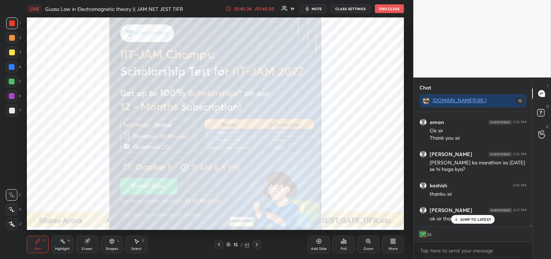
click at [314, 9] on span "mute" at bounding box center [317, 8] width 10 height 5
click at [348, 9] on button "CLASS SETTINGS" at bounding box center [351, 8] width 40 height 9
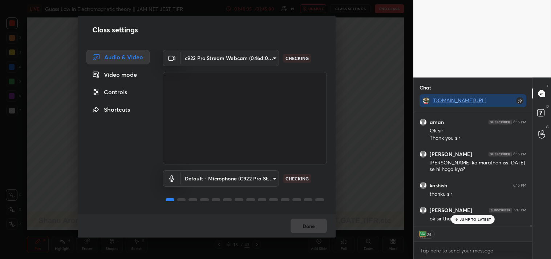
click at [248, 51] on body "1 2 3 4 5 6 7 C X Z C X Z E E Erase all H H LIVE Guass Law in Electromagnetic t…" at bounding box center [275, 129] width 551 height 259
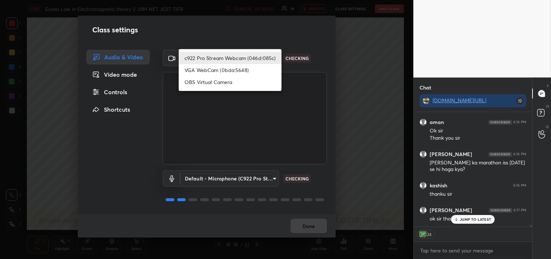
click at [222, 82] on li "OBS Virtual Camera" at bounding box center [230, 82] width 103 height 12
type textarea "x"
type input "64645b19d528b3ac785889237b1a364f3b7ccd5da23f372116afb1703458f4fd"
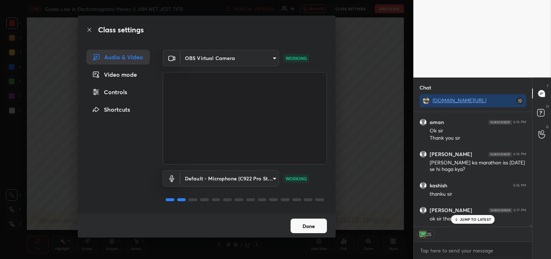
click at [302, 224] on button "Done" at bounding box center [309, 225] width 36 height 15
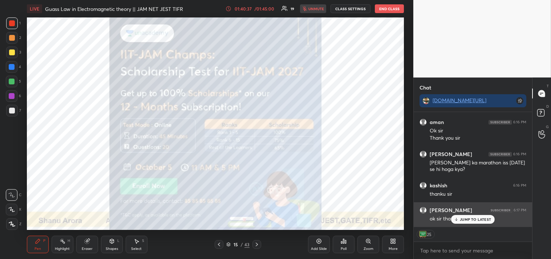
click at [470, 220] on p "JUMP TO LATEST" at bounding box center [475, 219] width 31 height 4
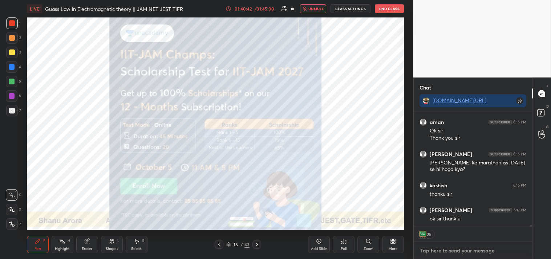
click at [433, 247] on textarea at bounding box center [473, 250] width 107 height 12
type textarea "x"
type textarea "C"
type textarea "x"
type textarea "CL"
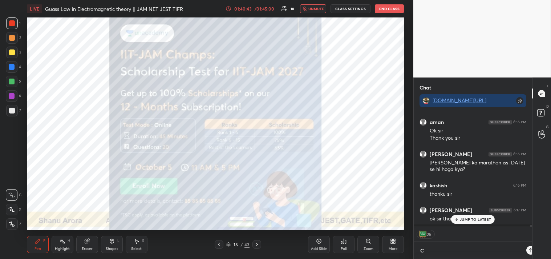
type textarea "x"
type textarea "CLA"
type textarea "x"
type textarea "CLAS"
type textarea "x"
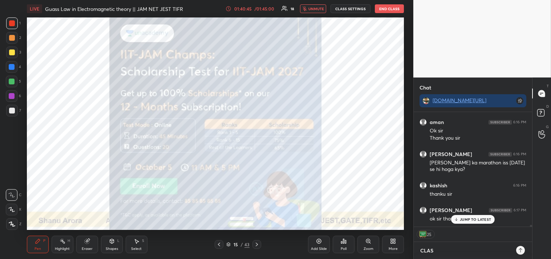
type textarea "CLASS"
type textarea "x"
type textarea "CLASS"
type textarea "x"
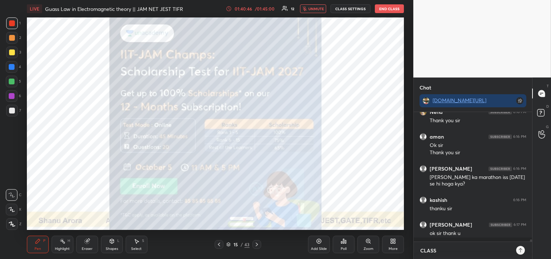
type textarea "CLASS O"
type textarea "x"
type textarea "CLASS OV"
type textarea "x"
type textarea "CLASS OVE"
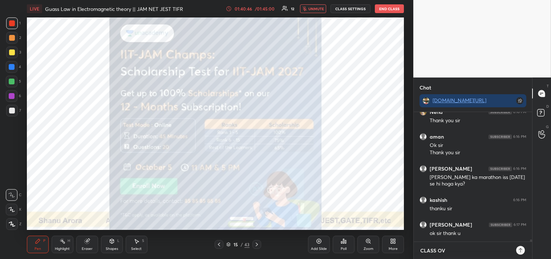
type textarea "x"
type textarea "CLASS OVER"
type textarea "x"
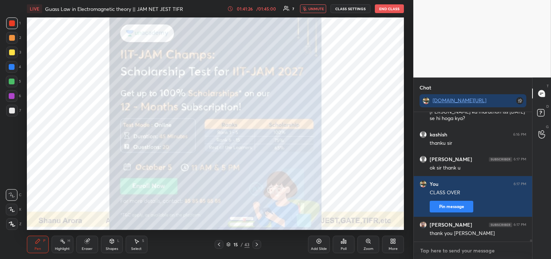
scroll to position [7406, 0]
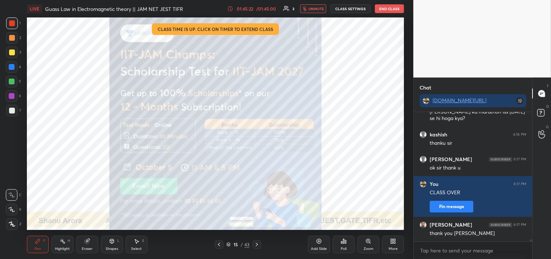
click at [383, 4] on button "End Class" at bounding box center [389, 8] width 29 height 9
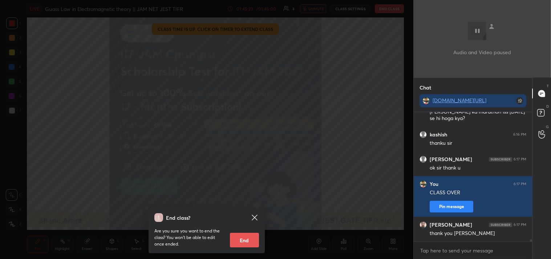
click at [248, 237] on button "End" at bounding box center [244, 239] width 29 height 15
type textarea "x"
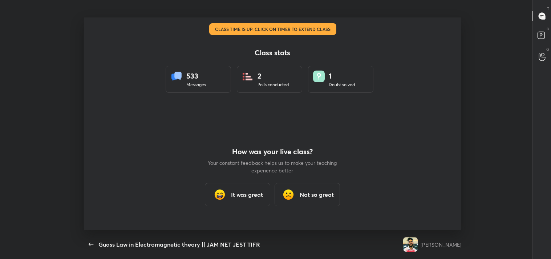
scroll to position [0, 0]
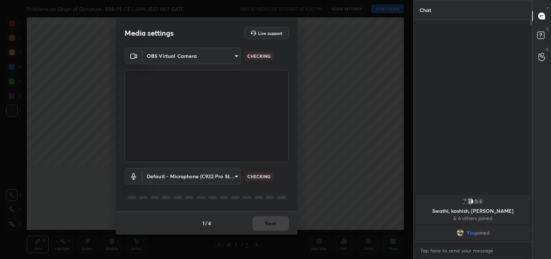
scroll to position [219, 116]
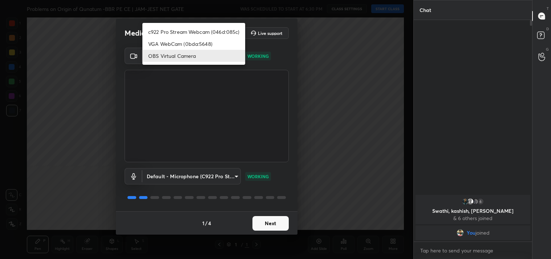
click at [202, 55] on body "1 2 3 4 5 6 7 C X Z C X Z E E Erase all H H Problems on Origin of Qunatum -BBR …" at bounding box center [275, 129] width 551 height 259
click at [180, 28] on li "c922 Pro Stream Webcam (046d:085c)" at bounding box center [193, 32] width 103 height 12
type input "77efdbe0d0591a5658d362a6e640cec0e2706c98c83ef82d39568dbf4875ff01"
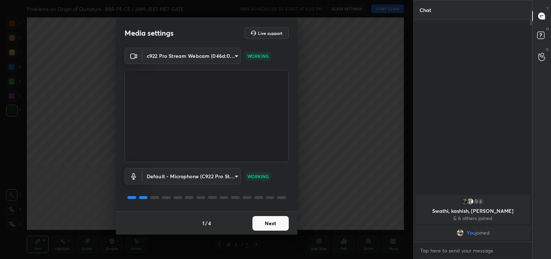
click at [270, 224] on button "Next" at bounding box center [270, 223] width 36 height 15
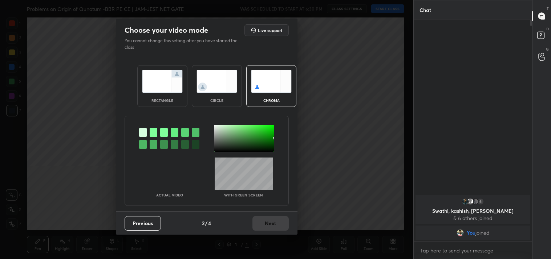
click at [158, 81] on img at bounding box center [162, 81] width 41 height 23
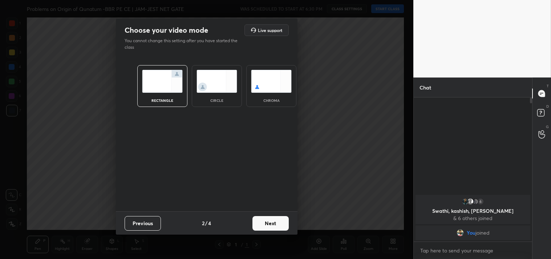
click at [275, 223] on button "Next" at bounding box center [270, 223] width 36 height 15
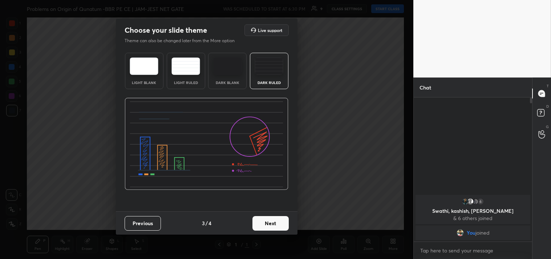
click at [264, 229] on button "Next" at bounding box center [270, 223] width 36 height 15
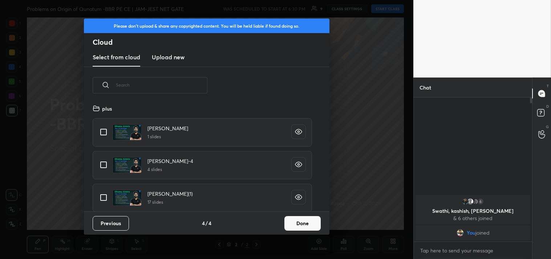
scroll to position [108, 233]
click at [104, 129] on input "grid" at bounding box center [103, 131] width 15 height 15
checkbox input "true"
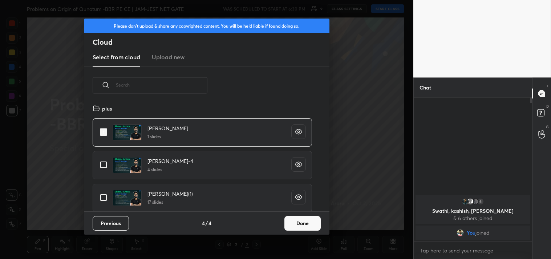
click at [300, 220] on button "Done" at bounding box center [302, 223] width 36 height 15
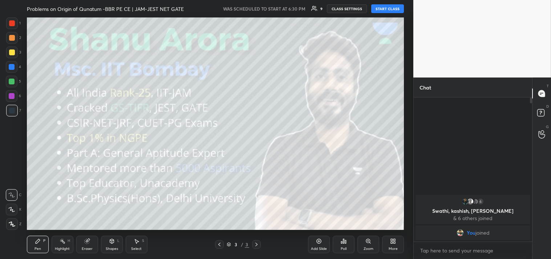
click at [381, 9] on button "START CLASS" at bounding box center [387, 8] width 33 height 9
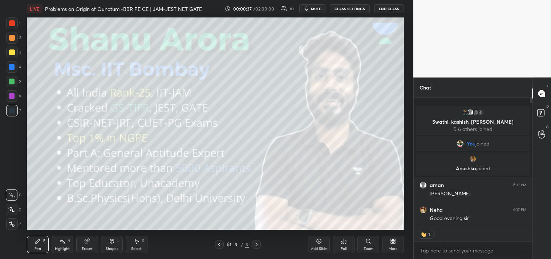
scroll to position [2, 2]
type textarea "x"
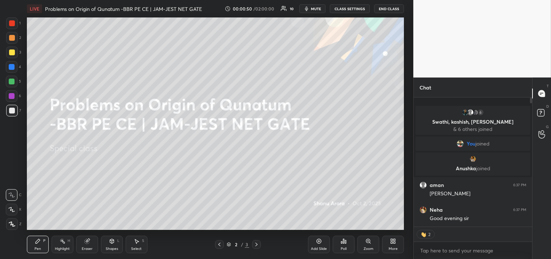
type textarea "x"
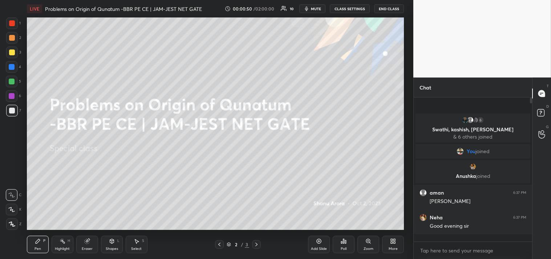
scroll to position [142, 116]
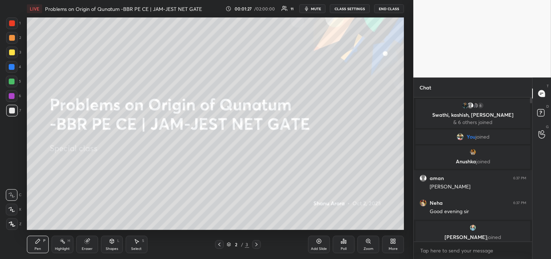
click at [318, 244] on div "Add Slide" at bounding box center [319, 243] width 22 height 17
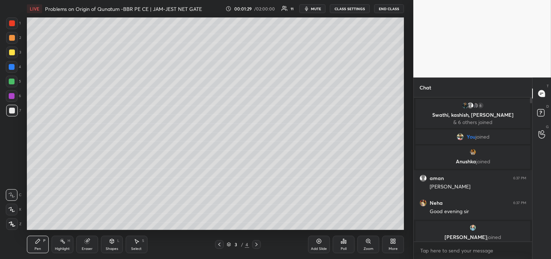
click at [11, 51] on div at bounding box center [12, 52] width 6 height 6
click at [16, 53] on div at bounding box center [12, 52] width 12 height 12
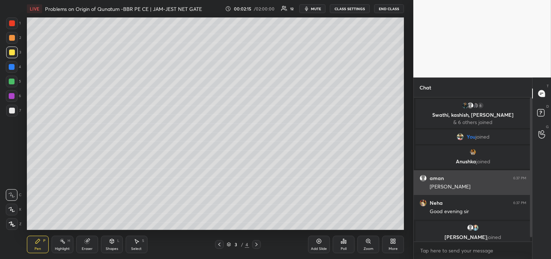
scroll to position [4, 0]
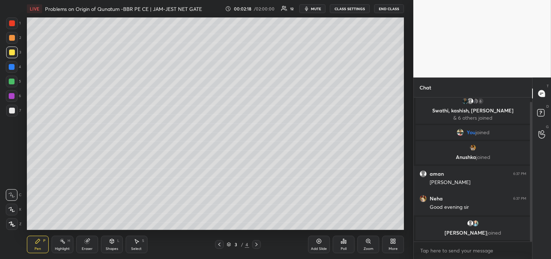
click at [399, 241] on div "More" at bounding box center [393, 243] width 22 height 17
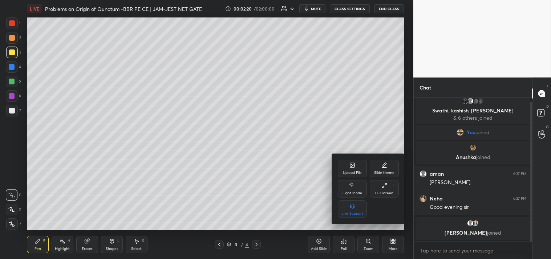
click at [358, 166] on div "Upload File" at bounding box center [352, 167] width 29 height 17
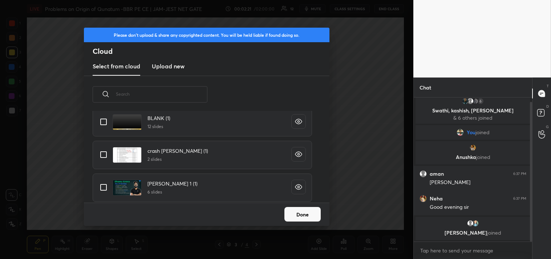
scroll to position [118, 0]
click at [105, 124] on input "grid" at bounding box center [103, 121] width 15 height 15
checkbox input "true"
click at [306, 208] on button "Done" at bounding box center [302, 214] width 36 height 15
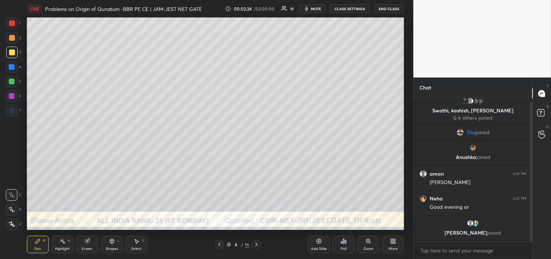
click at [110, 248] on div "Shapes" at bounding box center [112, 249] width 12 height 4
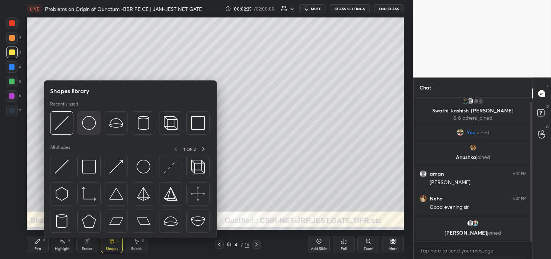
click at [90, 125] on img at bounding box center [89, 123] width 14 height 14
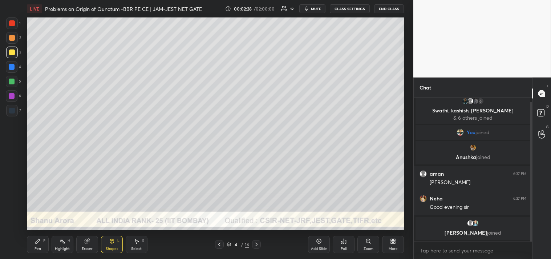
click at [363, 240] on div "Zoom" at bounding box center [368, 243] width 22 height 17
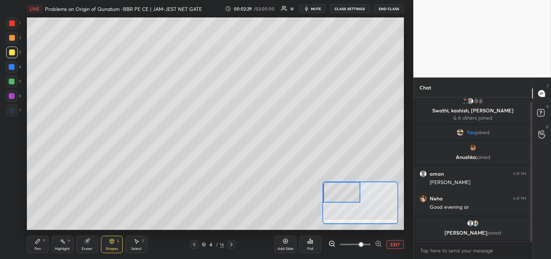
click at [35, 249] on div "Pen" at bounding box center [38, 249] width 7 height 4
click at [12, 37] on div at bounding box center [12, 38] width 6 height 6
click at [13, 40] on div at bounding box center [12, 38] width 6 height 6
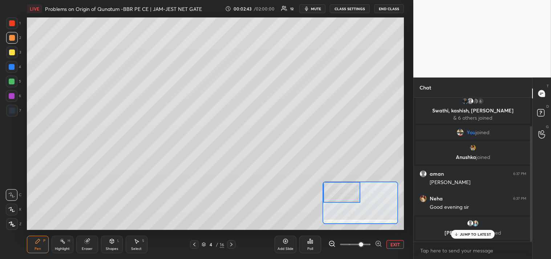
scroll to position [35, 0]
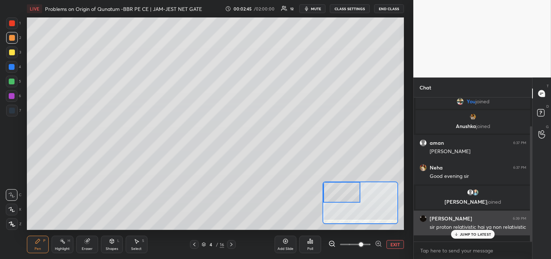
click at [470, 237] on div "JUMP TO LATEST" at bounding box center [473, 234] width 44 height 9
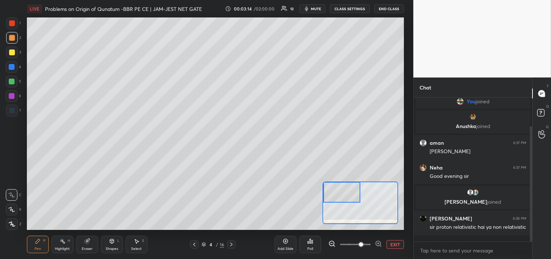
click at [14, 51] on div at bounding box center [12, 52] width 6 height 6
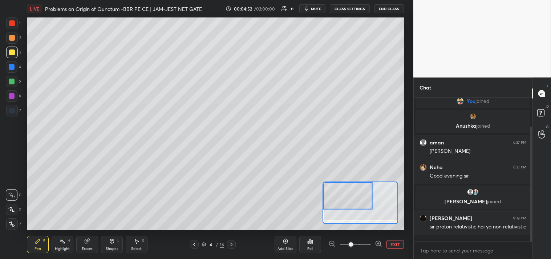
scroll to position [62, 0]
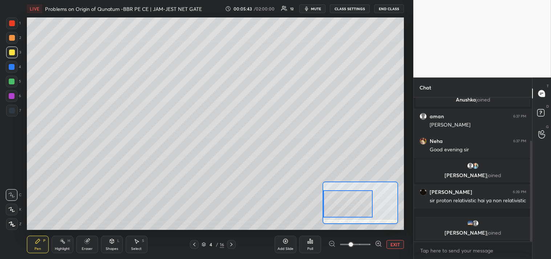
click at [393, 242] on button "EXIT" at bounding box center [394, 244] width 17 height 9
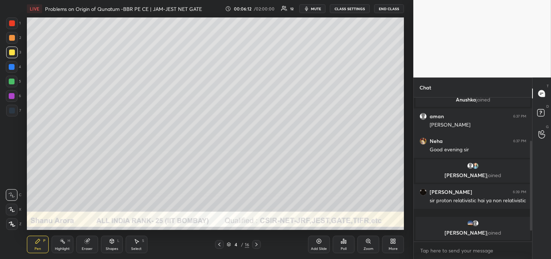
scroll to position [86, 0]
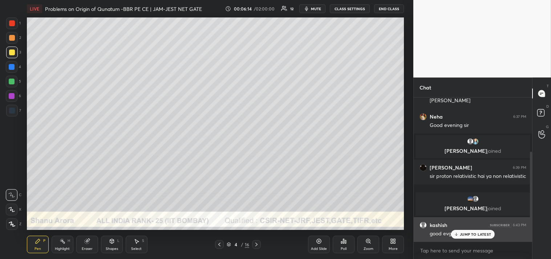
click at [476, 233] on p "JUMP TO LATEST" at bounding box center [475, 234] width 31 height 4
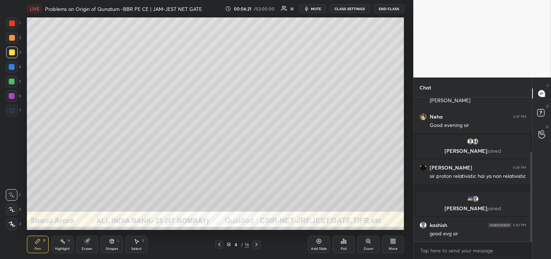
scroll to position [111, 0]
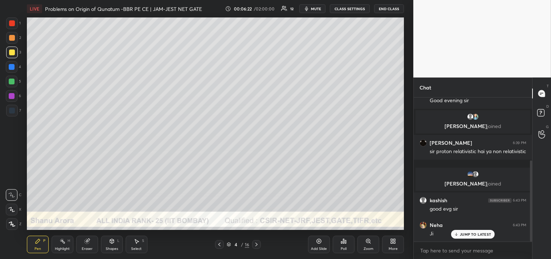
click at [15, 39] on div at bounding box center [12, 38] width 6 height 6
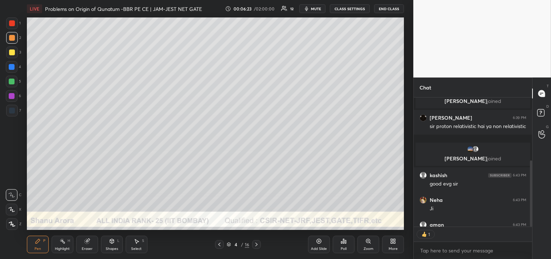
scroll to position [2, 2]
click at [369, 242] on icon at bounding box center [369, 242] width 1 height 1
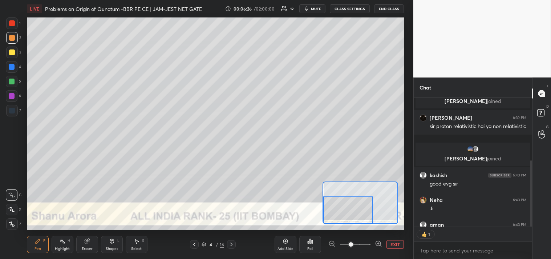
click at [353, 210] on div at bounding box center [347, 209] width 49 height 27
click at [392, 241] on button "EXIT" at bounding box center [394, 244] width 17 height 9
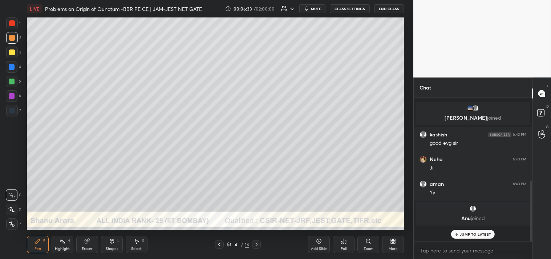
scroll to position [162, 0]
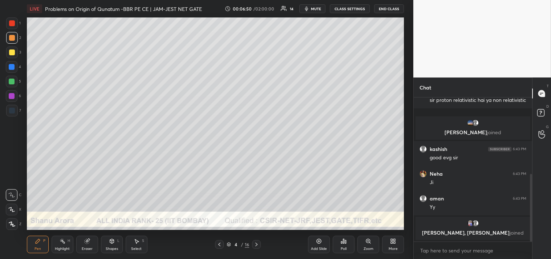
click at [52, 242] on div "Highlight H" at bounding box center [63, 243] width 22 height 17
click at [45, 246] on div "Pen P" at bounding box center [38, 243] width 22 height 17
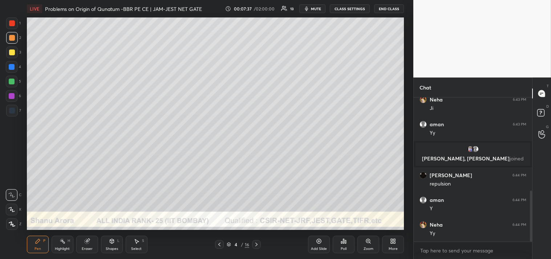
scroll to position [262, 0]
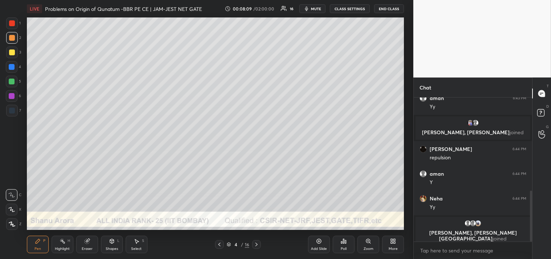
click at [438, 251] on body "1 2 3 4 5 6 7 C X Z C X Z E E Erase all H H LIVE Problems on Origin of Qunatum …" at bounding box center [275, 129] width 551 height 259
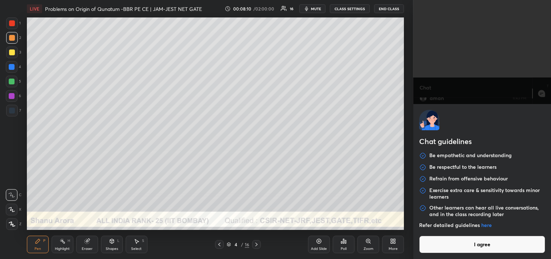
click at [462, 242] on button "I agree" at bounding box center [482, 243] width 126 height 17
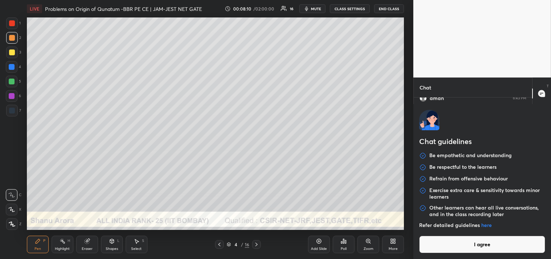
type textarea "x"
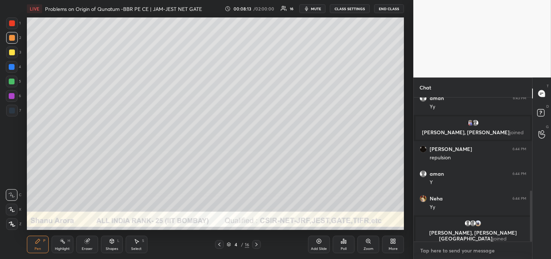
type textarea "L"
type textarea "x"
type textarea "LI"
type textarea "x"
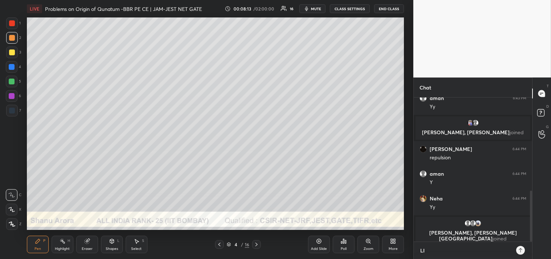
scroll to position [159, 116]
type textarea "LIN"
type textarea "x"
type textarea "LINK"
type textarea "x"
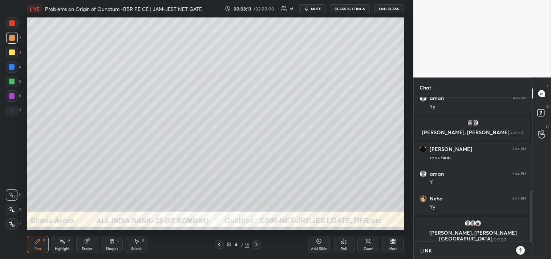
type textarea "LINKT"
type textarea "x"
type textarea "LINKTR"
type textarea "x"
type textarea "LINKTR/"
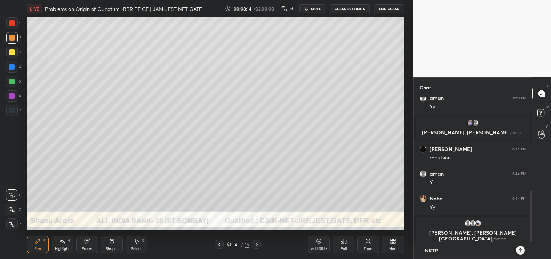
type textarea "x"
type textarea "LINKTR/E"
type textarea "x"
type textarea "LINKTR/[GEOGRAPHIC_DATA]"
type textarea "x"
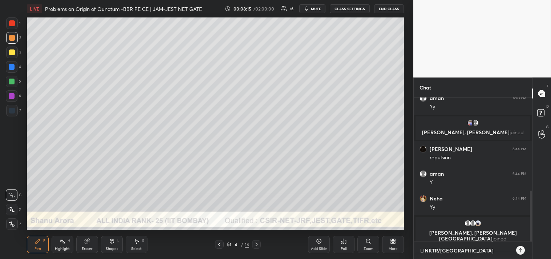
type textarea "LINKTR/E"
type textarea "x"
type textarea "LINKTR/"
type textarea "x"
type textarea "LINKTR"
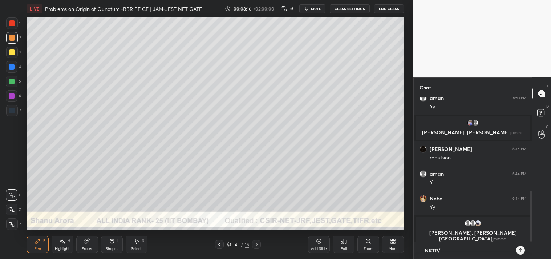
type textarea "x"
type textarea "LINKT"
type textarea "x"
type textarea "LINK"
type textarea "x"
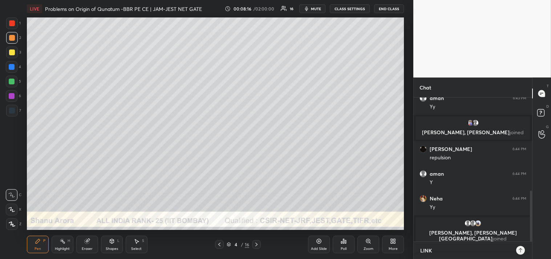
type textarea "LIN"
type textarea "x"
type textarea "LI"
type textarea "x"
type textarea "L"
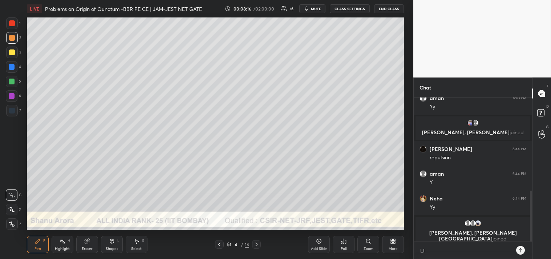
type textarea "x"
type textarea "Li"
type textarea "x"
type textarea "[PERSON_NAME]"
type textarea "x"
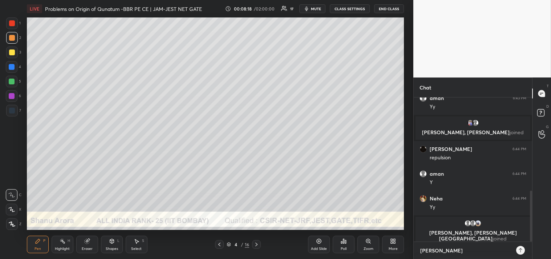
type textarea "Link"
type textarea "x"
type textarea "Linkt"
type textarea "x"
type textarea "Linktr"
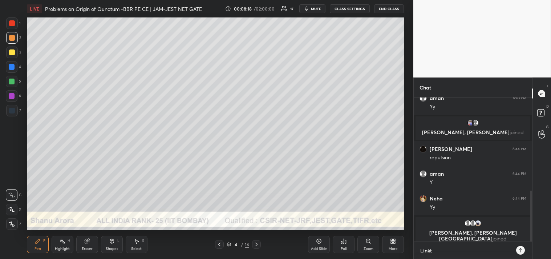
type textarea "x"
type textarea "Linktr."
type textarea "x"
type textarea "Linktr.e"
type textarea "x"
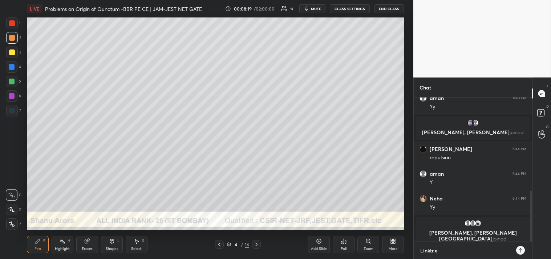
type textarea "[DOMAIN_NAME]"
type textarea "x"
type textarea "[DOMAIN_NAME][URL]"
type textarea "x"
type textarea "[DOMAIN_NAME][URL]"
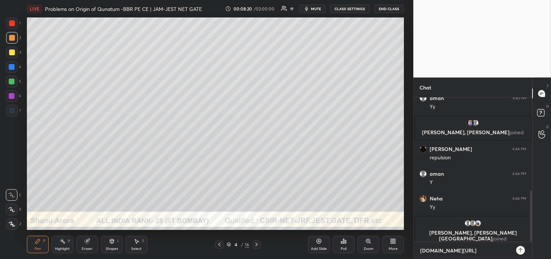
type textarea "x"
type textarea "[DOMAIN_NAME][URL]"
type textarea "x"
type textarea "[DOMAIN_NAME][URL]"
type textarea "x"
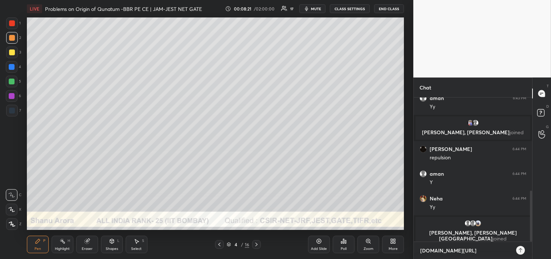
type textarea "[DOMAIN_NAME][URL]"
type textarea "x"
type textarea "[DOMAIN_NAME][URL][PERSON_NAME]"
type textarea "x"
type textarea "[DOMAIN_NAME][URL]"
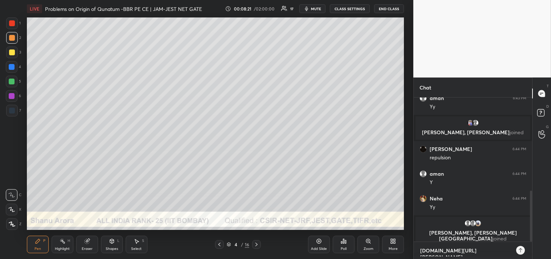
type textarea "x"
type textarea "[DOMAIN_NAME][URL]"
type textarea "x"
type textarea "[DOMAIN_NAME][URL]"
type textarea "x"
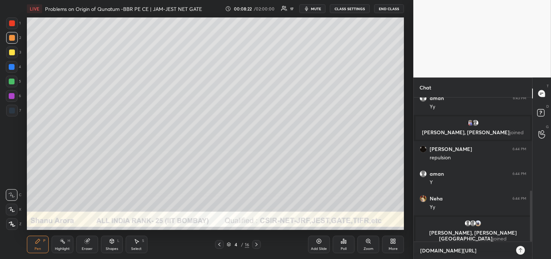
type textarea "[DOMAIN_NAME][URL]"
type textarea "x"
type textarea "[DOMAIN_NAME][URL]"
type textarea "x"
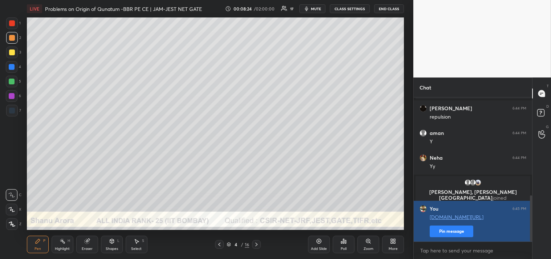
click at [450, 228] on button "Pin message" at bounding box center [452, 231] width 44 height 12
type textarea "x"
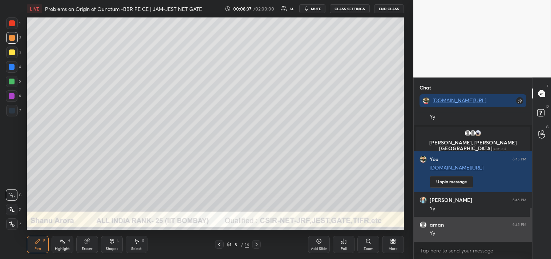
scroll to position [391, 0]
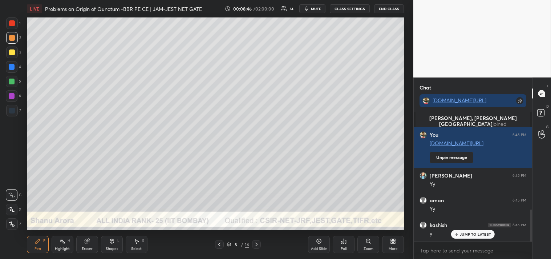
click at [13, 51] on div at bounding box center [12, 52] width 6 height 6
click at [114, 247] on div "Shapes" at bounding box center [112, 249] width 12 height 4
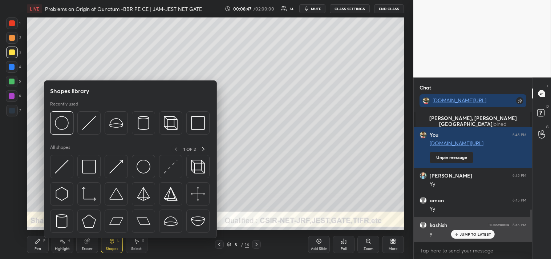
click at [89, 124] on img at bounding box center [89, 123] width 14 height 14
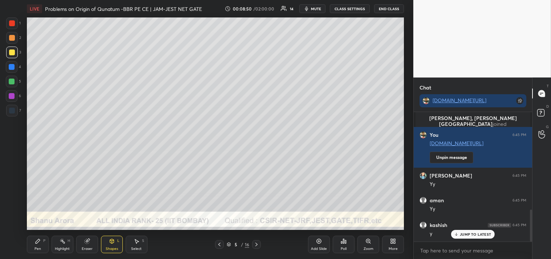
click at [106, 242] on div "Shapes L" at bounding box center [112, 243] width 22 height 17
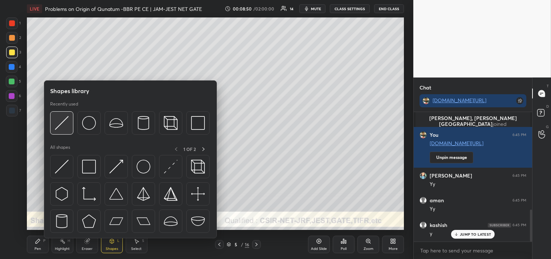
click at [63, 122] on img at bounding box center [62, 123] width 14 height 14
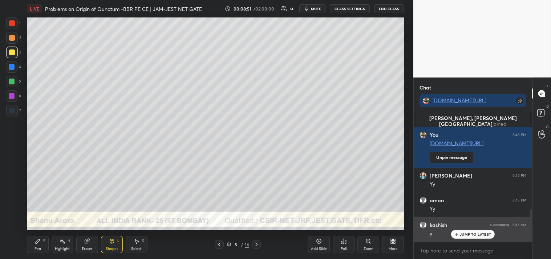
click at [12, 41] on div at bounding box center [12, 38] width 12 height 12
click at [113, 238] on icon at bounding box center [112, 241] width 6 height 6
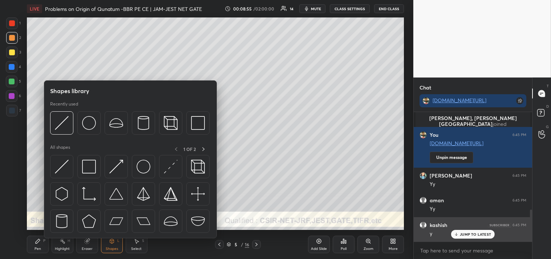
click at [169, 162] on img at bounding box center [171, 166] width 14 height 14
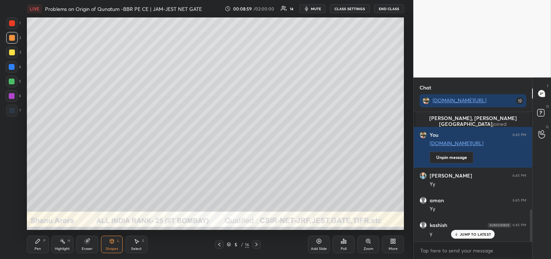
click at [31, 235] on div "Pen P" at bounding box center [38, 243] width 22 height 17
click at [37, 241] on icon at bounding box center [38, 241] width 4 height 4
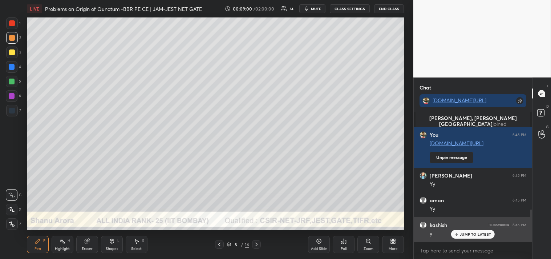
click at [13, 56] on div at bounding box center [12, 52] width 12 height 12
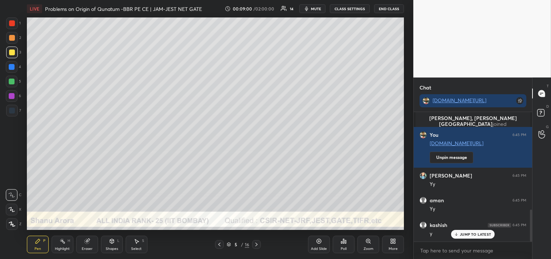
click at [12, 226] on icon at bounding box center [12, 224] width 6 height 4
click at [119, 244] on div "Shapes L" at bounding box center [112, 243] width 22 height 17
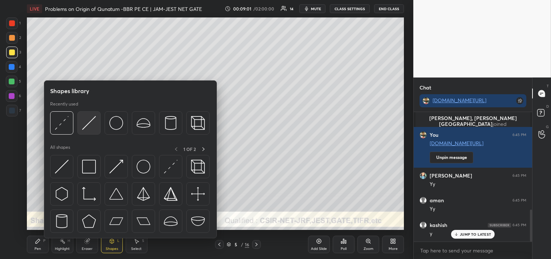
click at [86, 117] on img at bounding box center [89, 123] width 14 height 14
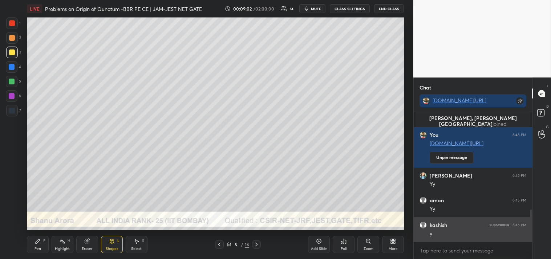
scroll to position [418, 0]
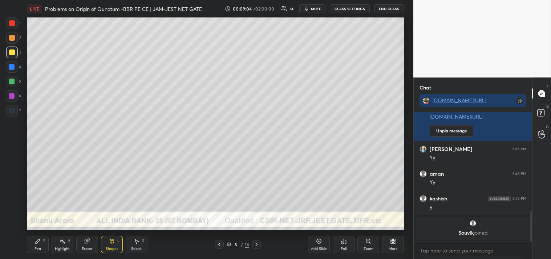
click at [28, 243] on div "Pen P" at bounding box center [38, 243] width 22 height 17
click at [34, 243] on div "Pen P" at bounding box center [38, 243] width 22 height 17
click at [15, 36] on div at bounding box center [12, 38] width 12 height 12
click at [13, 39] on div at bounding box center [12, 38] width 6 height 6
click at [16, 191] on div at bounding box center [12, 195] width 12 height 12
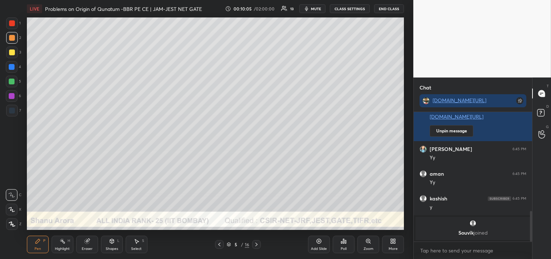
click at [16, 194] on div at bounding box center [12, 195] width 12 height 12
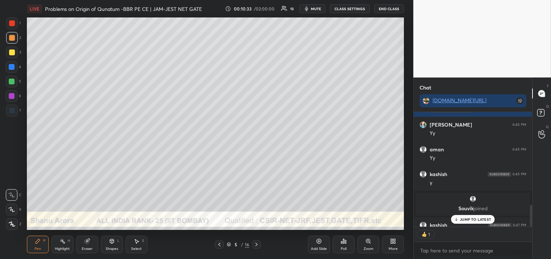
scroll to position [483, 0]
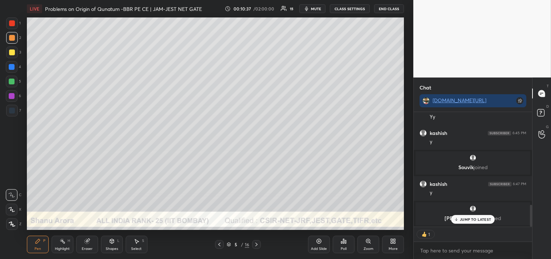
click at [11, 52] on div at bounding box center [12, 52] width 6 height 6
click at [10, 53] on div at bounding box center [12, 52] width 6 height 6
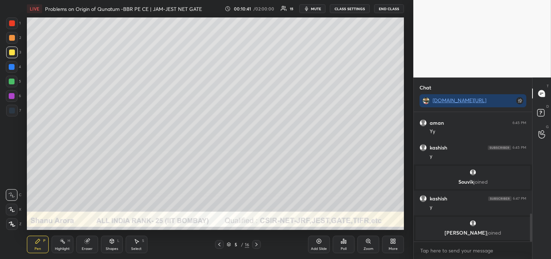
scroll to position [127, 116]
click at [63, 247] on div "Highlight" at bounding box center [62, 249] width 15 height 4
click at [68, 245] on div "Highlight H" at bounding box center [63, 243] width 22 height 17
click at [44, 251] on div "Pen P" at bounding box center [38, 243] width 22 height 17
click at [9, 40] on div at bounding box center [12, 38] width 6 height 6
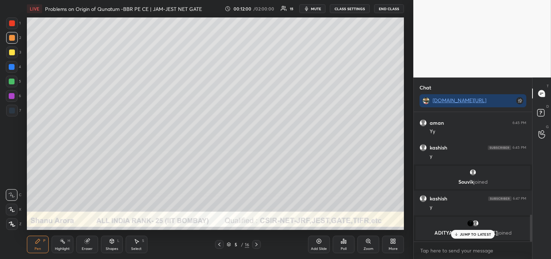
scroll to position [493, 0]
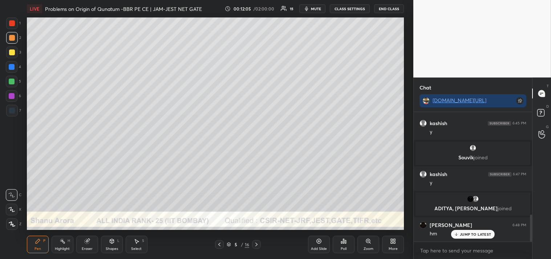
click at [479, 233] on p "JUMP TO LATEST" at bounding box center [475, 234] width 31 height 4
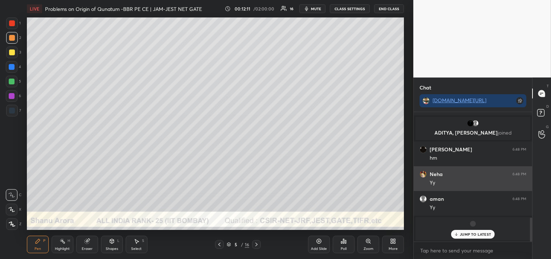
scroll to position [569, 0]
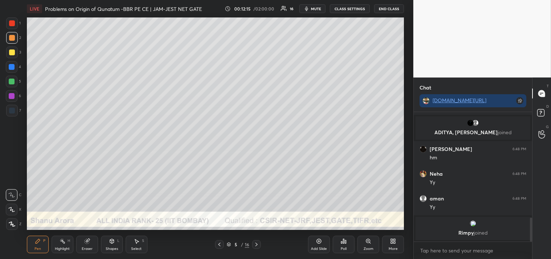
click at [392, 248] on div "More" at bounding box center [393, 249] width 9 height 4
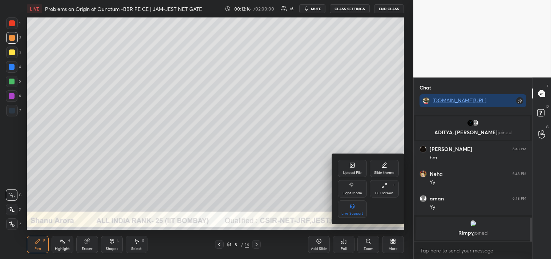
click at [349, 163] on div "Upload File" at bounding box center [352, 167] width 29 height 17
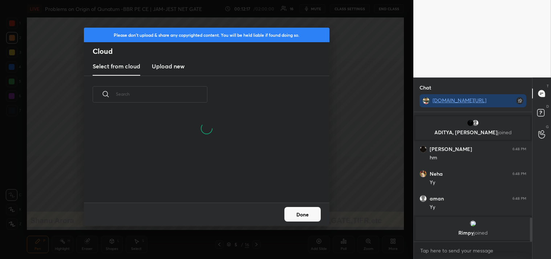
click at [154, 63] on h3 "Upload new" at bounding box center [168, 66] width 33 height 9
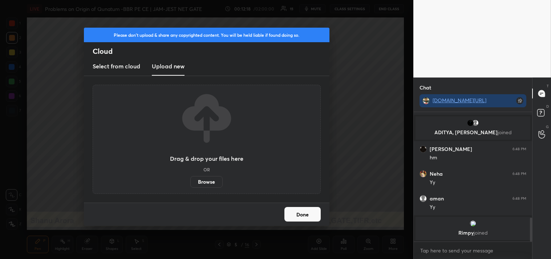
click at [210, 181] on label "Browse" at bounding box center [206, 182] width 32 height 12
click at [190, 181] on input "Browse" at bounding box center [190, 182] width 0 height 12
click at [303, 212] on button "Done" at bounding box center [302, 214] width 36 height 15
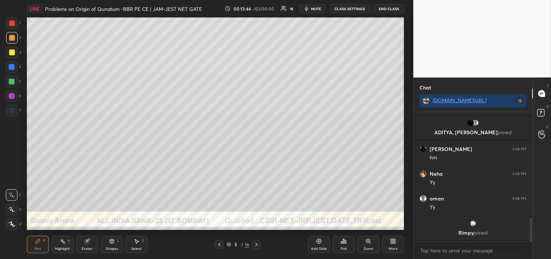
click at [394, 243] on icon at bounding box center [395, 242] width 2 height 2
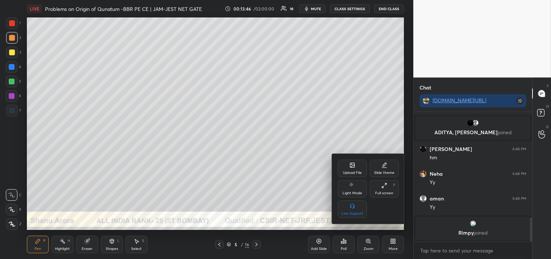
click at [352, 169] on div "Upload File" at bounding box center [352, 167] width 29 height 17
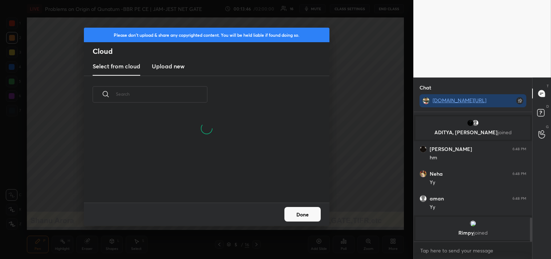
click at [165, 66] on h3 "Upload new" at bounding box center [168, 66] width 33 height 9
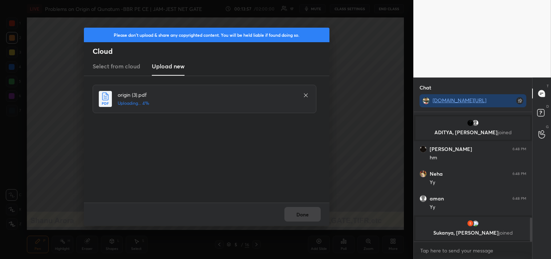
click at [305, 96] on icon at bounding box center [306, 95] width 6 height 6
click at [306, 215] on button "Done" at bounding box center [302, 214] width 36 height 15
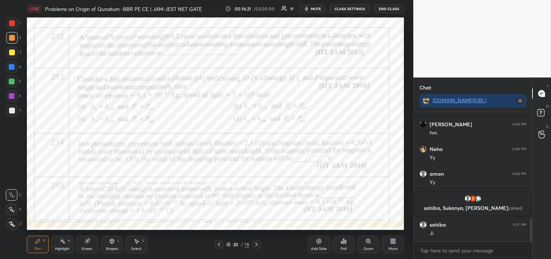
scroll to position [127, 116]
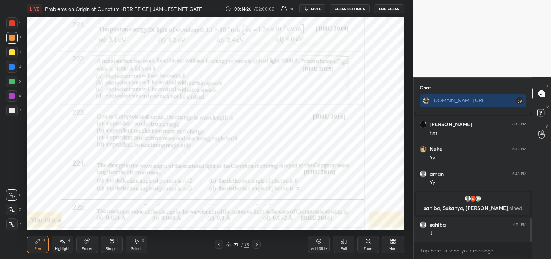
click at [13, 23] on div at bounding box center [12, 23] width 6 height 6
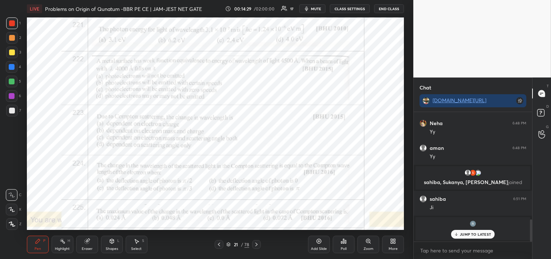
click at [464, 232] on p "JUMP TO LATEST" at bounding box center [475, 234] width 31 height 4
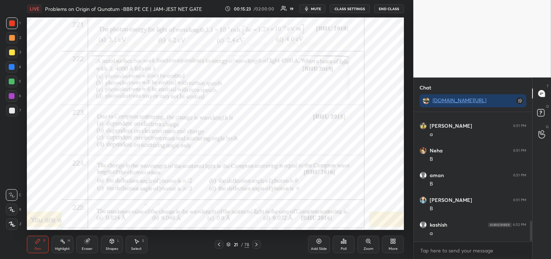
scroll to position [705, 0]
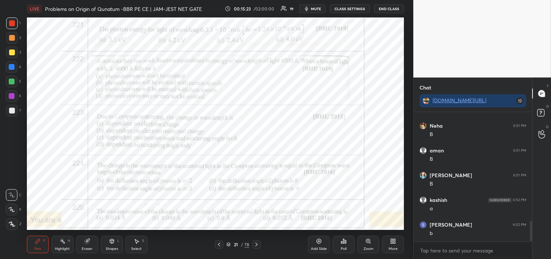
click at [367, 244] on div "Zoom" at bounding box center [368, 243] width 22 height 17
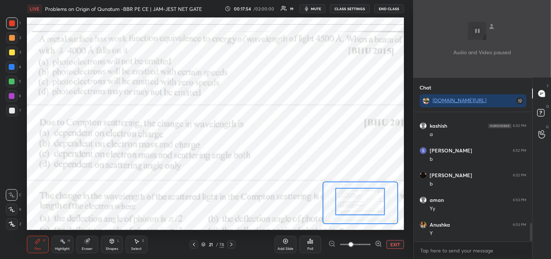
scroll to position [805, 0]
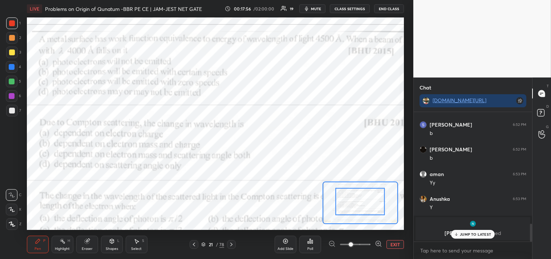
click at [479, 232] on p "JUMP TO LATEST" at bounding box center [475, 234] width 31 height 4
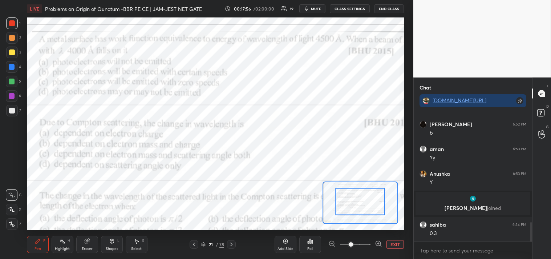
scroll to position [737, 0]
click at [393, 241] on button "EXIT" at bounding box center [394, 244] width 17 height 9
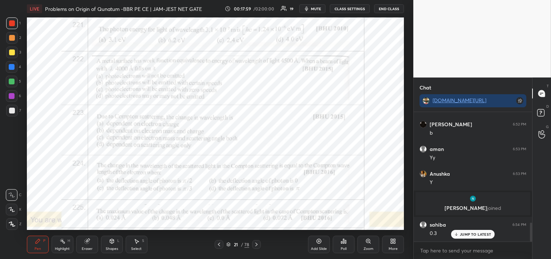
scroll to position [762, 0]
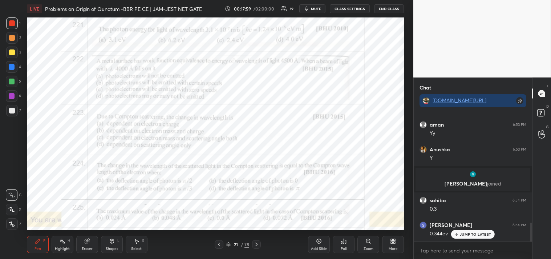
click at [323, 243] on div "Add Slide" at bounding box center [319, 243] width 22 height 17
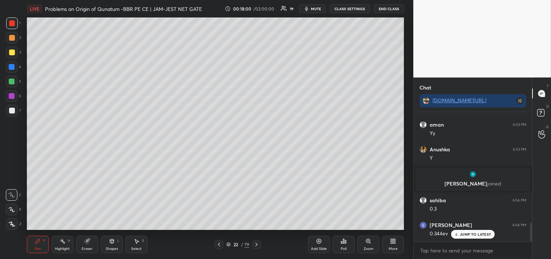
click at [8, 116] on div at bounding box center [12, 111] width 12 height 12
click at [12, 113] on div at bounding box center [12, 111] width 12 height 12
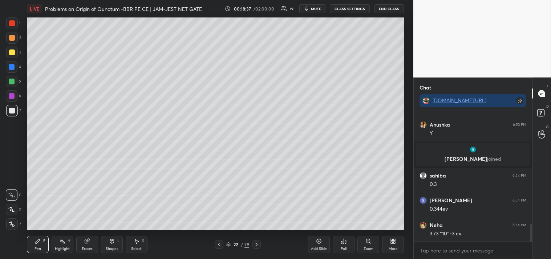
scroll to position [811, 0]
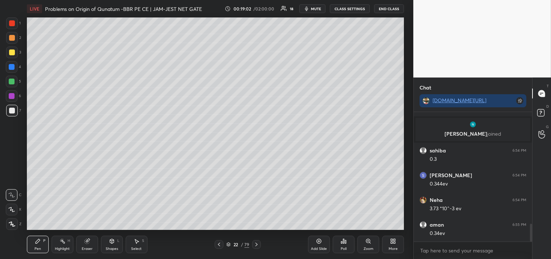
click at [367, 242] on icon at bounding box center [368, 241] width 6 height 6
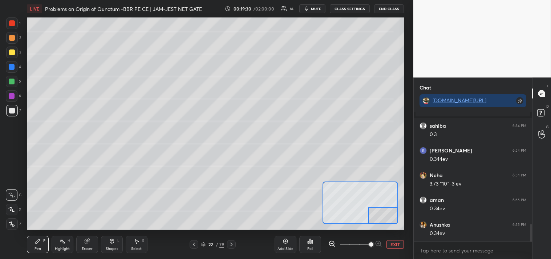
scroll to position [861, 0]
click at [388, 244] on button "EXIT" at bounding box center [394, 244] width 17 height 9
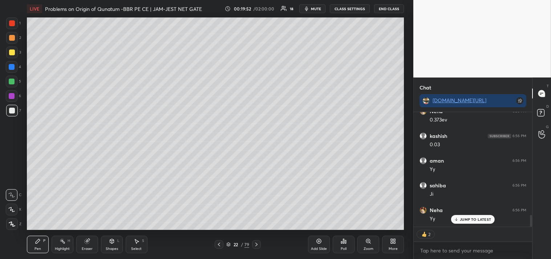
scroll to position [1000, 0]
click at [484, 222] on div "JUMP TO LATEST" at bounding box center [473, 219] width 44 height 9
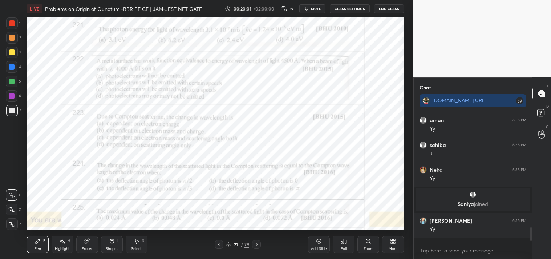
scroll to position [1011, 0]
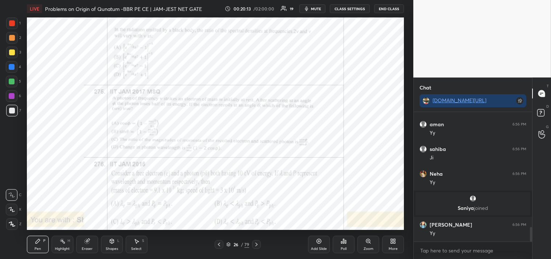
click at [366, 242] on icon at bounding box center [368, 241] width 6 height 6
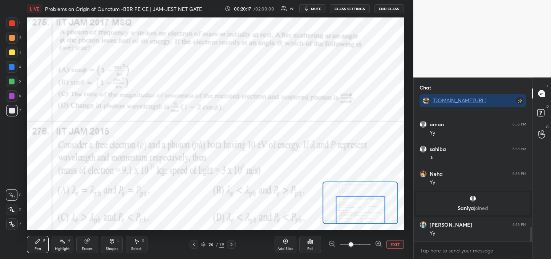
click at [13, 17] on div at bounding box center [12, 23] width 12 height 12
click at [318, 9] on span "mute" at bounding box center [316, 8] width 10 height 5
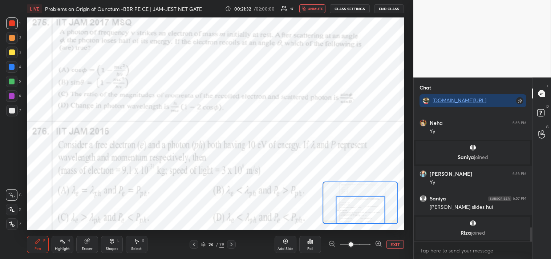
click at [308, 1] on div "LIVE Problems on Origin of Qunatum -BBR PE CE | JAM-JEST NET GATE 00:21:32 / 02…" at bounding box center [215, 8] width 377 height 17
click at [315, 10] on span "unmute" at bounding box center [316, 8] width 16 height 5
click at [314, 10] on span "mute" at bounding box center [316, 8] width 10 height 5
click at [319, 10] on span "unmute" at bounding box center [316, 8] width 16 height 5
type textarea "x"
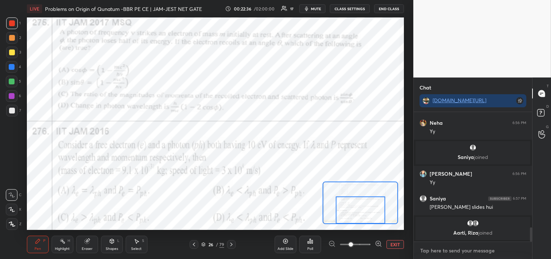
drag, startPoint x: 437, startPoint y: 252, endPoint x: 442, endPoint y: 248, distance: 6.0
click at [441, 249] on textarea at bounding box center [473, 250] width 107 height 12
paste textarea "[URL][DOMAIN_NAME]"
type textarea "[URL][DOMAIN_NAME]"
type textarea "x"
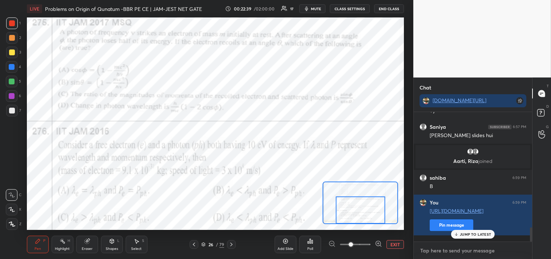
scroll to position [1045, 0]
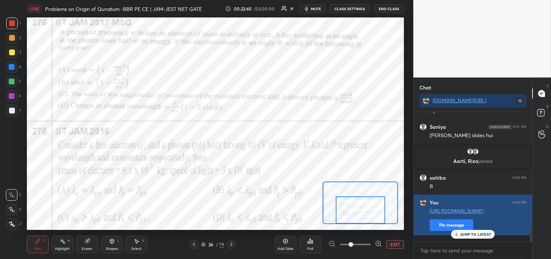
click at [441, 231] on button "Pin message" at bounding box center [452, 225] width 44 height 12
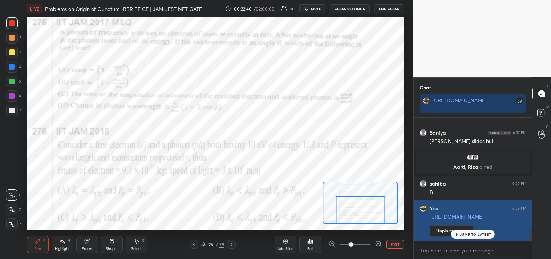
scroll to position [2, 2]
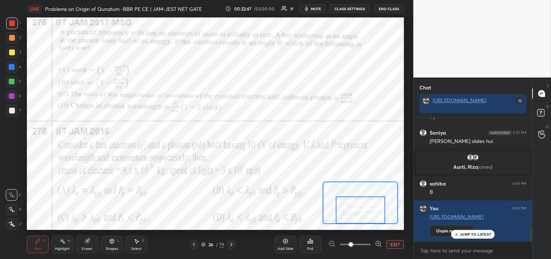
click at [482, 235] on p "JUMP TO LATEST" at bounding box center [475, 234] width 31 height 4
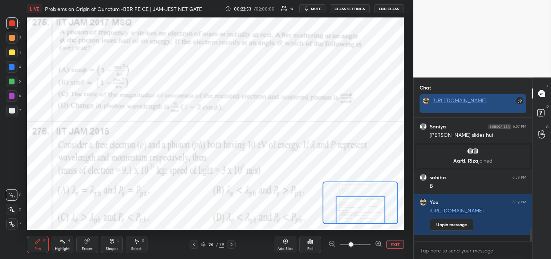
click at [449, 98] on link "[URL][DOMAIN_NAME]" at bounding box center [460, 100] width 54 height 7
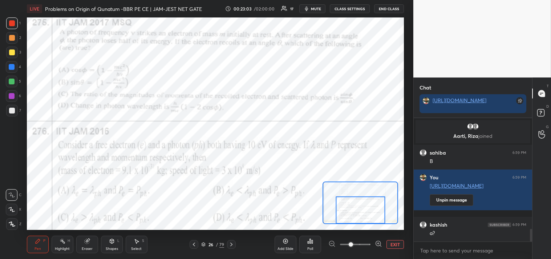
scroll to position [1101, 0]
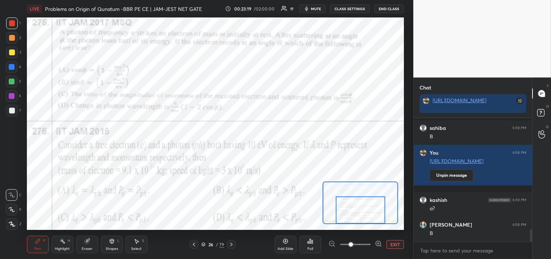
click at [394, 242] on button "EXIT" at bounding box center [394, 244] width 17 height 9
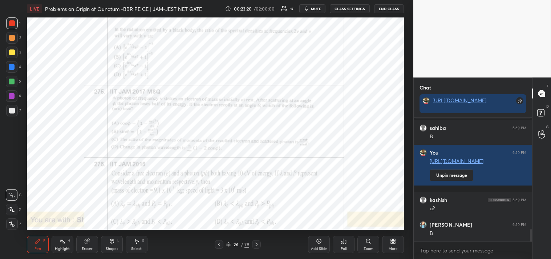
click at [320, 242] on icon at bounding box center [319, 241] width 6 height 6
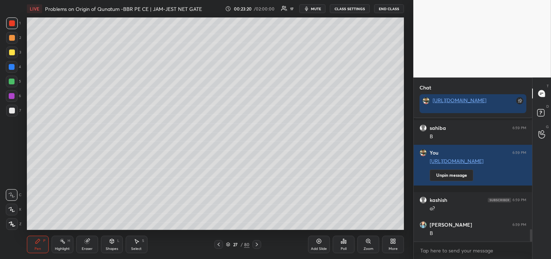
click at [15, 114] on div at bounding box center [12, 111] width 12 height 12
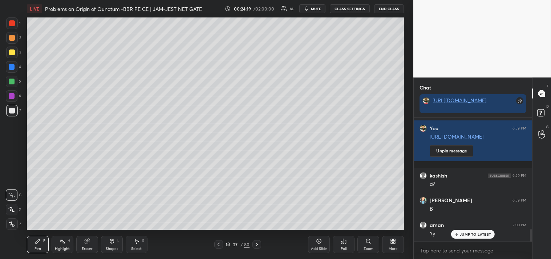
click at [88, 240] on icon at bounding box center [86, 241] width 5 height 5
click at [40, 245] on div "Pen P" at bounding box center [38, 243] width 22 height 17
click at [116, 247] on div "Shapes" at bounding box center [112, 249] width 12 height 4
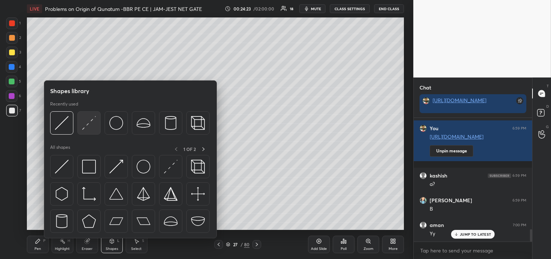
click at [88, 127] on img at bounding box center [89, 123] width 14 height 14
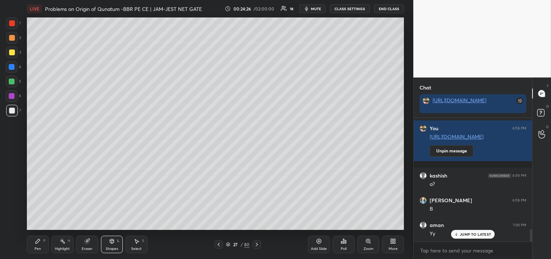
click at [41, 248] on div "Pen P" at bounding box center [38, 243] width 22 height 17
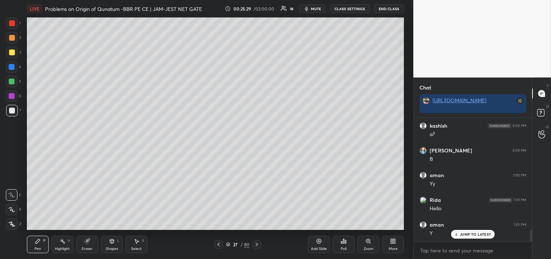
scroll to position [1200, 0]
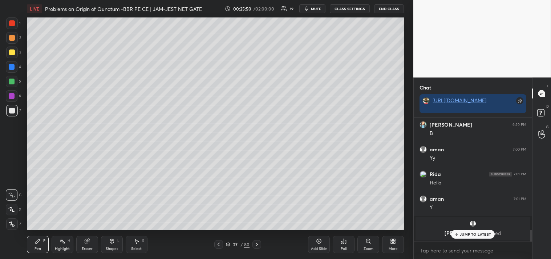
click at [473, 230] on div "JUMP TO LATEST" at bounding box center [473, 234] width 44 height 9
click at [17, 54] on div at bounding box center [12, 52] width 12 height 12
click at [60, 250] on div "Highlight" at bounding box center [62, 249] width 15 height 4
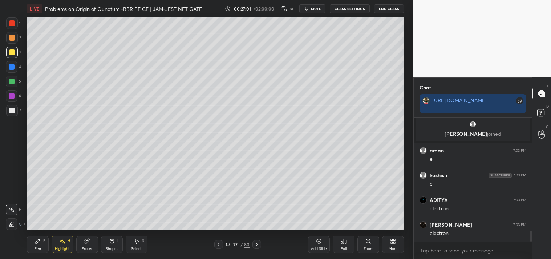
scroll to position [1258, 0]
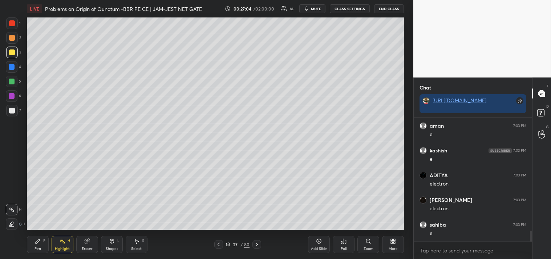
click at [41, 245] on div "Pen P" at bounding box center [38, 243] width 22 height 17
click at [45, 246] on div "Pen P" at bounding box center [38, 243] width 22 height 17
click at [15, 24] on div at bounding box center [12, 23] width 12 height 12
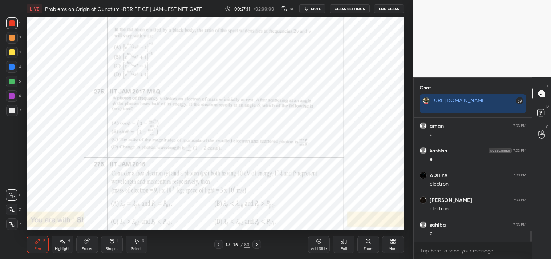
click at [369, 244] on icon at bounding box center [368, 241] width 6 height 6
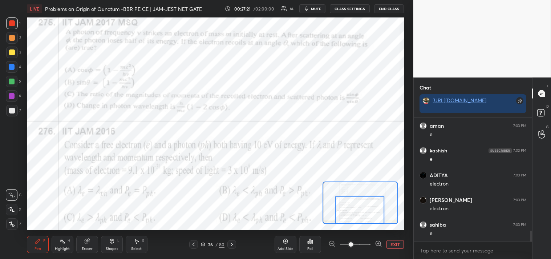
scroll to position [1282, 0]
click at [390, 242] on button "EXIT" at bounding box center [394, 244] width 17 height 9
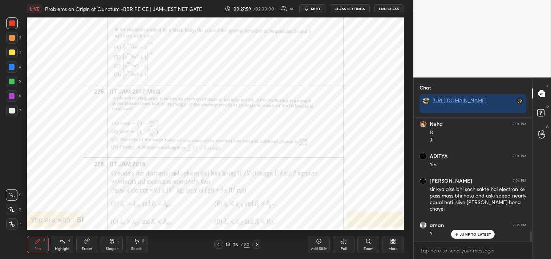
scroll to position [1408, 0]
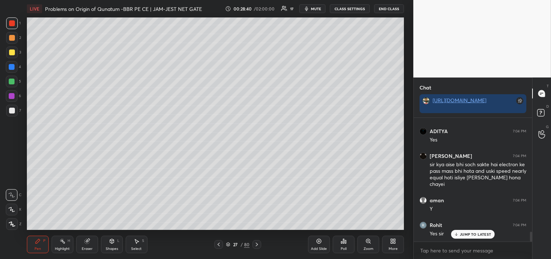
click at [64, 245] on div "Highlight H" at bounding box center [63, 243] width 22 height 17
click at [35, 247] on div "Pen" at bounding box center [38, 249] width 7 height 4
click at [318, 242] on icon at bounding box center [319, 241] width 6 height 6
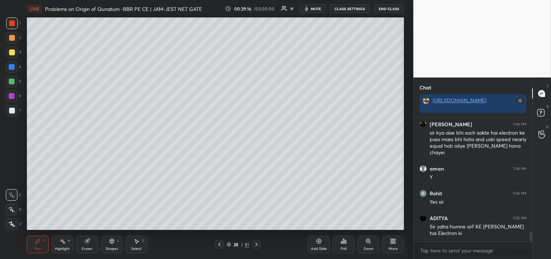
click at [13, 54] on div at bounding box center [12, 52] width 6 height 6
click at [15, 56] on div at bounding box center [12, 52] width 12 height 12
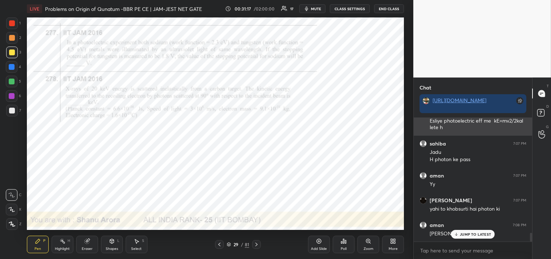
scroll to position [1632, 0]
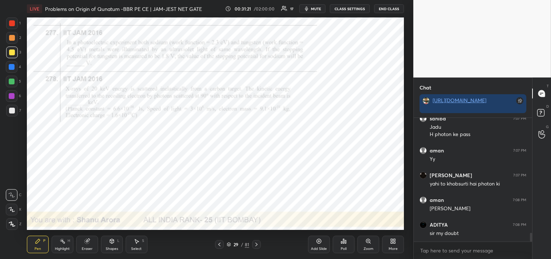
click at [13, 20] on div at bounding box center [12, 23] width 12 height 12
click at [15, 27] on div at bounding box center [12, 23] width 12 height 12
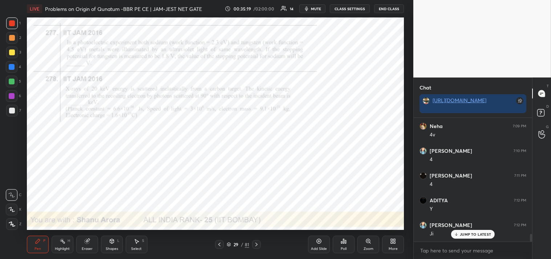
scroll to position [1862, 0]
click at [319, 247] on div "Add Slide" at bounding box center [319, 249] width 16 height 4
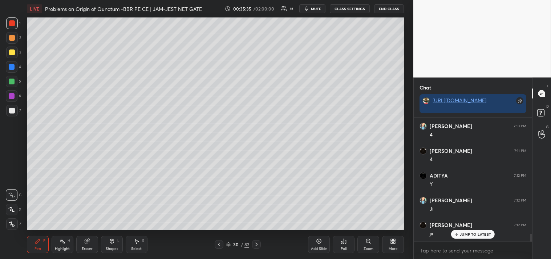
click at [11, 52] on div at bounding box center [12, 52] width 6 height 6
click at [16, 56] on div at bounding box center [12, 52] width 12 height 12
click at [8, 114] on div at bounding box center [12, 111] width 12 height 12
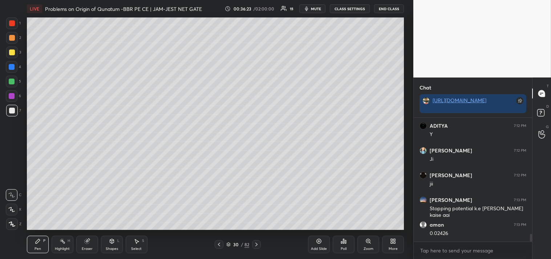
scroll to position [1936, 0]
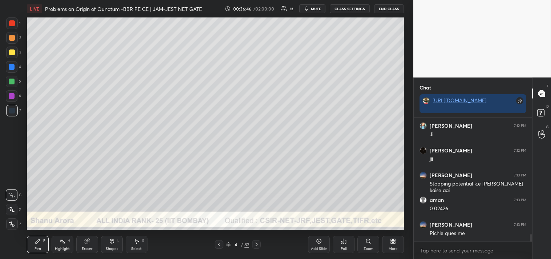
click at [13, 22] on div at bounding box center [12, 23] width 6 height 6
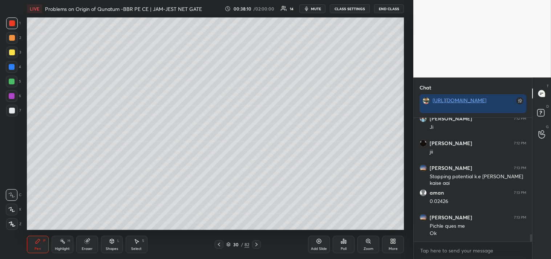
click at [11, 111] on div at bounding box center [12, 111] width 6 height 6
click at [17, 111] on div "7" at bounding box center [13, 111] width 15 height 12
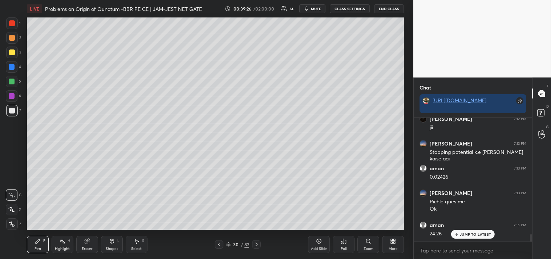
click at [371, 244] on div "Zoom" at bounding box center [368, 243] width 22 height 17
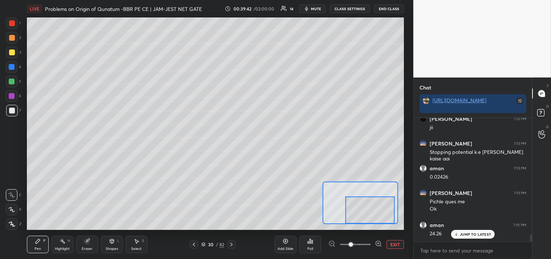
click at [394, 241] on button "EXIT" at bounding box center [394, 244] width 17 height 9
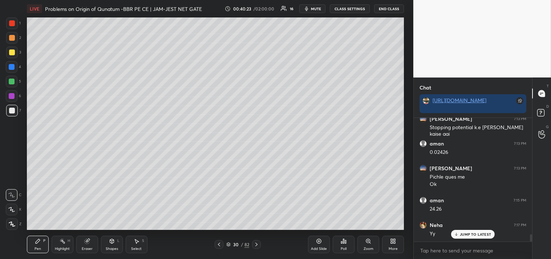
scroll to position [2017, 0]
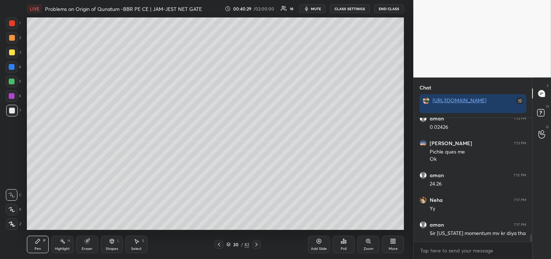
click at [65, 249] on div "Highlight" at bounding box center [62, 249] width 15 height 4
click at [65, 248] on div "Highlight" at bounding box center [62, 249] width 15 height 4
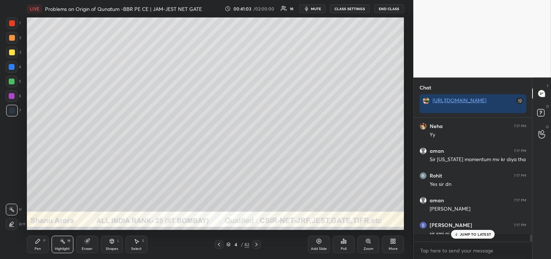
scroll to position [2091, 0]
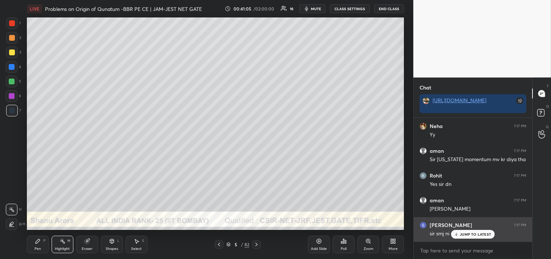
click at [475, 234] on p "JUMP TO LATEST" at bounding box center [475, 234] width 31 height 4
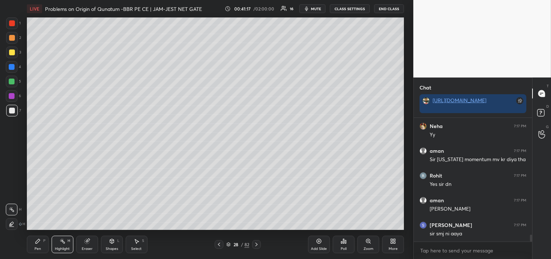
click at [58, 245] on div "Highlight H" at bounding box center [63, 243] width 22 height 17
click at [58, 247] on div "Highlight" at bounding box center [62, 249] width 15 height 4
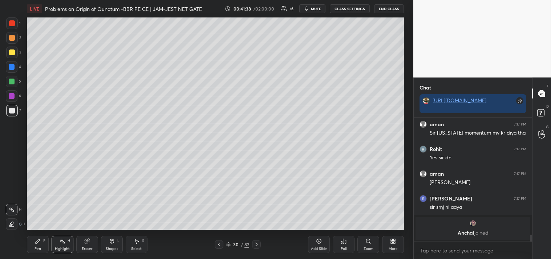
click at [35, 249] on div "Pen" at bounding box center [38, 249] width 7 height 4
click at [315, 245] on div "Add Slide" at bounding box center [319, 243] width 22 height 17
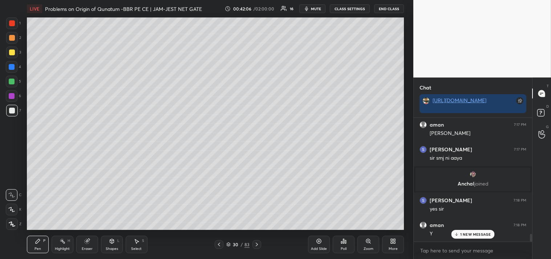
scroll to position [1868, 0]
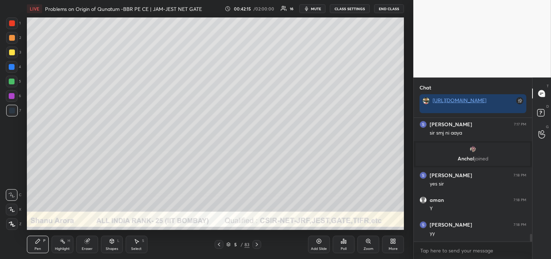
click at [320, 245] on div "Add Slide" at bounding box center [319, 243] width 22 height 17
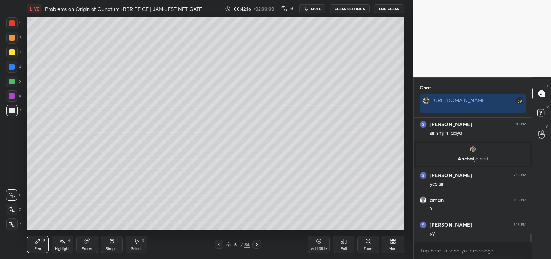
click at [104, 243] on div "Shapes L" at bounding box center [112, 243] width 22 height 17
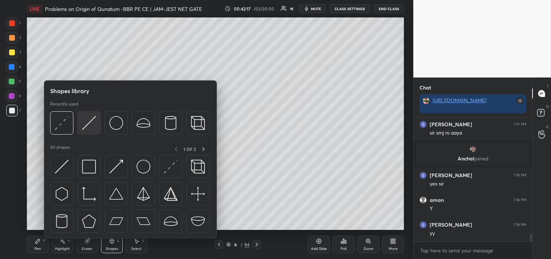
click at [90, 123] on img at bounding box center [89, 123] width 14 height 14
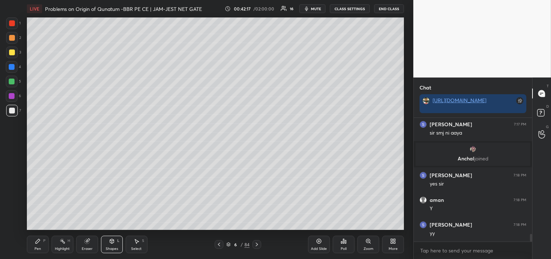
click at [11, 53] on div at bounding box center [12, 52] width 6 height 6
click at [366, 243] on icon at bounding box center [368, 241] width 6 height 6
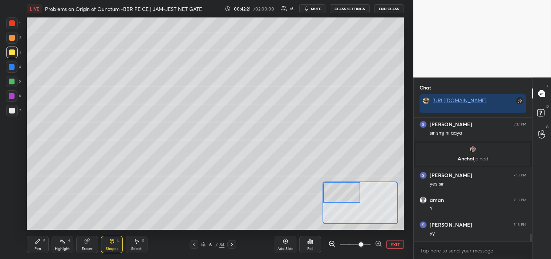
click at [35, 245] on div "Pen P" at bounding box center [38, 243] width 22 height 17
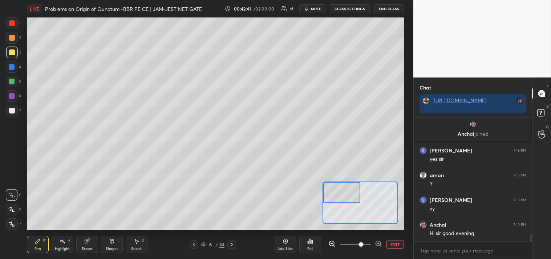
click at [112, 242] on icon at bounding box center [112, 241] width 0 height 3
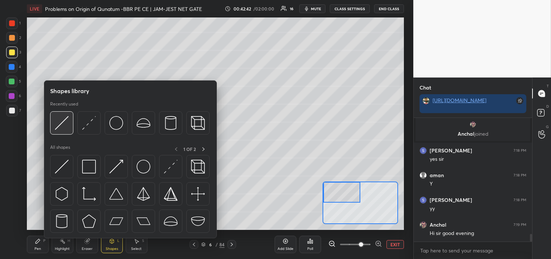
click at [65, 126] on img at bounding box center [62, 123] width 14 height 14
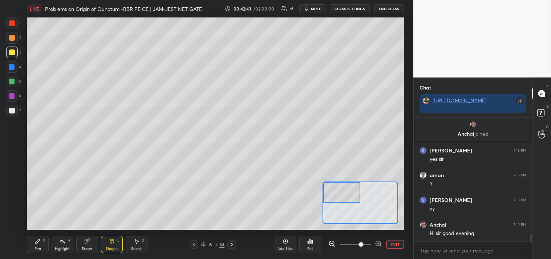
click at [113, 236] on div "Shapes L" at bounding box center [112, 243] width 22 height 17
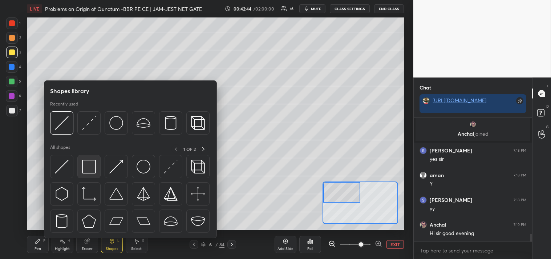
click at [84, 167] on img at bounding box center [89, 166] width 14 height 14
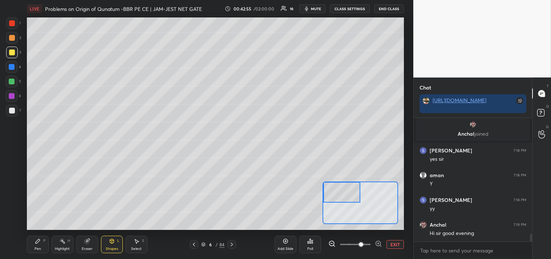
click at [37, 243] on icon at bounding box center [38, 241] width 6 height 6
click at [39, 244] on div "Pen P" at bounding box center [38, 243] width 22 height 17
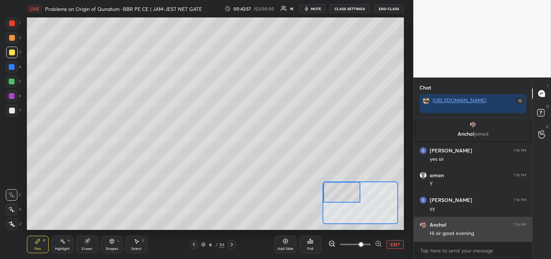
click at [427, 226] on div "grid" at bounding box center [425, 224] width 10 height 7
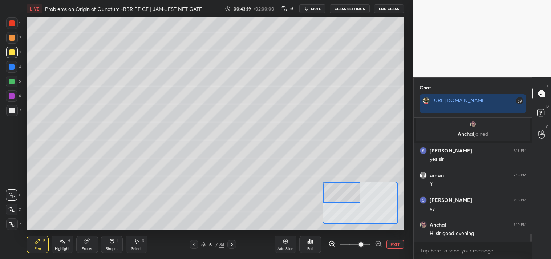
click at [10, 112] on div at bounding box center [12, 111] width 6 height 6
click at [9, 117] on div "7" at bounding box center [13, 112] width 15 height 15
click at [115, 240] on div "Shapes L" at bounding box center [112, 243] width 22 height 17
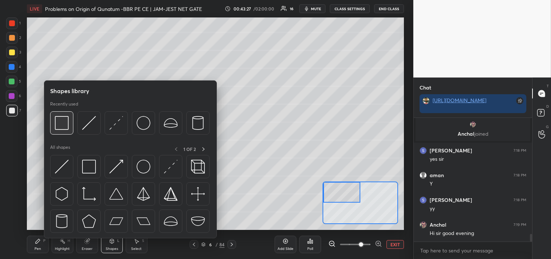
click at [60, 124] on img at bounding box center [62, 123] width 14 height 14
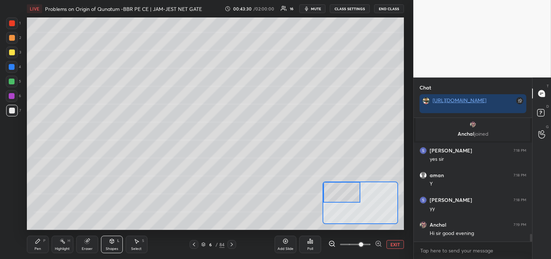
click at [41, 242] on div "Pen P" at bounding box center [38, 243] width 22 height 17
click at [39, 241] on icon at bounding box center [38, 241] width 4 height 4
click at [13, 27] on div at bounding box center [12, 23] width 12 height 12
click at [16, 29] on div "1" at bounding box center [13, 24] width 15 height 15
click at [13, 41] on div at bounding box center [12, 38] width 12 height 12
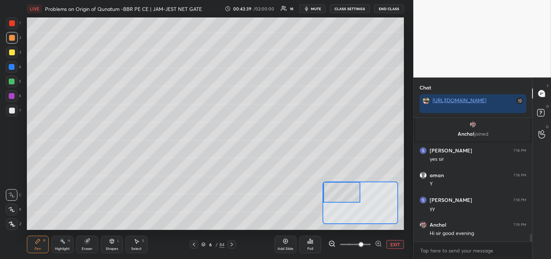
click at [13, 66] on div at bounding box center [12, 67] width 6 height 6
click at [12, 111] on div at bounding box center [12, 111] width 6 height 6
click at [13, 114] on div at bounding box center [12, 111] width 12 height 12
click at [12, 68] on div at bounding box center [12, 67] width 6 height 6
click at [12, 37] on div at bounding box center [12, 38] width 6 height 6
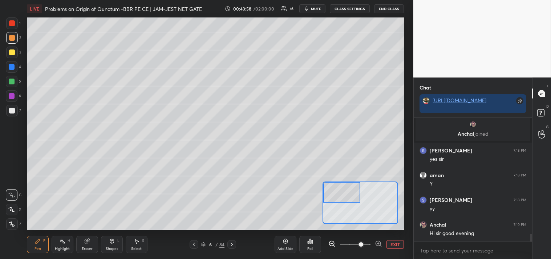
click at [15, 25] on div at bounding box center [12, 23] width 6 height 6
click at [16, 40] on div at bounding box center [12, 38] width 12 height 12
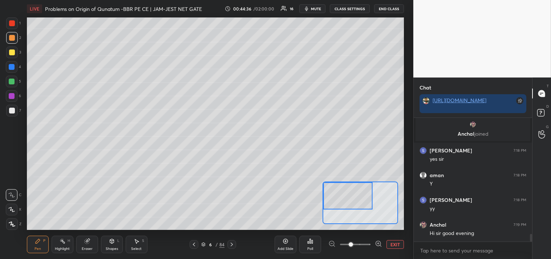
click at [13, 107] on div at bounding box center [12, 111] width 12 height 12
click at [15, 109] on div at bounding box center [12, 111] width 12 height 12
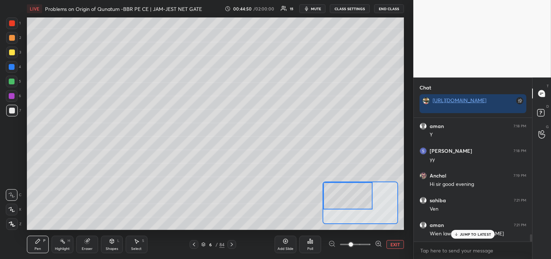
scroll to position [1967, 0]
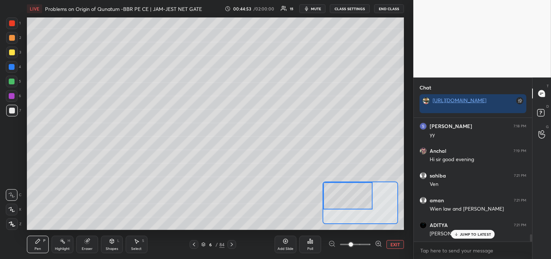
click at [89, 238] on icon at bounding box center [88, 240] width 4 height 4
click at [37, 238] on icon at bounding box center [38, 241] width 6 height 6
click at [42, 241] on div "Pen P" at bounding box center [38, 243] width 22 height 17
click at [110, 240] on icon at bounding box center [112, 241] width 4 height 4
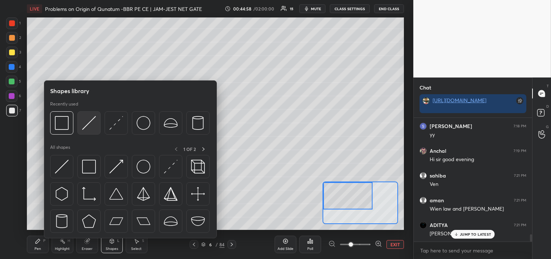
click at [84, 131] on div at bounding box center [88, 122] width 23 height 23
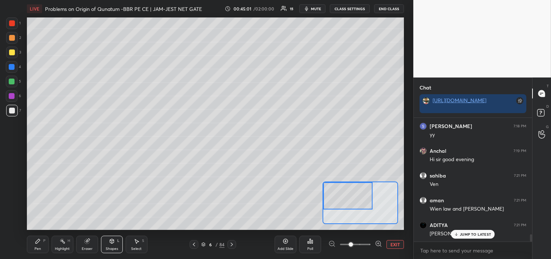
click at [458, 228] on div "[PERSON_NAME] disp law" at bounding box center [478, 232] width 97 height 9
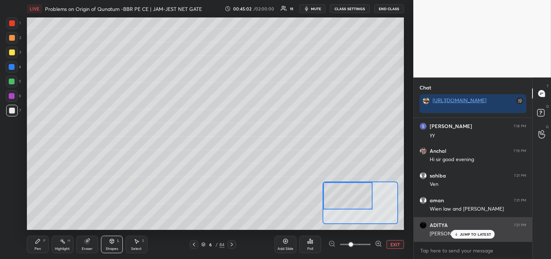
click at [465, 233] on p "JUMP TO LATEST" at bounding box center [475, 234] width 31 height 4
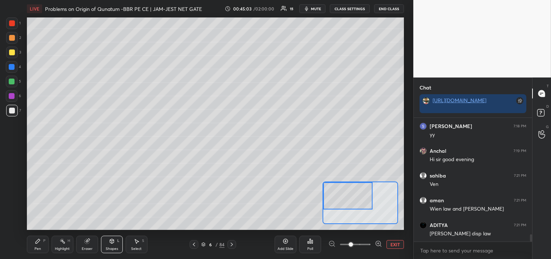
click at [39, 241] on icon at bounding box center [38, 241] width 4 height 4
click at [389, 245] on button "EXIT" at bounding box center [394, 244] width 17 height 9
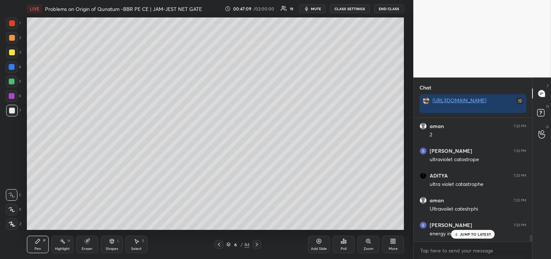
scroll to position [2196, 0]
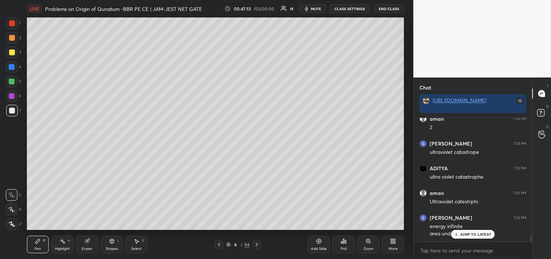
click at [465, 234] on p "JUMP TO LATEST" at bounding box center [475, 234] width 31 height 4
click at [318, 241] on icon at bounding box center [319, 241] width 2 height 2
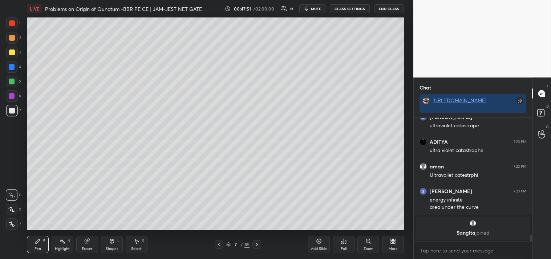
click at [108, 239] on div "Shapes L" at bounding box center [112, 243] width 22 height 17
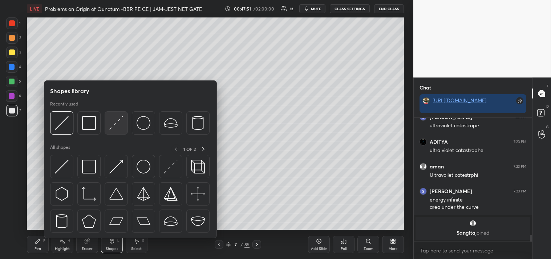
click at [120, 123] on img at bounding box center [116, 123] width 14 height 14
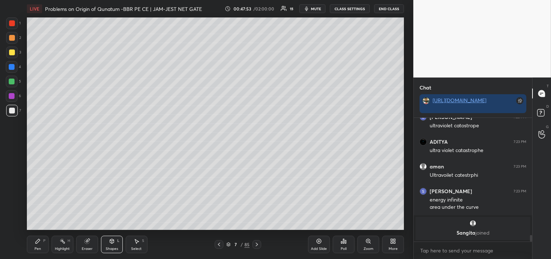
click at [368, 245] on div "Zoom" at bounding box center [368, 243] width 22 height 17
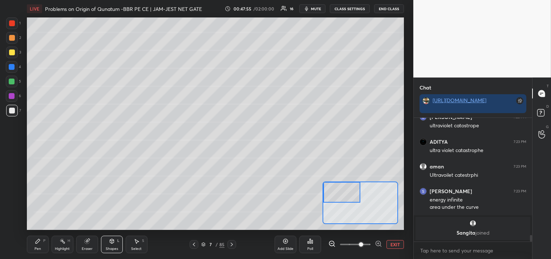
click at [41, 249] on div "Pen" at bounding box center [38, 249] width 7 height 4
click at [109, 242] on icon at bounding box center [112, 241] width 6 height 6
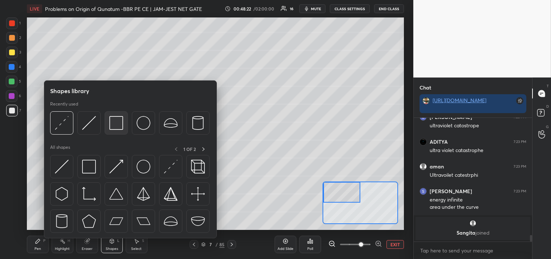
click at [114, 124] on img at bounding box center [116, 123] width 14 height 14
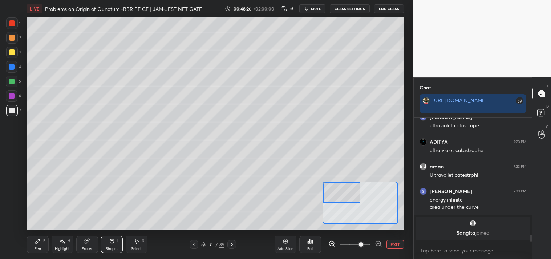
click at [40, 253] on div "Pen P Highlight H Eraser Shapes L Select S 7 / 85 Add Slide Poll EXIT" at bounding box center [215, 244] width 377 height 29
click at [42, 249] on div "Pen P" at bounding box center [38, 243] width 22 height 17
click at [387, 240] on button "EXIT" at bounding box center [394, 244] width 17 height 9
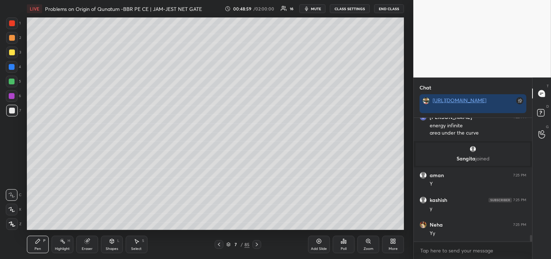
scroll to position [2202, 0]
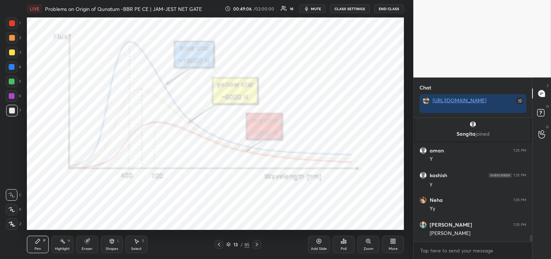
click at [60, 247] on div "Highlight" at bounding box center [62, 249] width 15 height 4
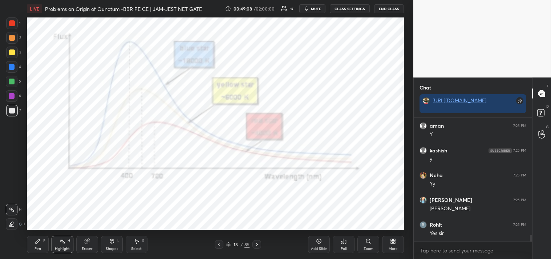
click at [15, 21] on div at bounding box center [12, 23] width 6 height 6
click at [37, 244] on div "Pen P" at bounding box center [38, 243] width 22 height 17
click at [36, 246] on div "Pen P" at bounding box center [38, 243] width 22 height 17
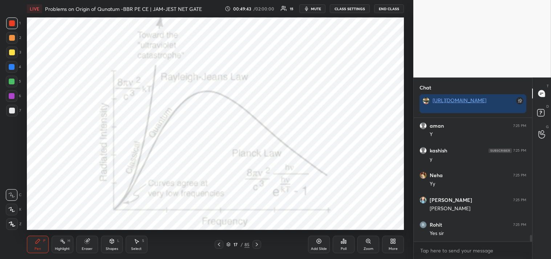
scroll to position [2264, 0]
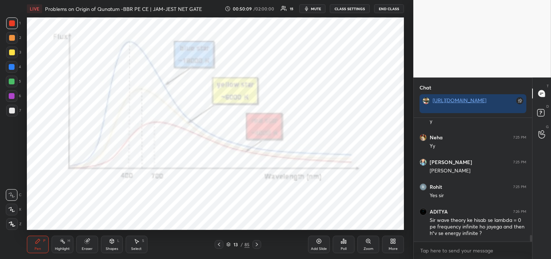
click at [28, 249] on div "Pen P" at bounding box center [38, 243] width 22 height 17
click at [32, 251] on div "Pen P" at bounding box center [38, 243] width 22 height 17
click at [313, 245] on div "Add Slide" at bounding box center [319, 243] width 22 height 17
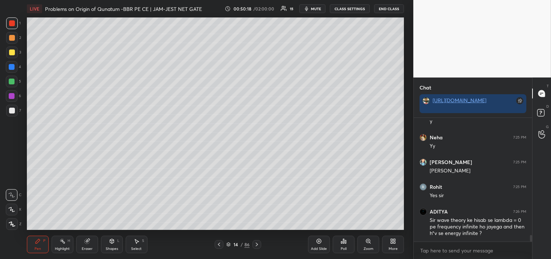
click at [6, 110] on div at bounding box center [12, 111] width 12 height 12
click at [9, 113] on div at bounding box center [12, 111] width 12 height 12
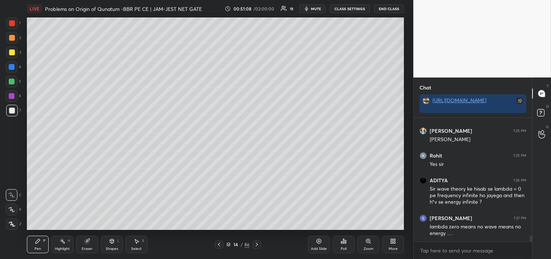
scroll to position [2320, 0]
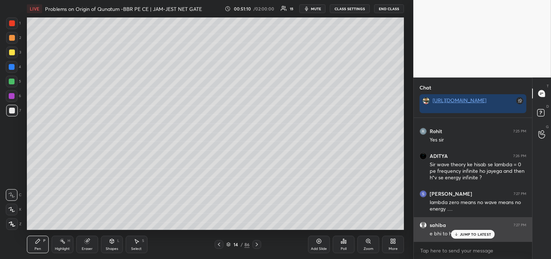
click at [465, 234] on p "JUMP TO LATEST" at bounding box center [475, 234] width 31 height 4
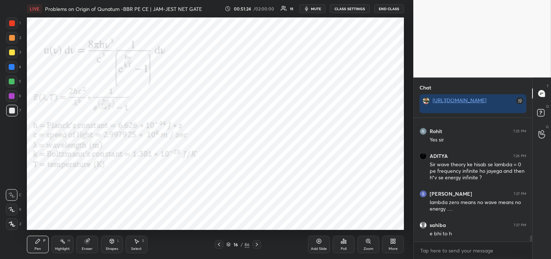
click at [59, 244] on div "Highlight H" at bounding box center [63, 243] width 22 height 17
click at [63, 242] on rect at bounding box center [63, 242] width 4 height 4
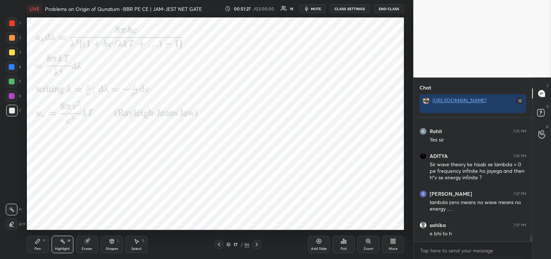
click at [15, 19] on div at bounding box center [12, 23] width 12 height 12
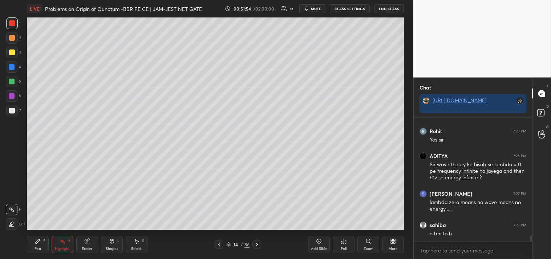
click at [34, 241] on div "Pen P" at bounding box center [38, 243] width 22 height 17
click at [36, 240] on icon at bounding box center [38, 241] width 6 height 6
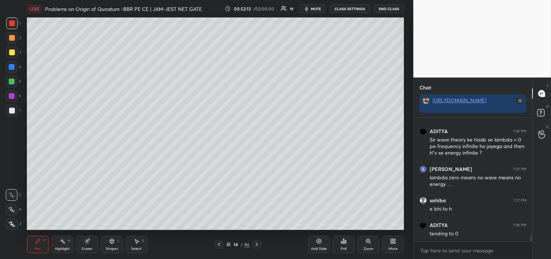
click at [60, 241] on icon at bounding box center [63, 241] width 6 height 6
click at [64, 243] on icon at bounding box center [63, 241] width 6 height 6
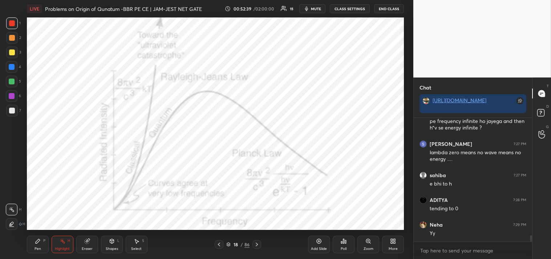
scroll to position [2394, 0]
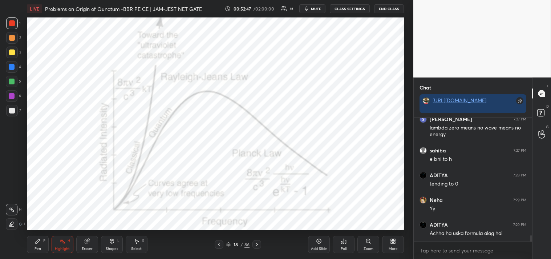
click at [33, 243] on div "Pen P" at bounding box center [38, 243] width 22 height 17
click at [35, 245] on div "Pen P" at bounding box center [38, 243] width 22 height 17
click at [87, 240] on icon at bounding box center [86, 241] width 5 height 5
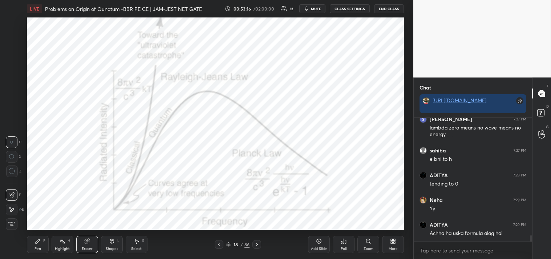
click at [92, 244] on div "Eraser" at bounding box center [87, 243] width 22 height 17
click at [65, 244] on div "Highlight H" at bounding box center [63, 243] width 22 height 17
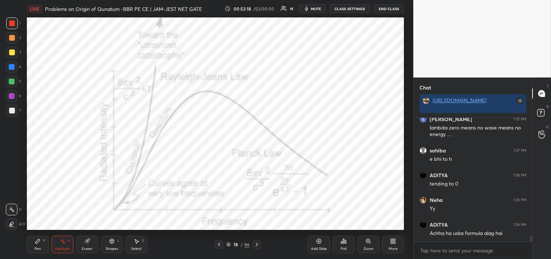
click at [74, 243] on div "Pen P Highlight H Eraser Shapes L Select S" at bounding box center [97, 243] width 141 height 17
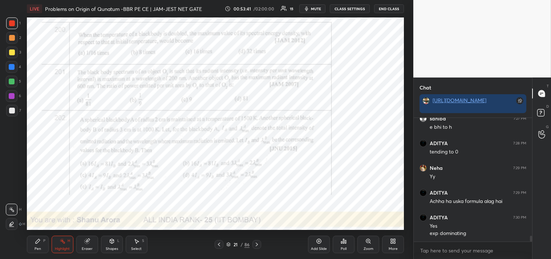
scroll to position [2451, 0]
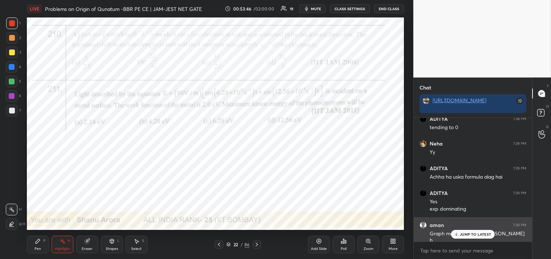
click at [474, 233] on p "JUMP TO LATEST" at bounding box center [475, 234] width 31 height 4
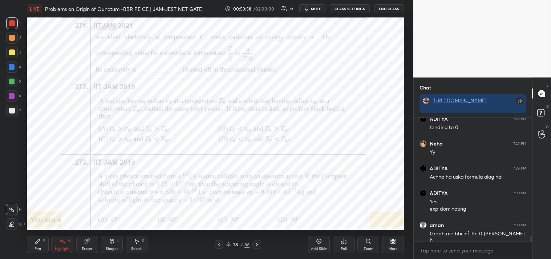
click at [37, 242] on icon at bounding box center [38, 241] width 4 height 4
click at [37, 240] on icon at bounding box center [38, 241] width 4 height 4
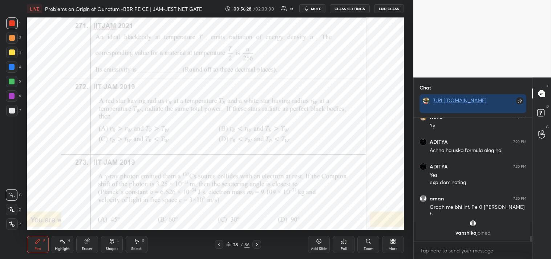
click at [315, 242] on div "Add Slide" at bounding box center [319, 243] width 22 height 17
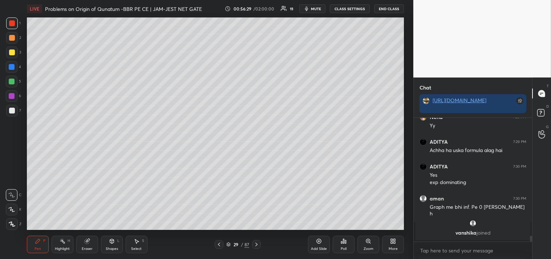
click at [9, 112] on div at bounding box center [12, 111] width 6 height 6
click at [8, 114] on div at bounding box center [12, 111] width 12 height 12
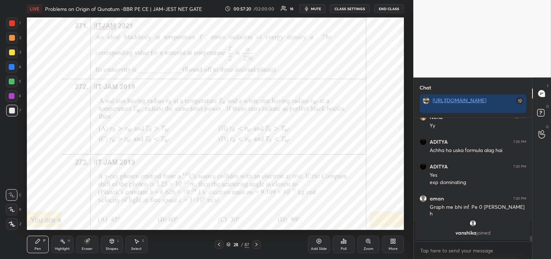
click at [59, 245] on div "Highlight H" at bounding box center [63, 243] width 22 height 17
click at [62, 247] on div "Highlight" at bounding box center [62, 249] width 15 height 4
click at [4, 24] on div "1 2 3 4 5 6 7 C X Z C X Z E E Erase all H H" at bounding box center [11, 123] width 23 height 212
click at [11, 26] on div at bounding box center [12, 23] width 12 height 12
click at [12, 25] on div at bounding box center [12, 23] width 6 height 6
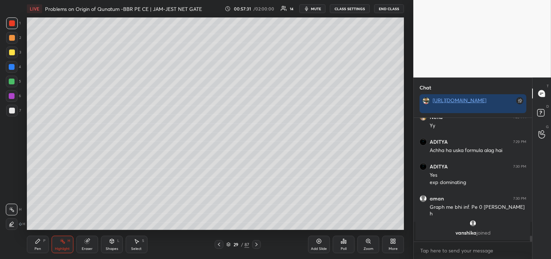
click at [39, 248] on div "Pen" at bounding box center [38, 249] width 7 height 4
click at [37, 251] on div "Pen P" at bounding box center [38, 243] width 22 height 17
click at [9, 113] on div at bounding box center [12, 111] width 6 height 6
click at [11, 119] on div "1 2 3 4 5 6 7 C X Z C X Z E E Erase all H H" at bounding box center [11, 123] width 23 height 212
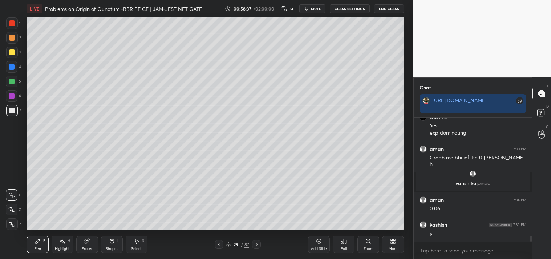
scroll to position [106, 116]
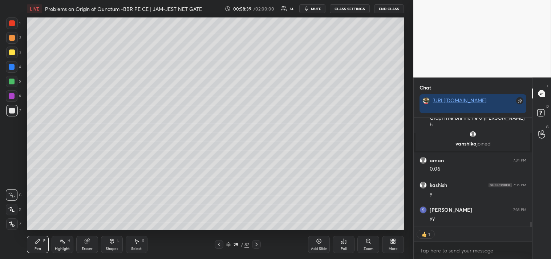
click at [59, 240] on div "Highlight H" at bounding box center [63, 243] width 22 height 17
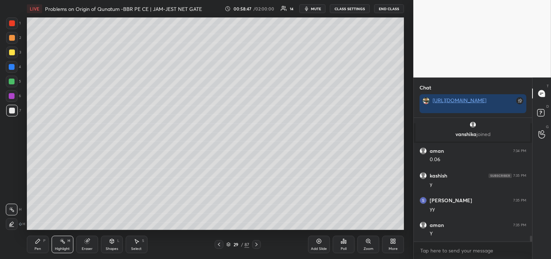
scroll to position [2, 2]
click at [38, 239] on icon at bounding box center [38, 241] width 4 height 4
click at [37, 244] on div "Pen P" at bounding box center [38, 243] width 22 height 17
click at [13, 24] on div at bounding box center [12, 23] width 6 height 6
click at [11, 26] on div at bounding box center [12, 23] width 12 height 12
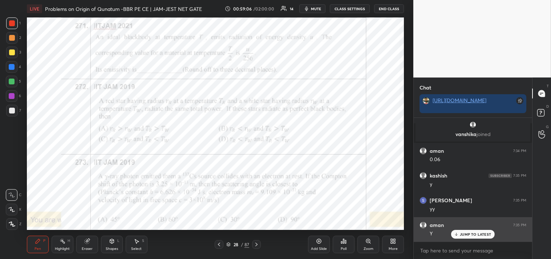
click at [471, 234] on p "JUMP TO LATEST" at bounding box center [475, 234] width 31 height 4
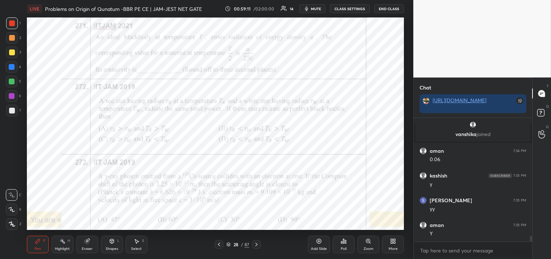
click at [369, 244] on icon at bounding box center [368, 241] width 6 height 6
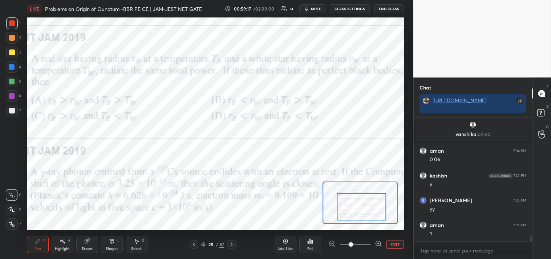
click at [317, 7] on span "mute" at bounding box center [316, 8] width 10 height 5
click at [318, 9] on span "unmute" at bounding box center [316, 8] width 16 height 5
click at [85, 243] on icon at bounding box center [87, 241] width 6 height 6
click at [37, 242] on icon at bounding box center [38, 241] width 4 height 4
click at [41, 242] on div "Pen P" at bounding box center [38, 243] width 22 height 17
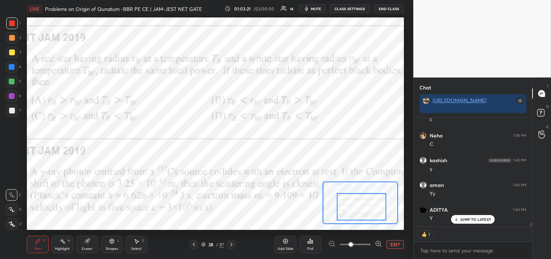
scroll to position [2876, 0]
click at [392, 244] on button "EXIT" at bounding box center [394, 244] width 17 height 9
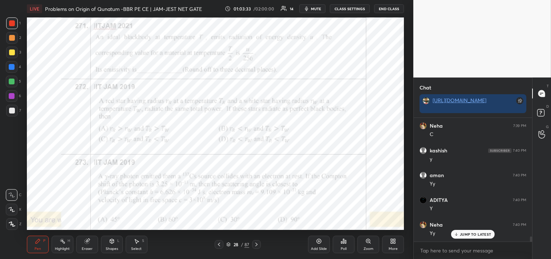
scroll to position [2861, 0]
click at [389, 251] on div "More" at bounding box center [393, 243] width 22 height 17
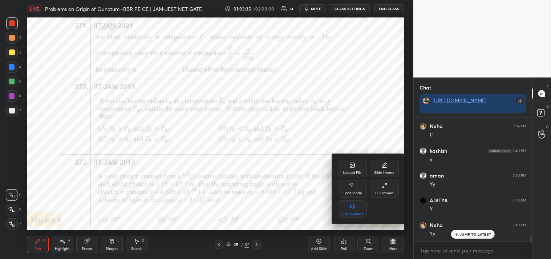
click at [357, 176] on div "Upload File" at bounding box center [352, 167] width 29 height 17
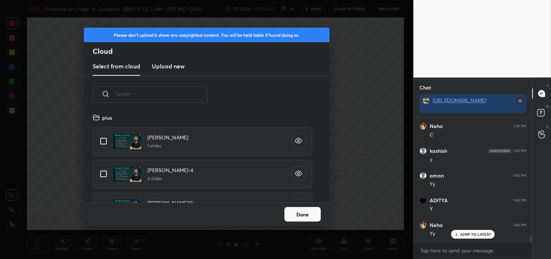
scroll to position [89, 233]
click at [165, 66] on h3 "Upload new" at bounding box center [168, 66] width 33 height 9
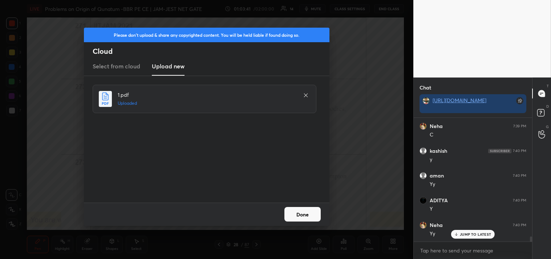
click at [306, 212] on button "Done" at bounding box center [302, 214] width 36 height 15
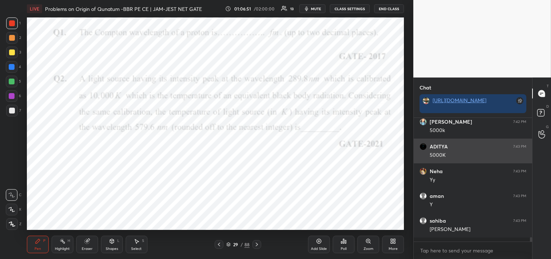
scroll to position [3091, 0]
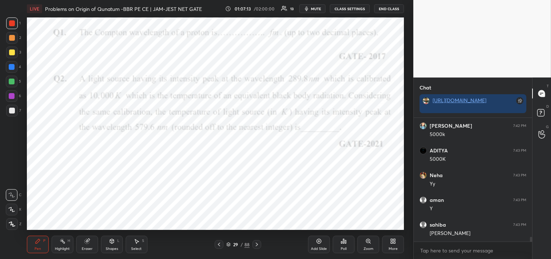
click at [313, 11] on span "mute" at bounding box center [316, 8] width 10 height 5
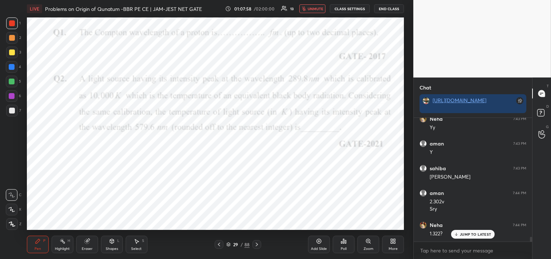
scroll to position [3172, 0]
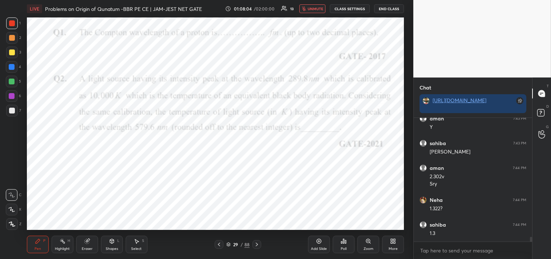
click at [316, 8] on span "unmute" at bounding box center [316, 8] width 16 height 5
click at [317, 246] on div "Add Slide" at bounding box center [319, 243] width 22 height 17
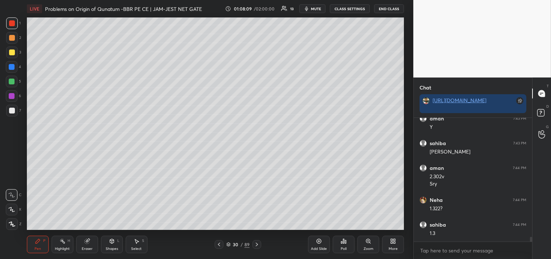
click at [11, 112] on div at bounding box center [12, 111] width 6 height 6
click at [10, 114] on div at bounding box center [12, 111] width 12 height 12
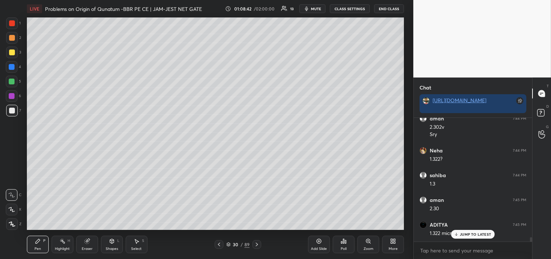
scroll to position [3246, 0]
click at [12, 26] on div at bounding box center [12, 23] width 6 height 6
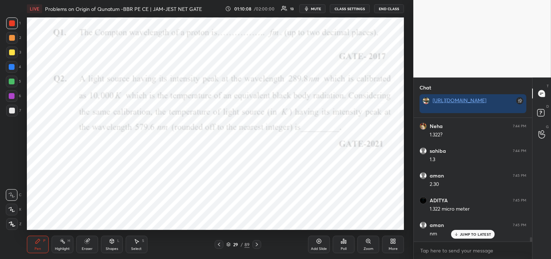
scroll to position [3271, 0]
click at [467, 232] on p "JUMP TO LATEST" at bounding box center [475, 234] width 31 height 4
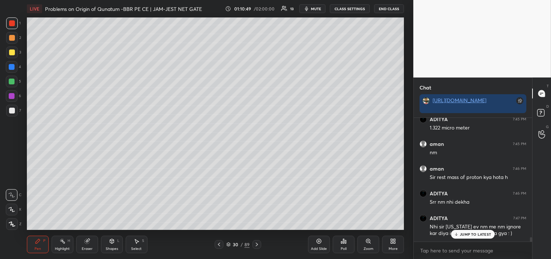
scroll to position [3352, 0]
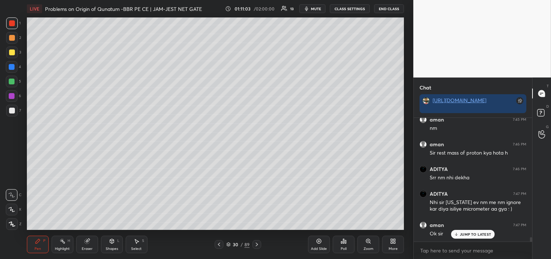
click at [469, 235] on p "JUMP TO LATEST" at bounding box center [475, 234] width 31 height 4
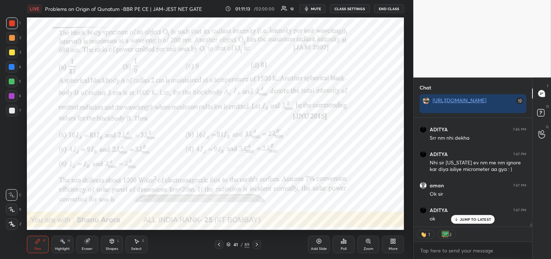
scroll to position [3416, 0]
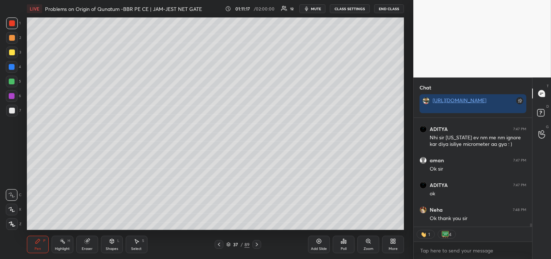
click at [341, 242] on icon at bounding box center [344, 241] width 6 height 6
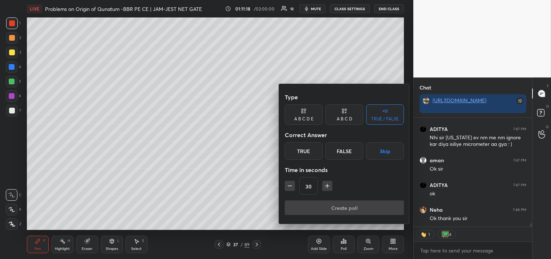
click at [300, 146] on div "True" at bounding box center [304, 150] width 38 height 17
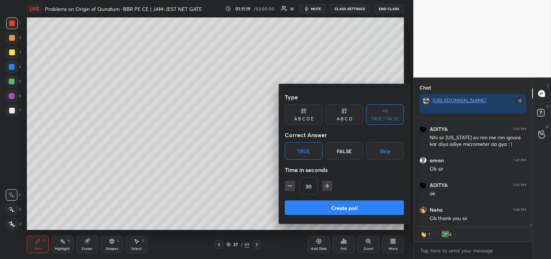
click at [319, 206] on button "Create poll" at bounding box center [344, 207] width 119 height 15
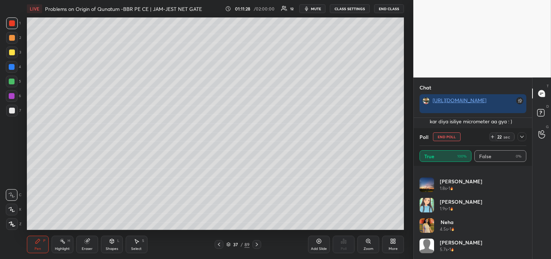
scroll to position [0, 0]
click at [450, 137] on button "End Poll" at bounding box center [447, 136] width 28 height 9
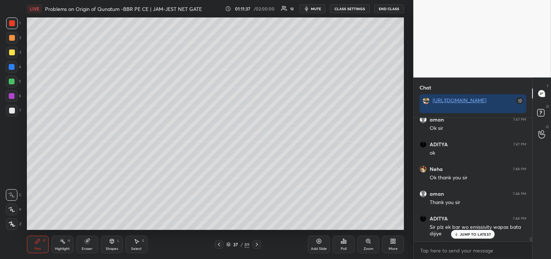
click at [479, 232] on p "JUMP TO LATEST" at bounding box center [475, 234] width 31 height 4
click at [35, 244] on div "Pen P" at bounding box center [38, 243] width 22 height 17
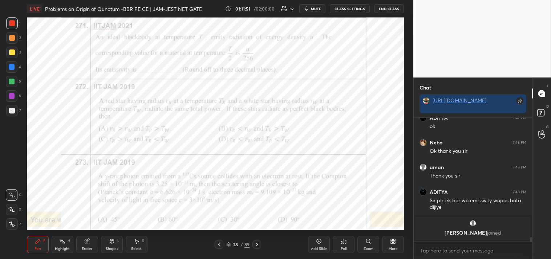
click at [60, 245] on div "Highlight H" at bounding box center [63, 243] width 22 height 17
click at [62, 247] on div "Highlight" at bounding box center [62, 249] width 15 height 4
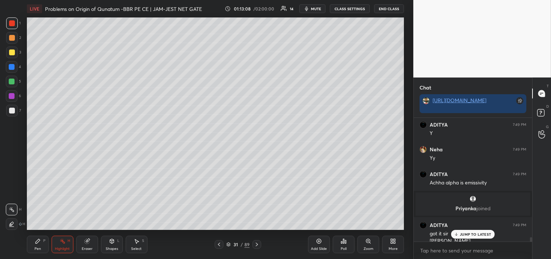
scroll to position [3250, 0]
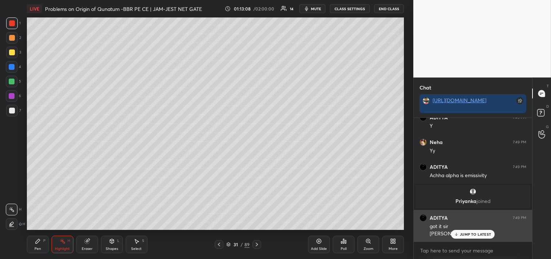
click at [474, 234] on p "JUMP TO LATEST" at bounding box center [475, 234] width 31 height 4
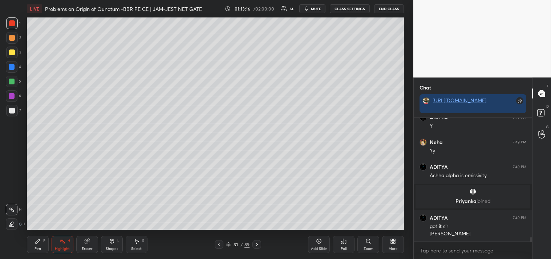
scroll to position [3275, 0]
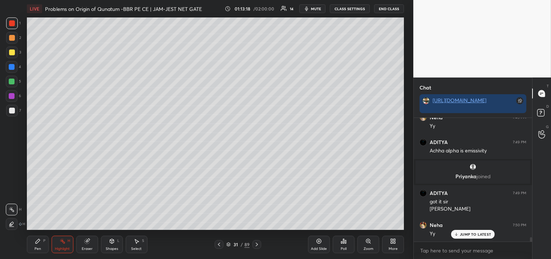
click at [390, 8] on button "End Class" at bounding box center [389, 8] width 30 height 9
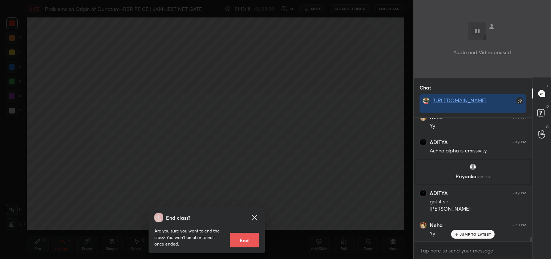
scroll to position [3300, 0]
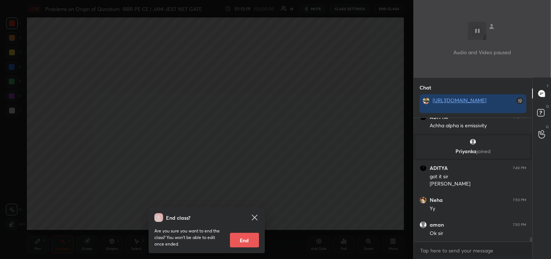
click at [245, 239] on button "End" at bounding box center [244, 239] width 29 height 15
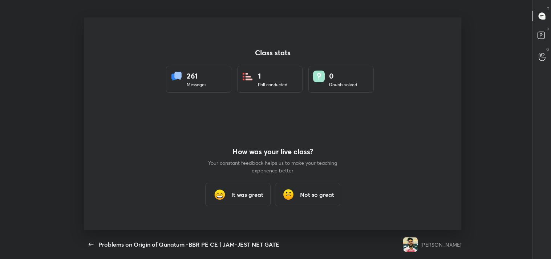
scroll to position [0, 0]
type textarea "x"
